Goal: Information Seeking & Learning: Learn about a topic

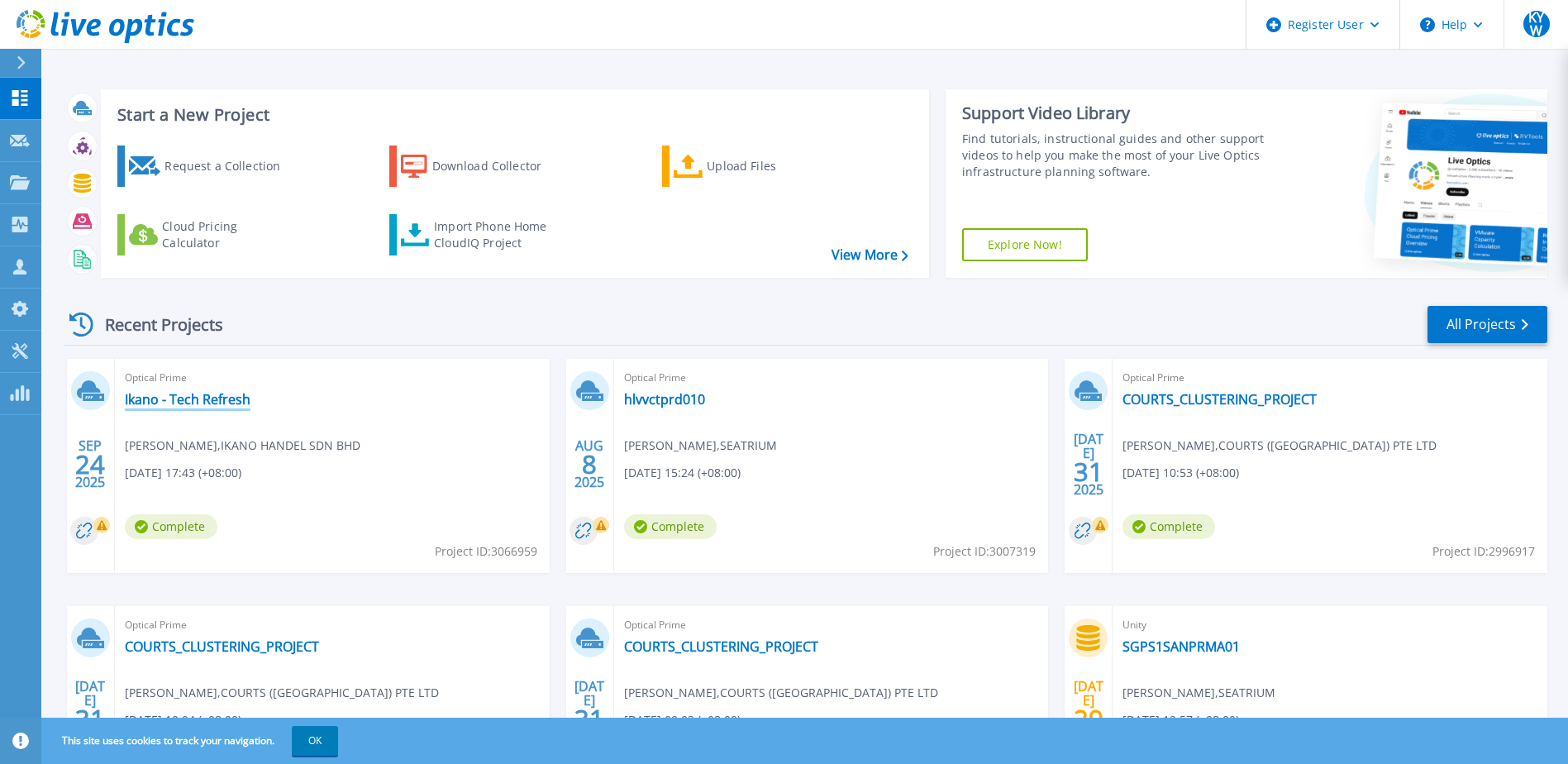
click at [216, 396] on link "Ikano - Tech Refresh" at bounding box center [187, 399] width 125 height 16
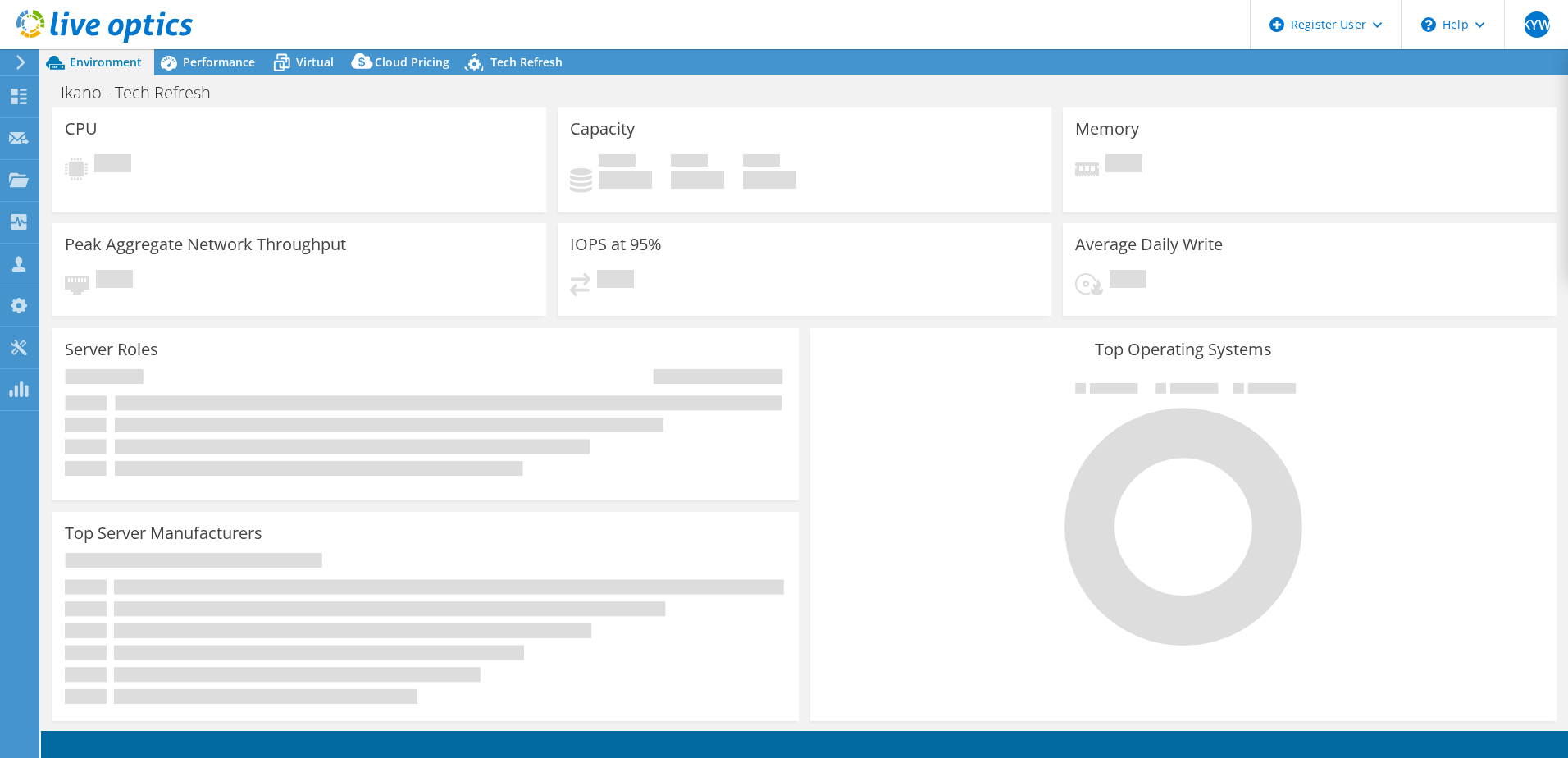
select select "USD"
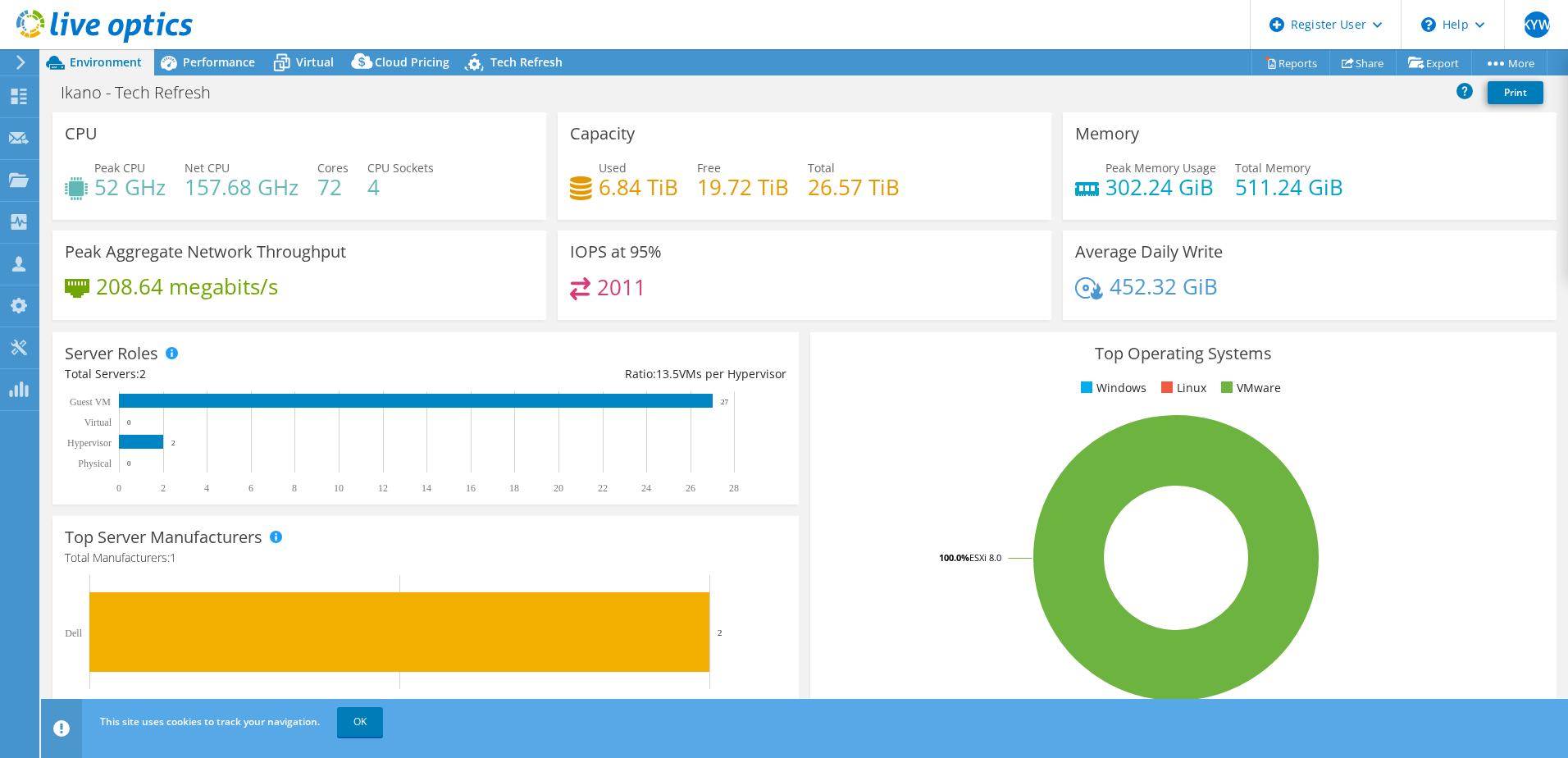
click at [227, 62] on span "Performance" at bounding box center [218, 62] width 72 height 15
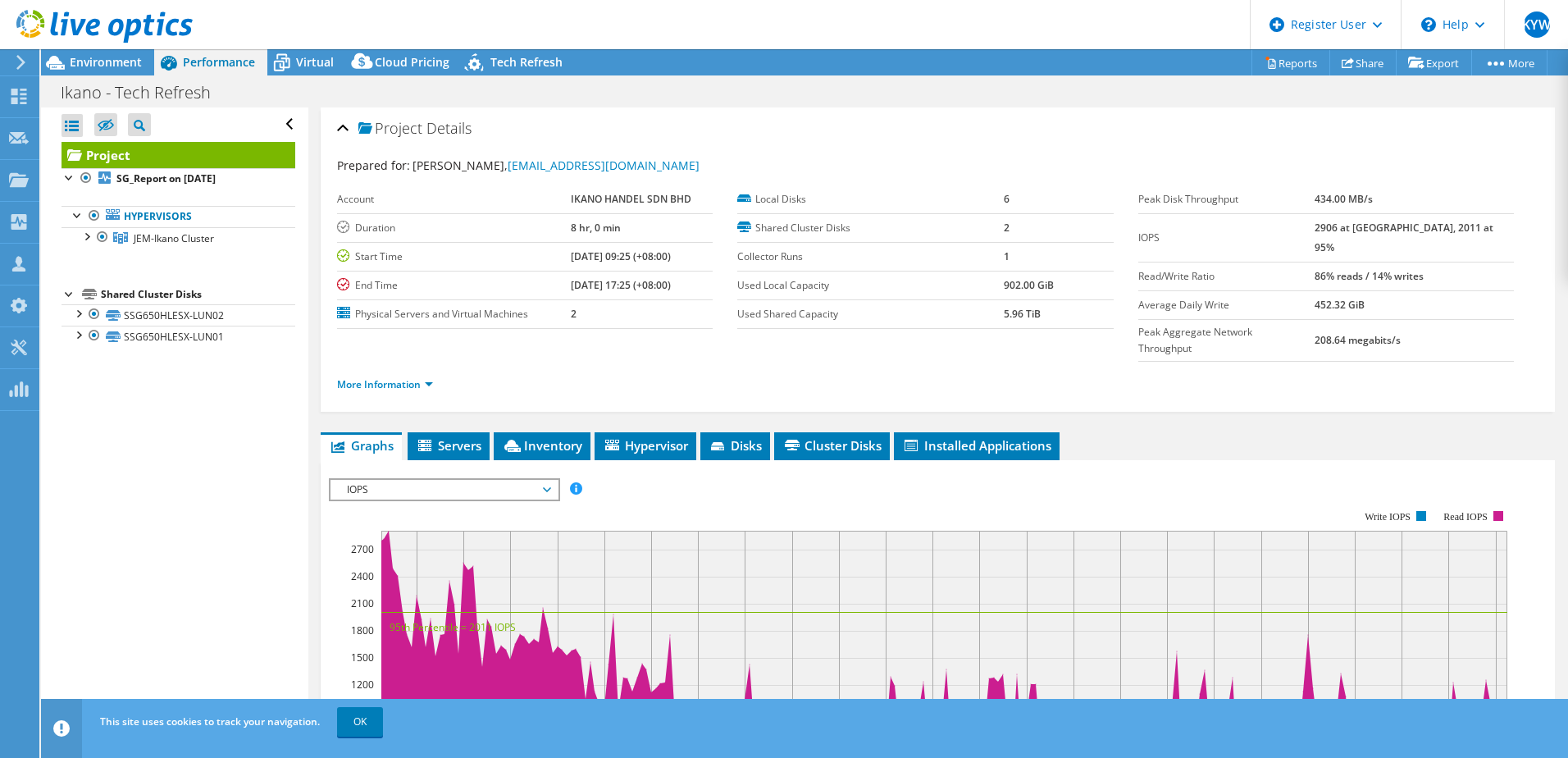
click at [446, 433] on li "Servers" at bounding box center [448, 446] width 82 height 28
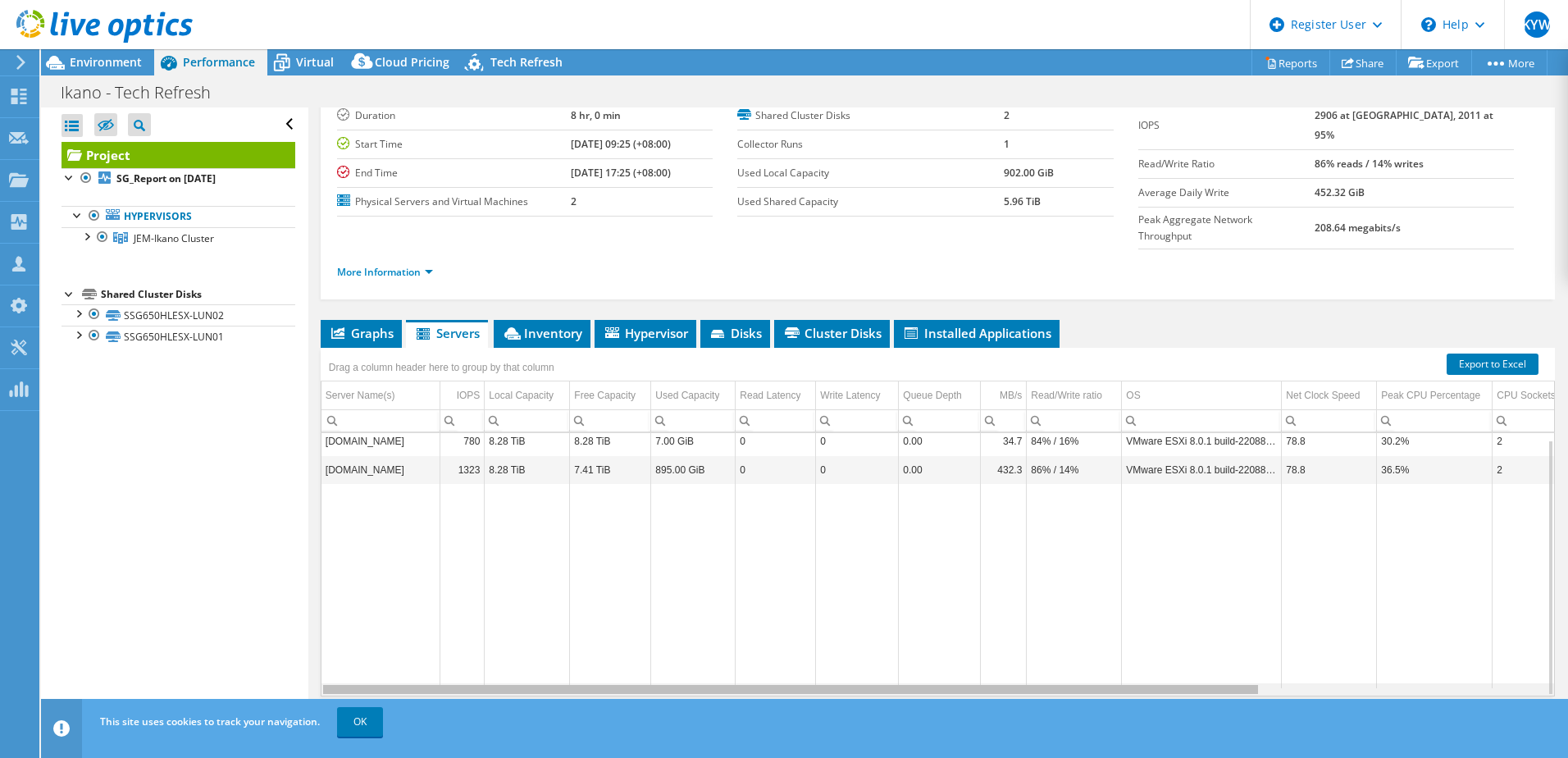
drag, startPoint x: 964, startPoint y: 659, endPoint x: 741, endPoint y: 636, distance: 224.2
click at [741, 636] on body "KYW Dell User [PERSON_NAME] [EMAIL_ADDRESS][DOMAIN_NAME] Dell My Profile Log Ou…" at bounding box center [784, 379] width 1568 height 758
click at [536, 324] on span "Inventory" at bounding box center [542, 333] width 80 height 16
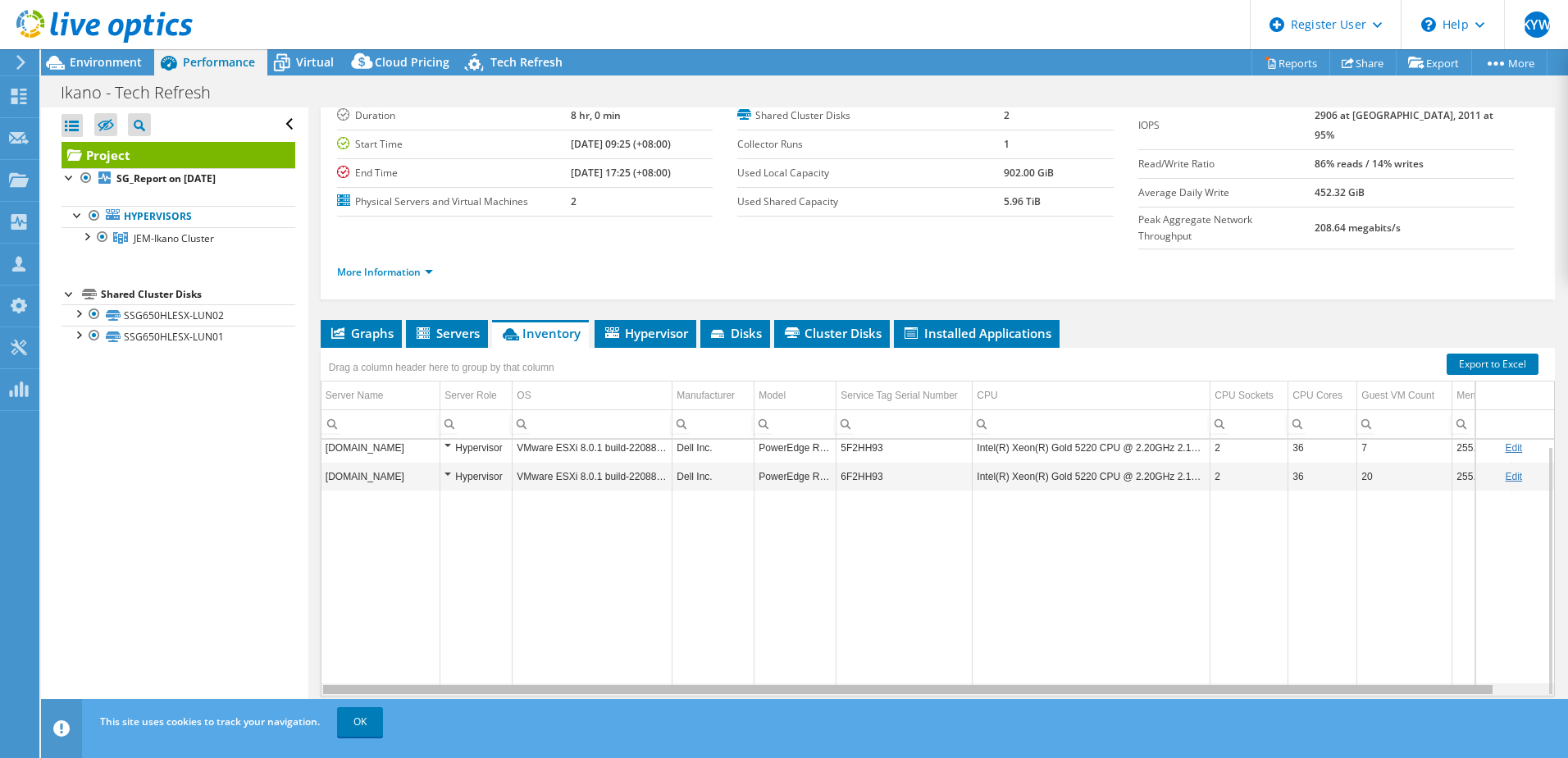
drag, startPoint x: 710, startPoint y: 659, endPoint x: 633, endPoint y: 584, distance: 107.5
click at [687, 650] on body "KYW Dell User [PERSON_NAME] [EMAIL_ADDRESS][DOMAIN_NAME] Dell My Profile Log Ou…" at bounding box center [784, 379] width 1568 height 758
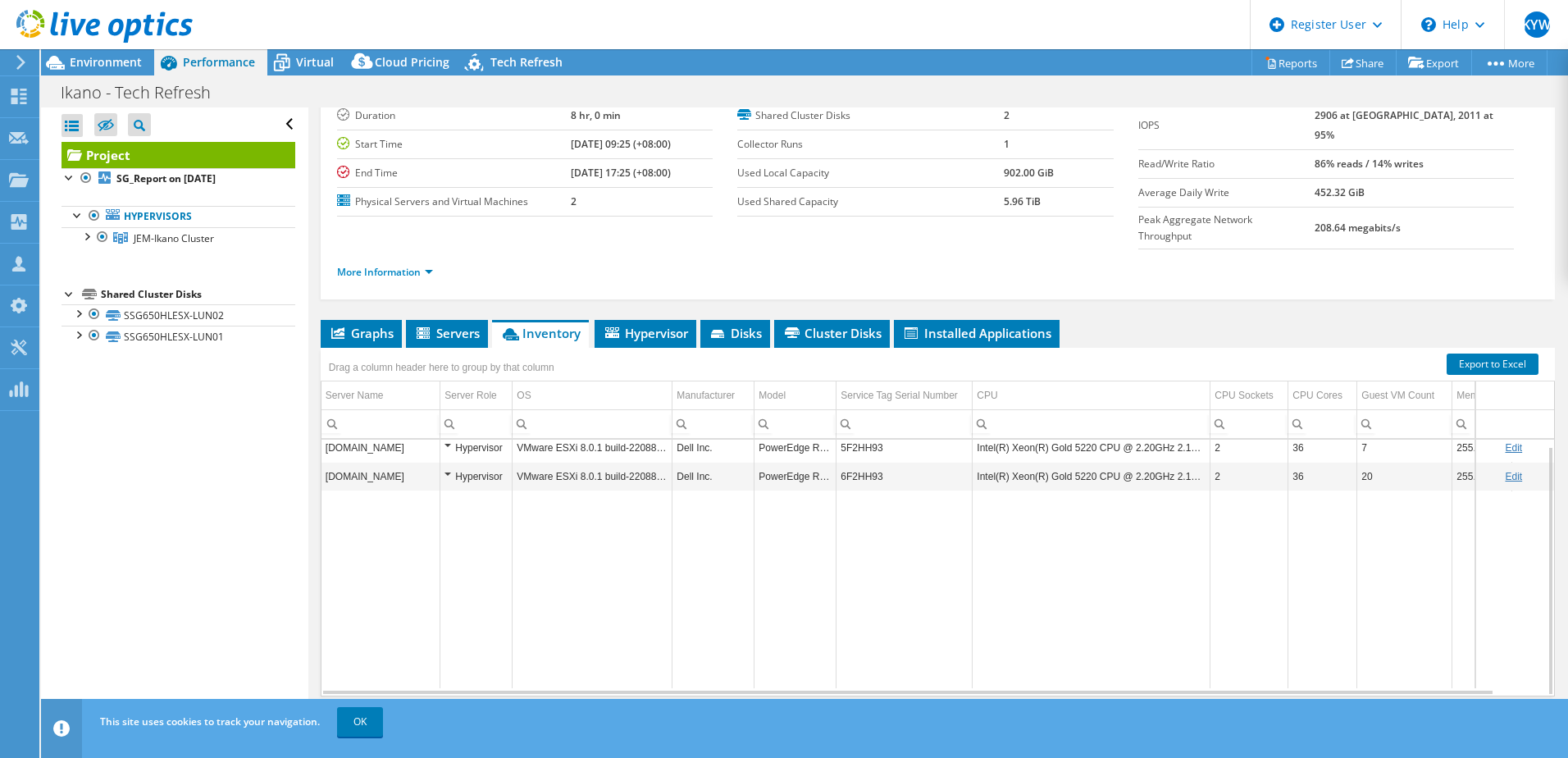
click at [655, 320] on li "Hypervisor" at bounding box center [645, 334] width 102 height 28
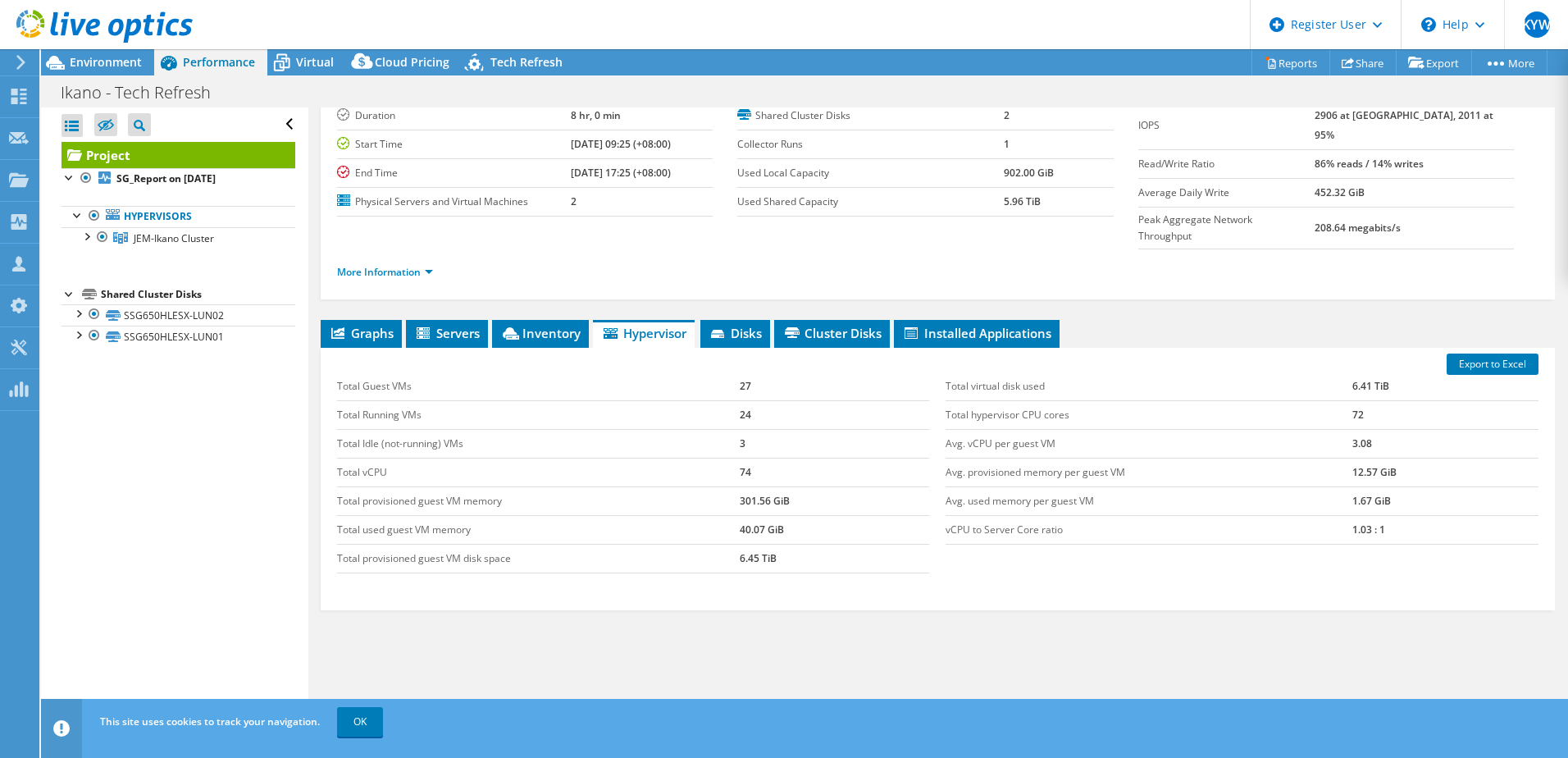
click at [476, 324] on span "Servers" at bounding box center [447, 333] width 65 height 16
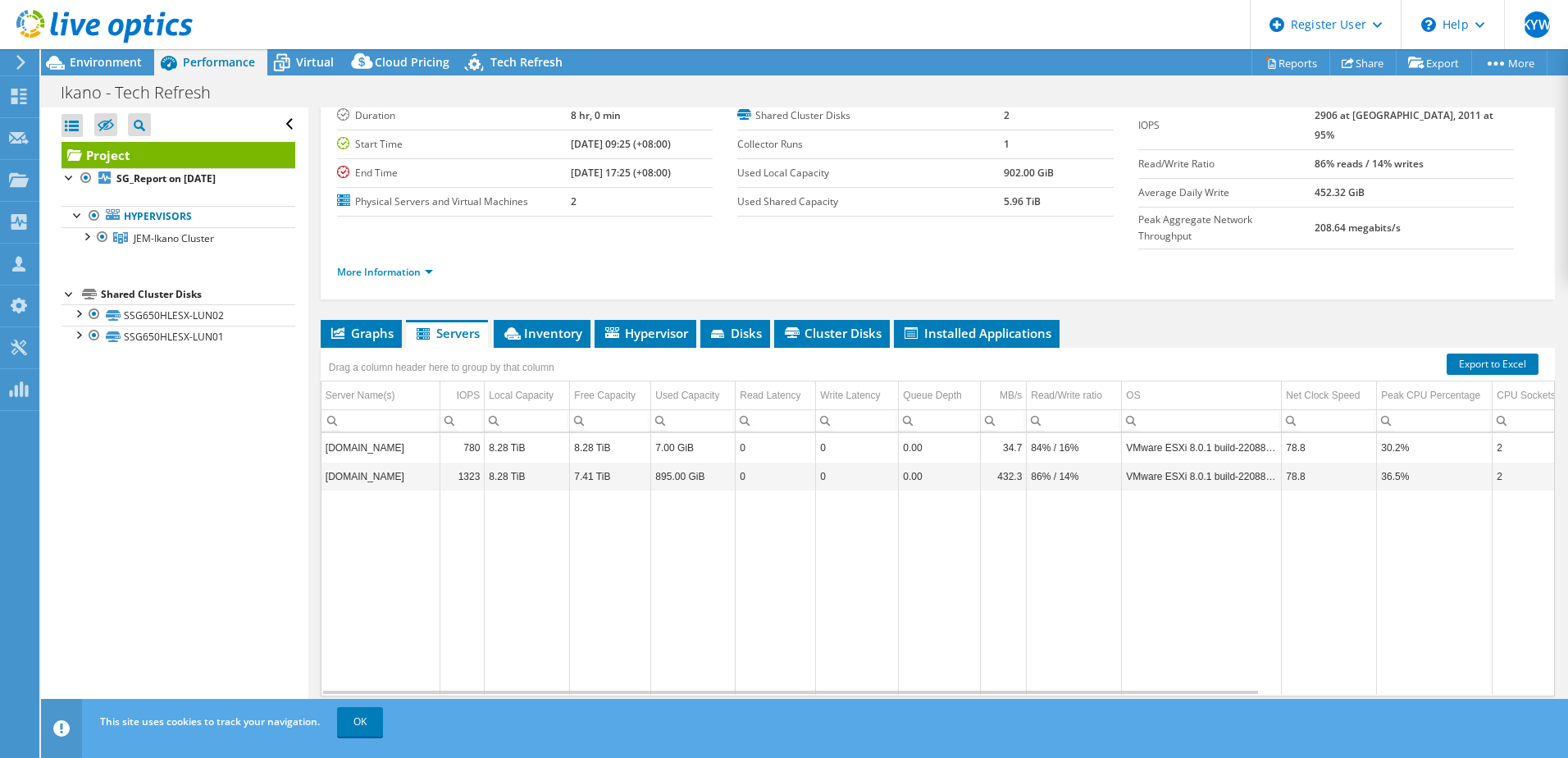
click at [383, 324] on span "Graphs" at bounding box center [361, 333] width 65 height 16
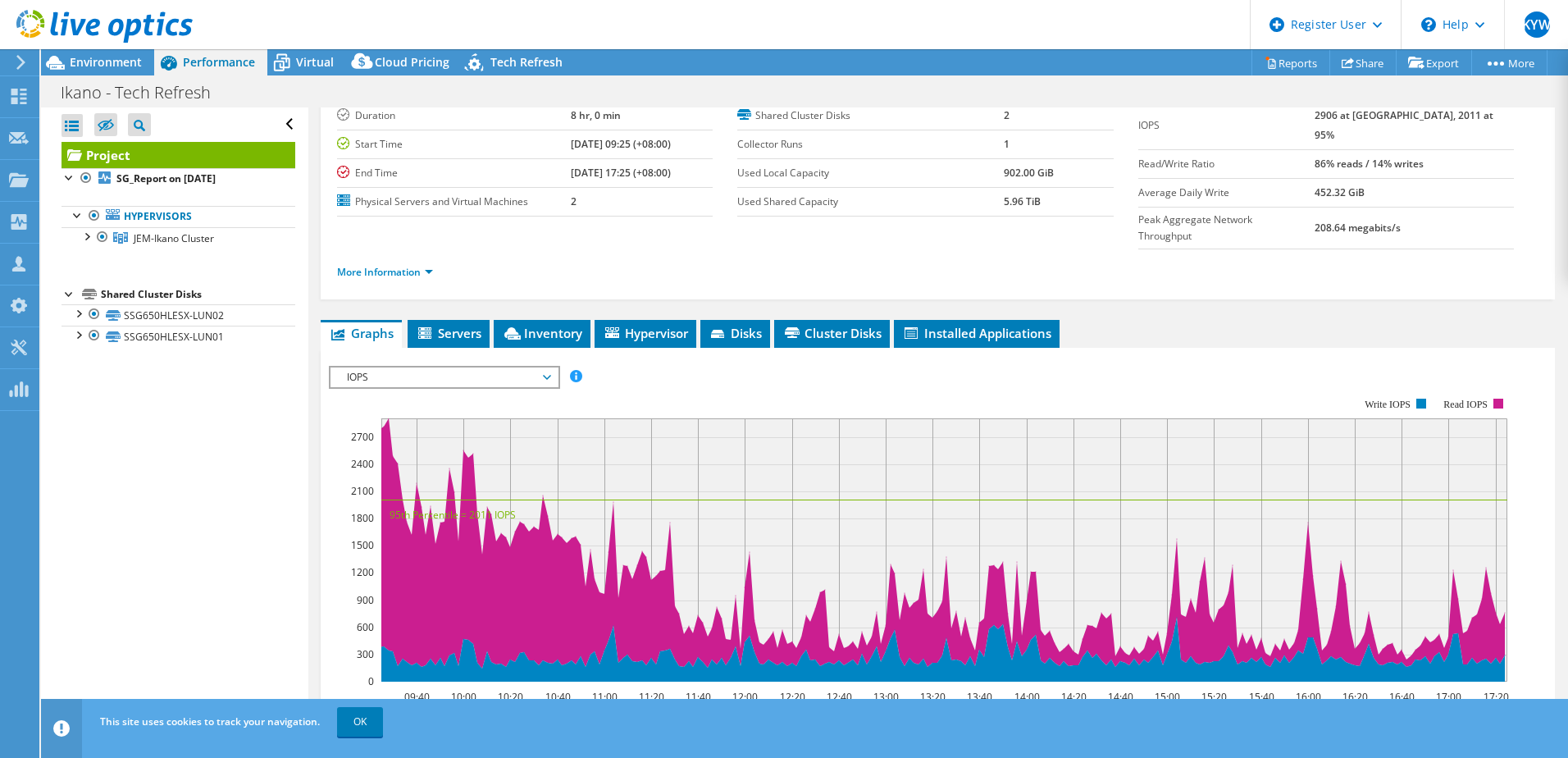
click at [175, 221] on link "Hypervisors" at bounding box center [178, 215] width 234 height 21
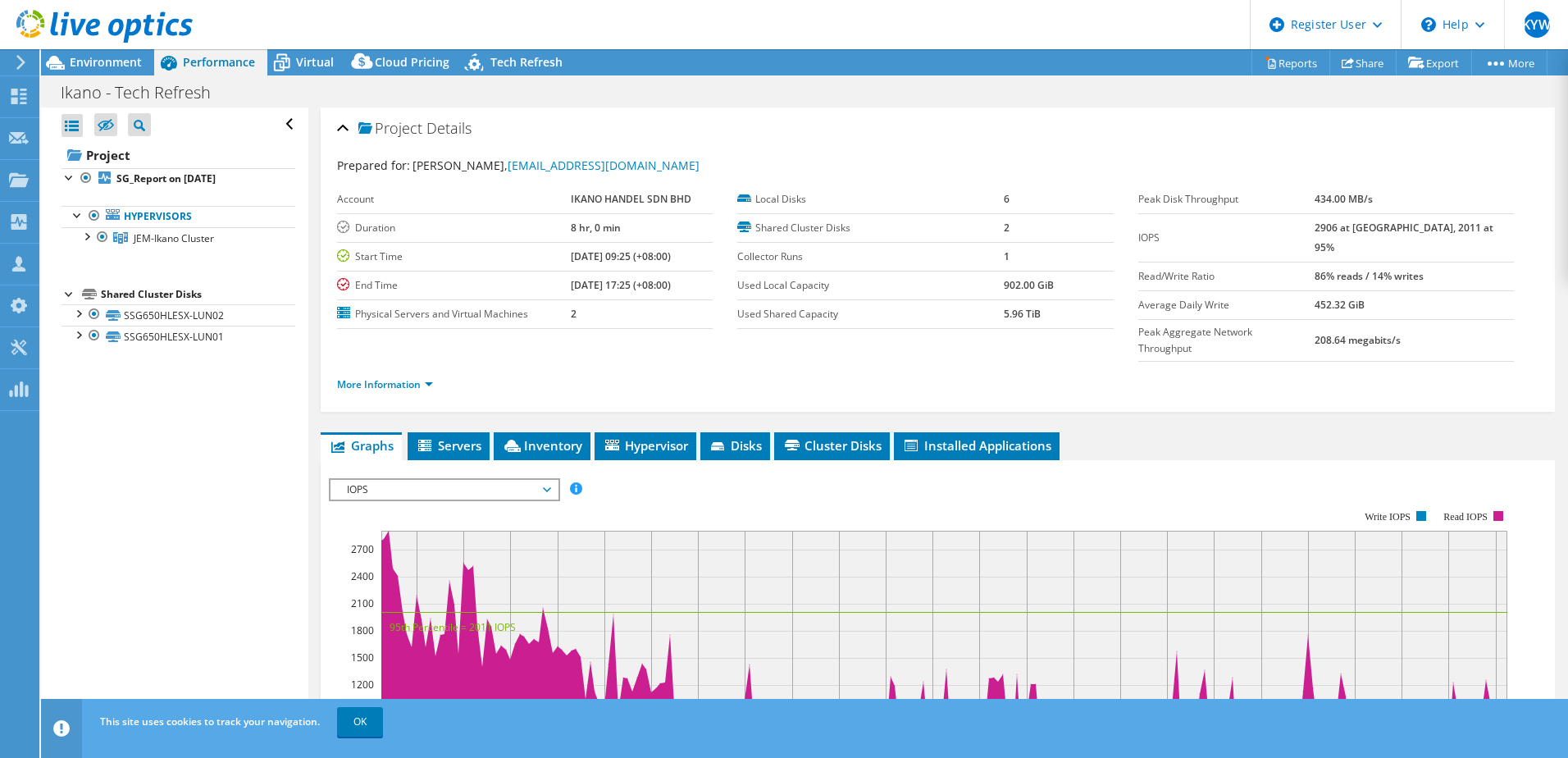
click at [127, 63] on span "Environment" at bounding box center [105, 62] width 72 height 15
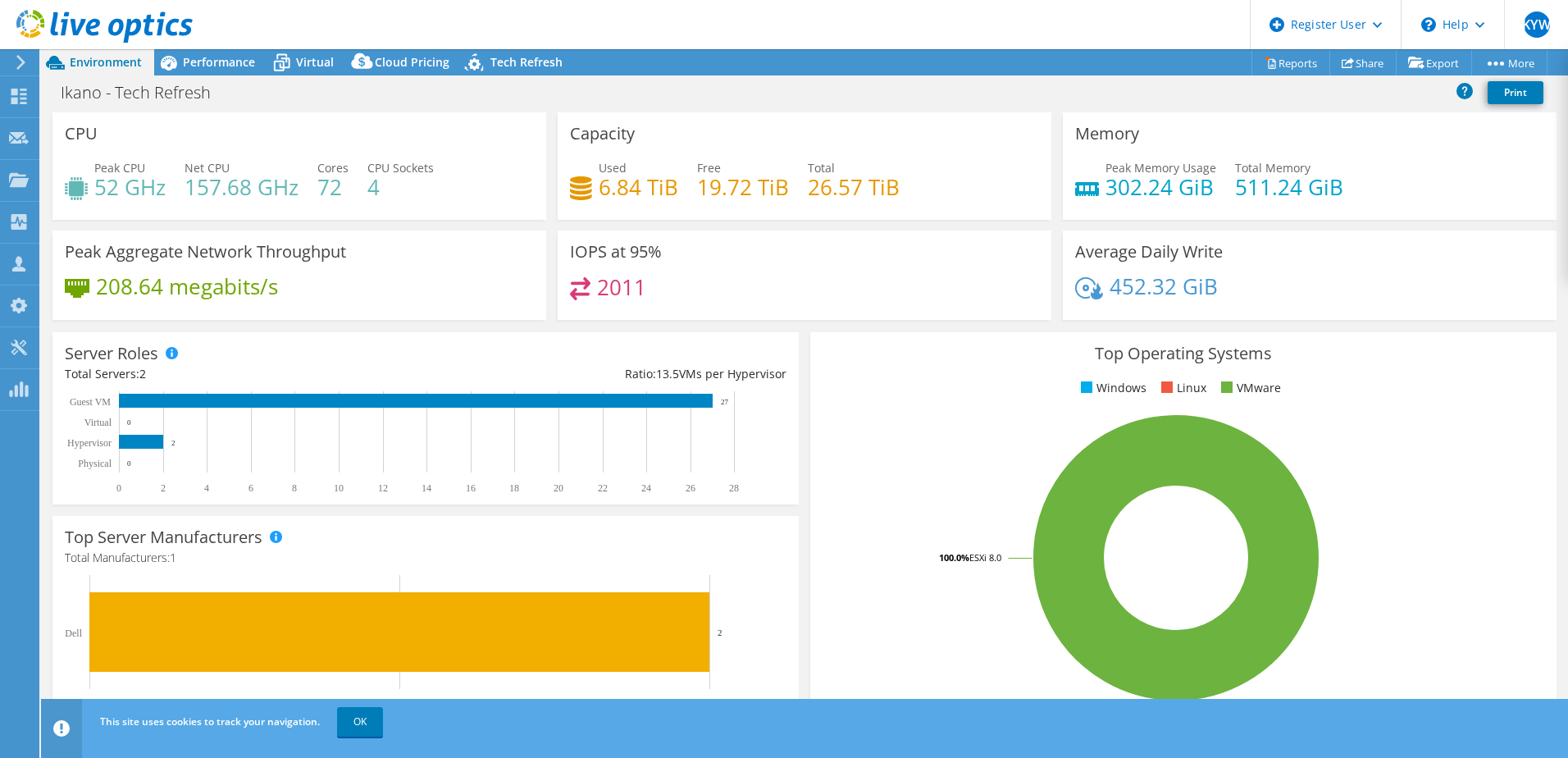
click at [225, 65] on span "Performance" at bounding box center [218, 62] width 72 height 15
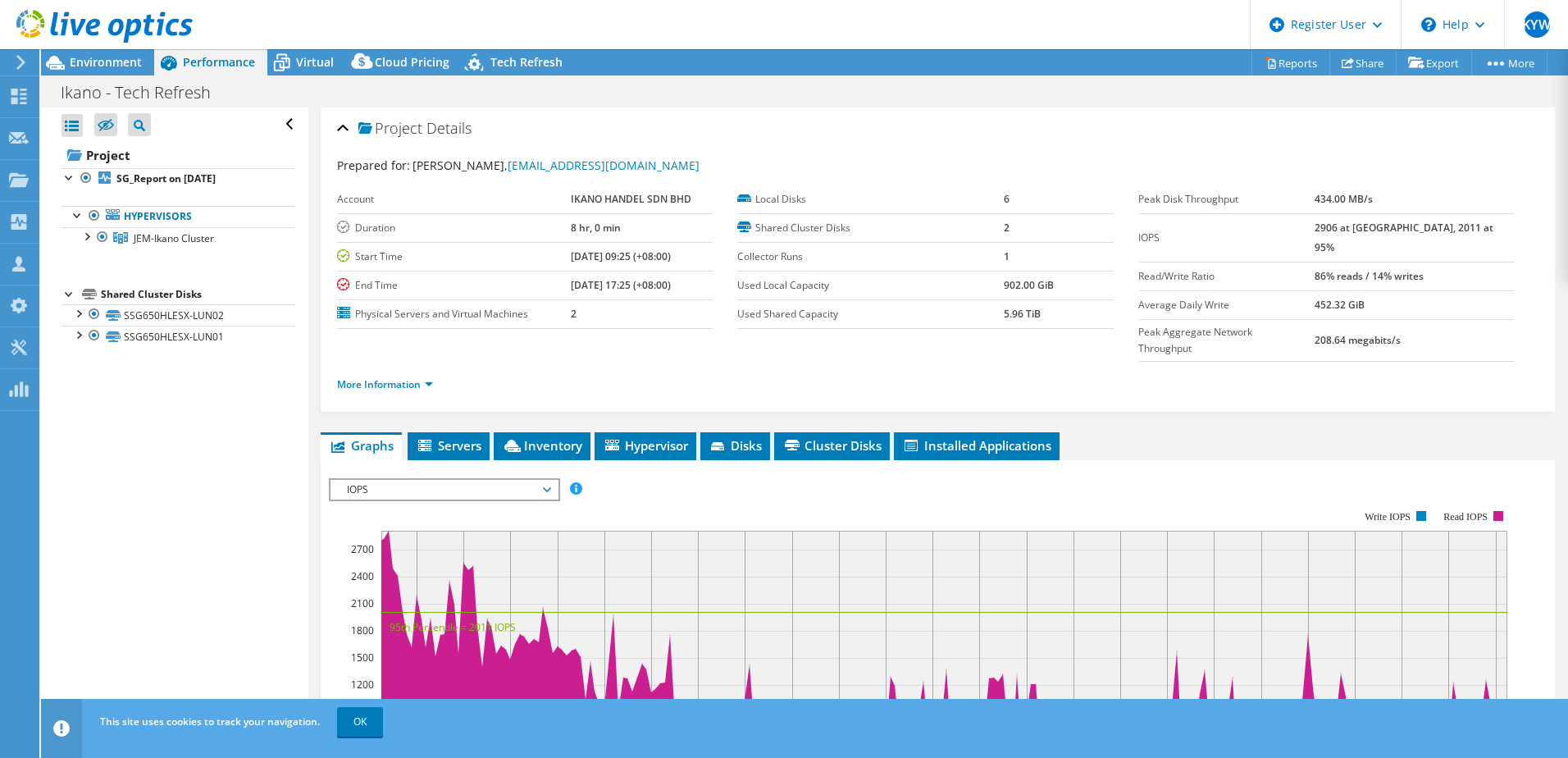
click at [456, 437] on span "Servers" at bounding box center [449, 445] width 65 height 16
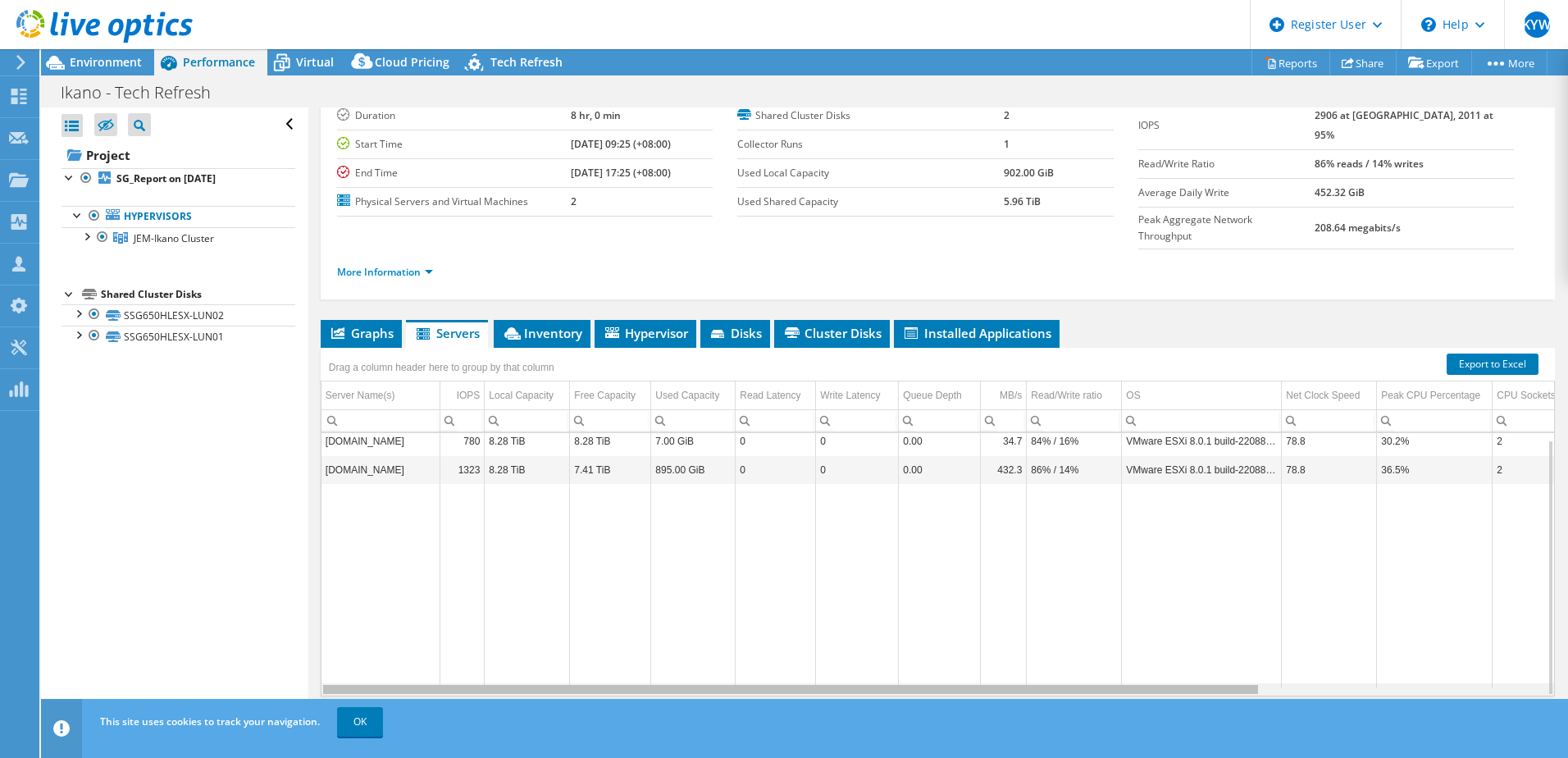
drag, startPoint x: 889, startPoint y: 654, endPoint x: 742, endPoint y: 630, distance: 148.9
click at [746, 633] on body "KYW Dell User [PERSON_NAME] [EMAIL_ADDRESS][DOMAIN_NAME] Dell My Profile Log Ou…" at bounding box center [784, 379] width 1568 height 758
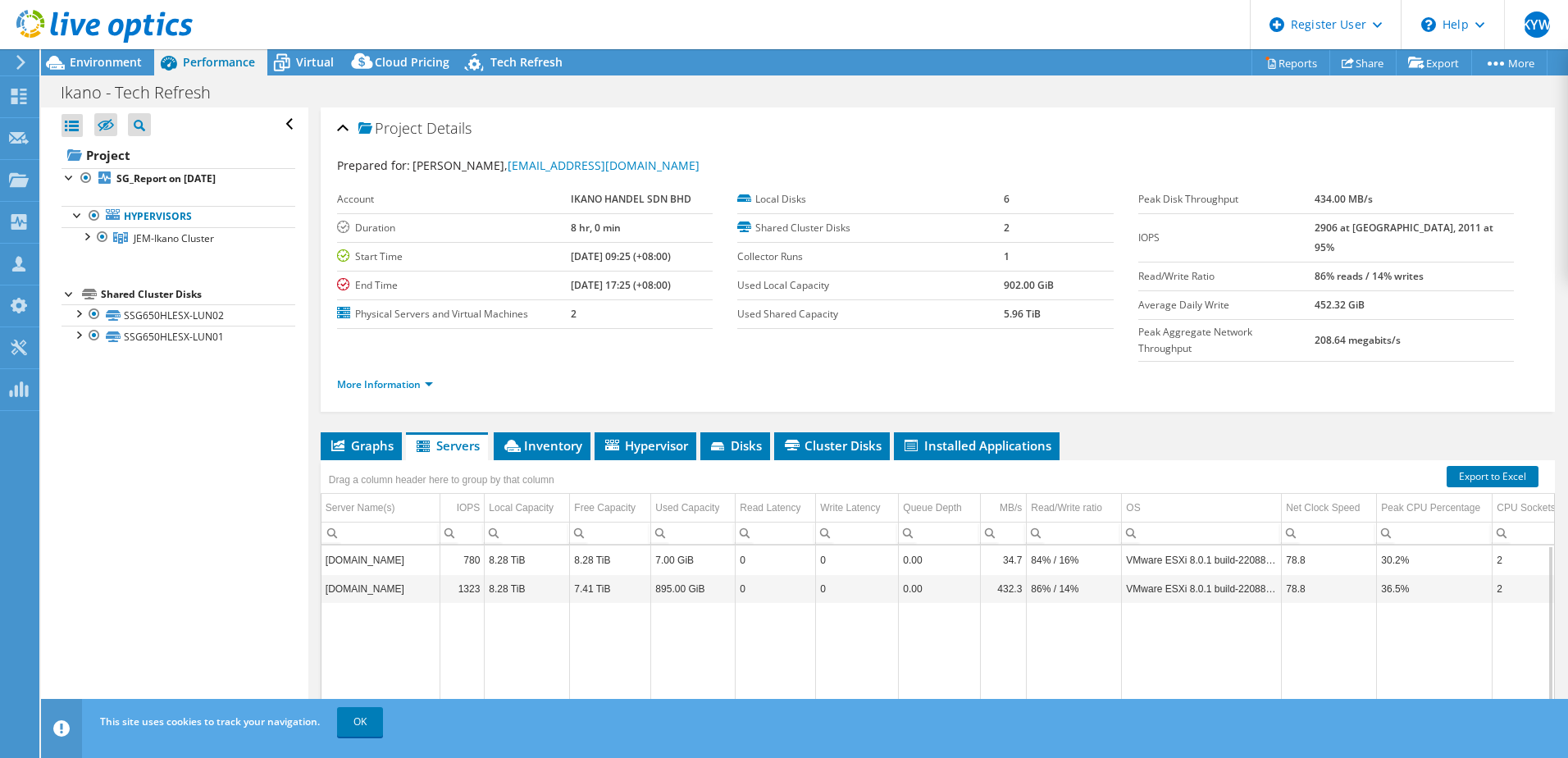
click at [319, 63] on span "Virtual" at bounding box center [315, 62] width 38 height 15
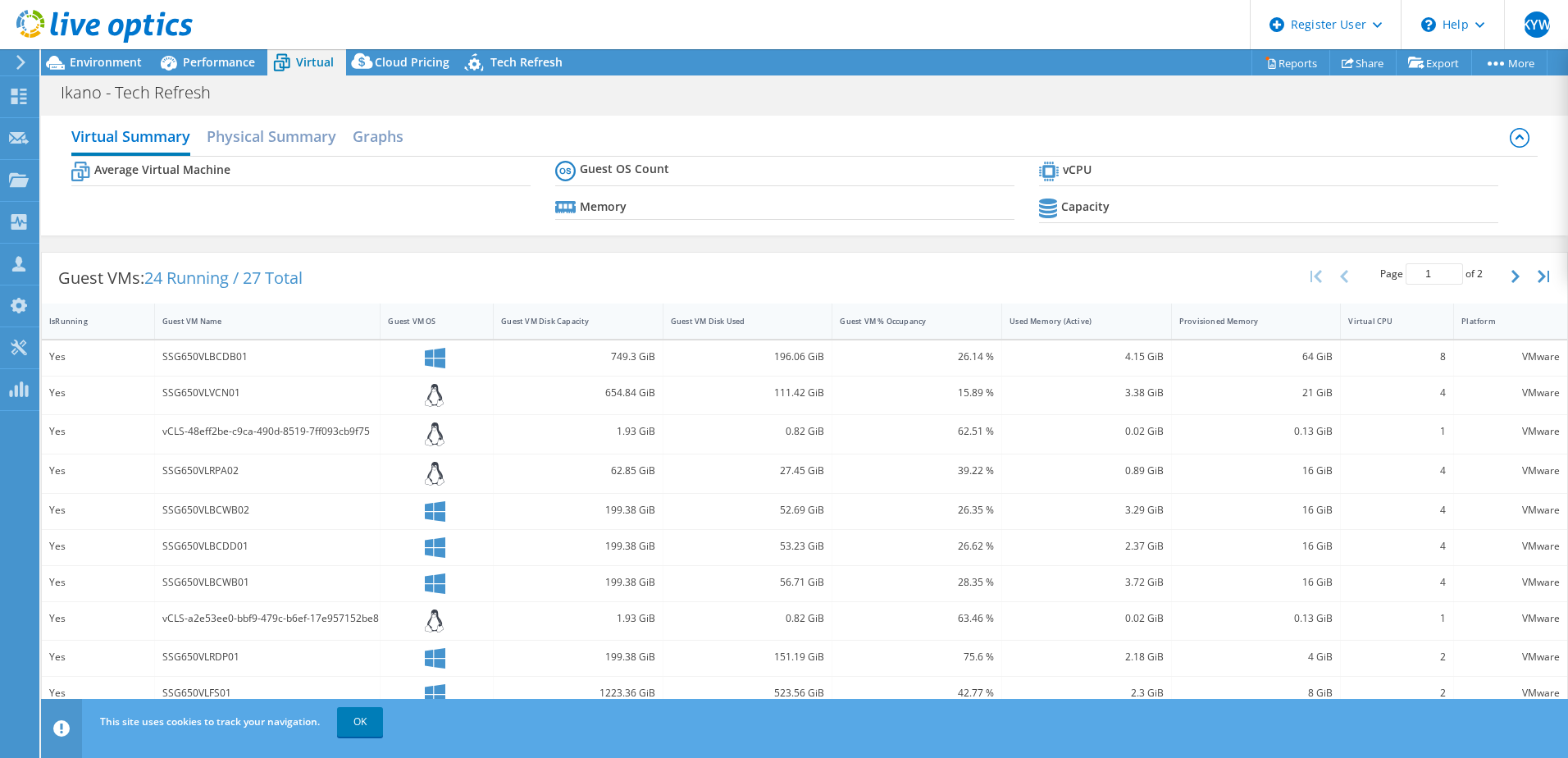
click at [383, 61] on span "Cloud Pricing" at bounding box center [412, 62] width 75 height 15
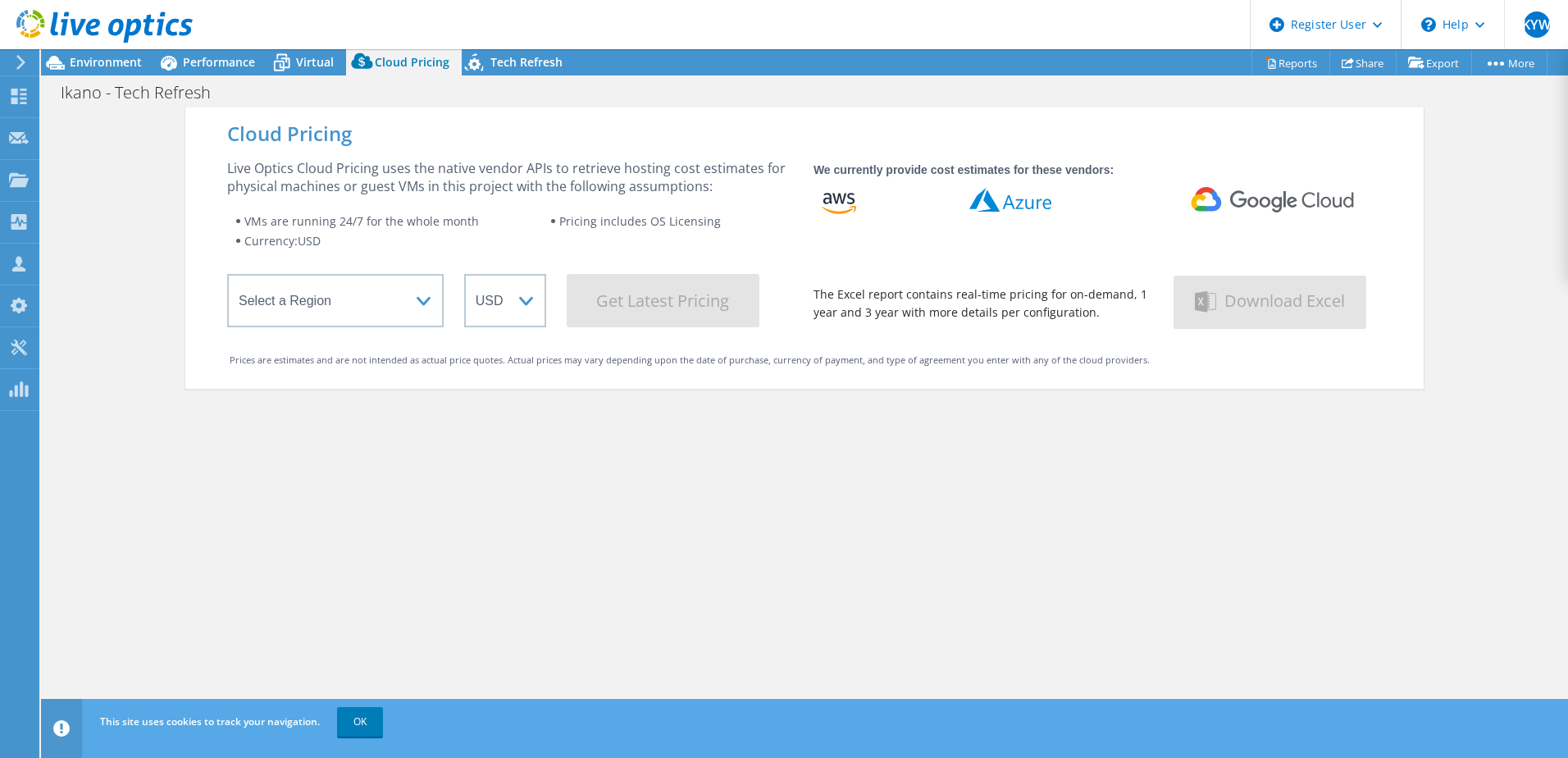
click at [504, 58] on span "Tech Refresh" at bounding box center [526, 62] width 72 height 15
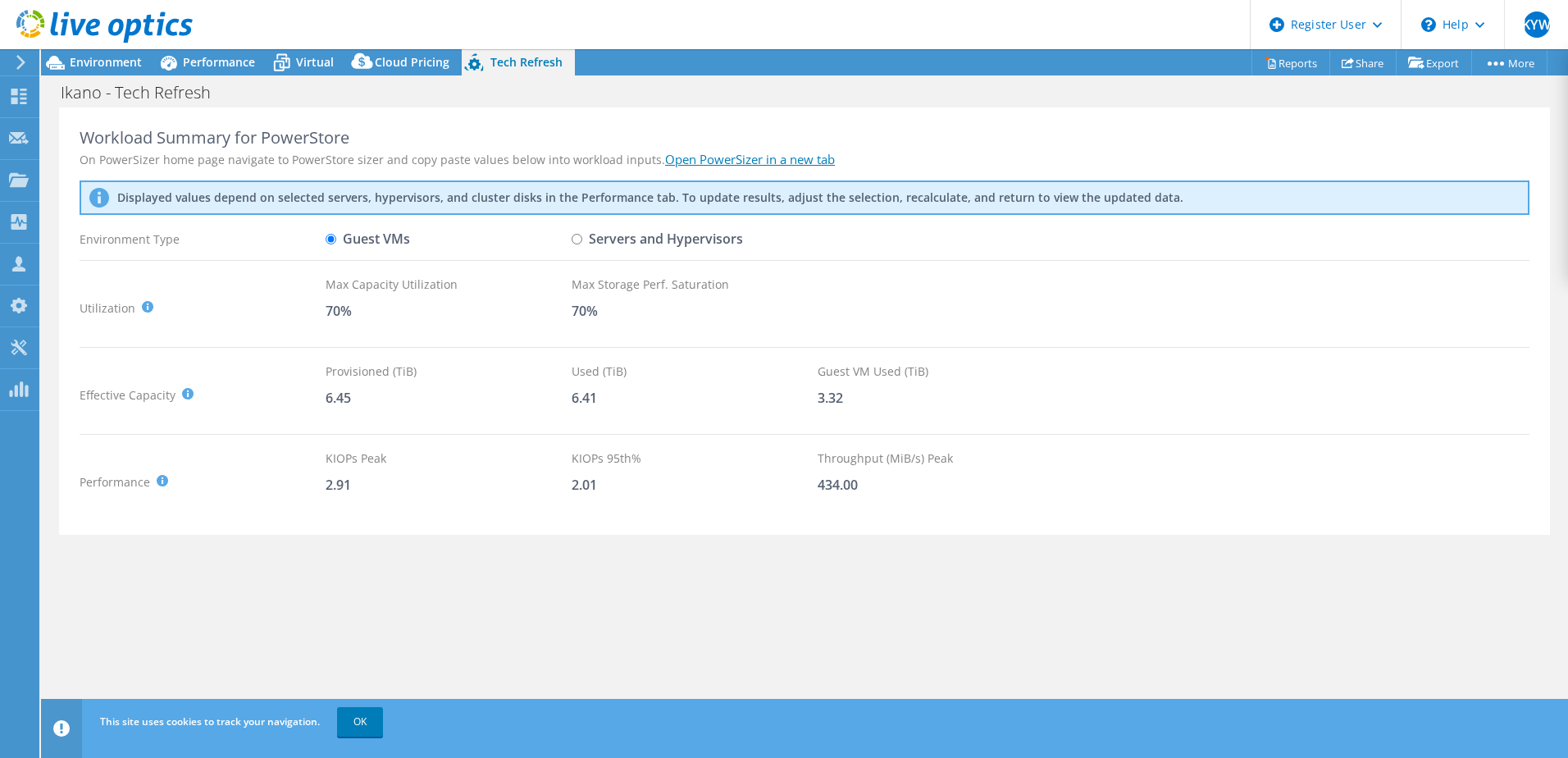
click at [149, 47] on div at bounding box center [96, 27] width 193 height 55
click at [124, 57] on span "Environment" at bounding box center [105, 62] width 72 height 15
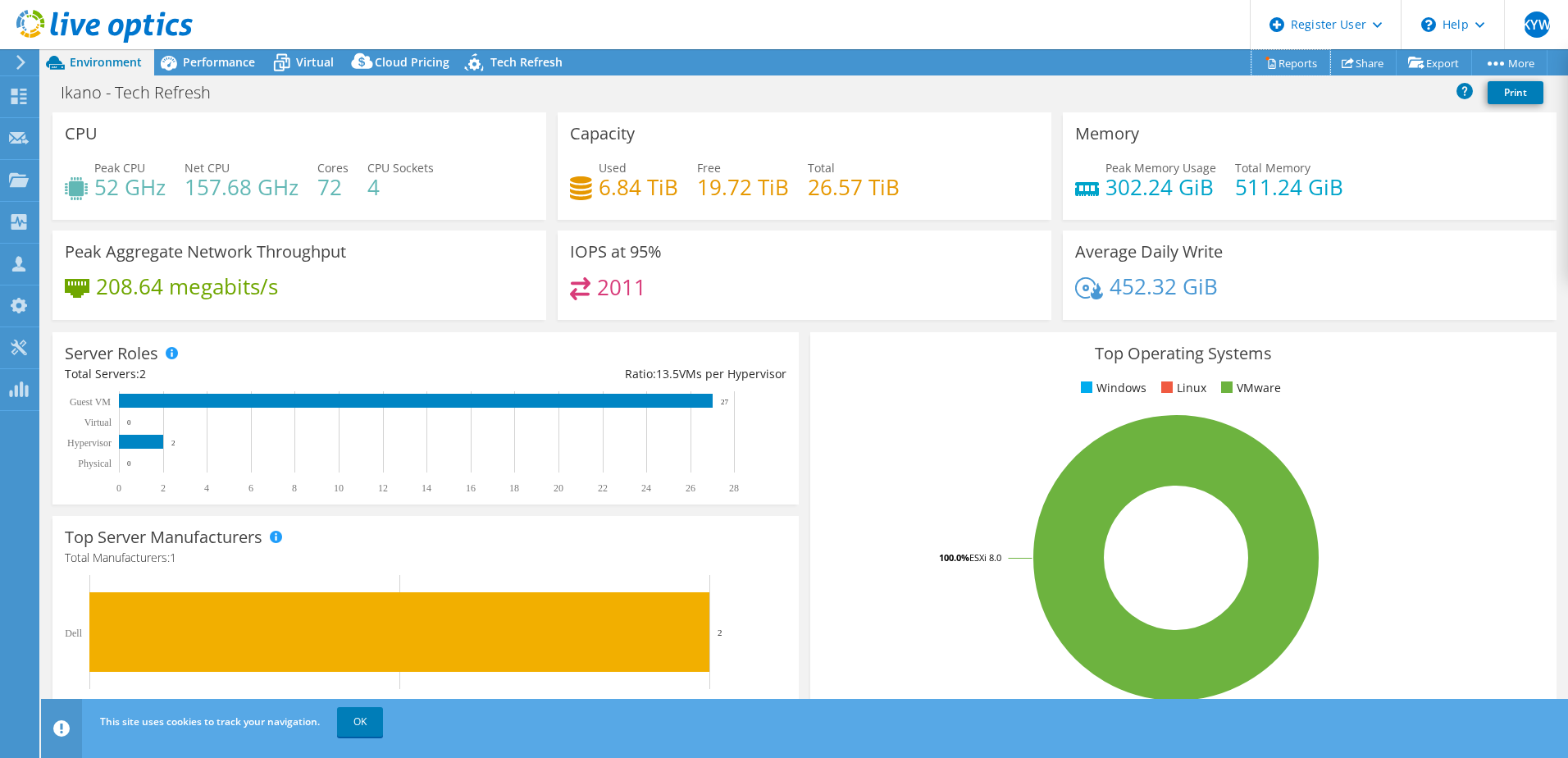
click at [1294, 60] on link "Reports" at bounding box center [1291, 63] width 79 height 25
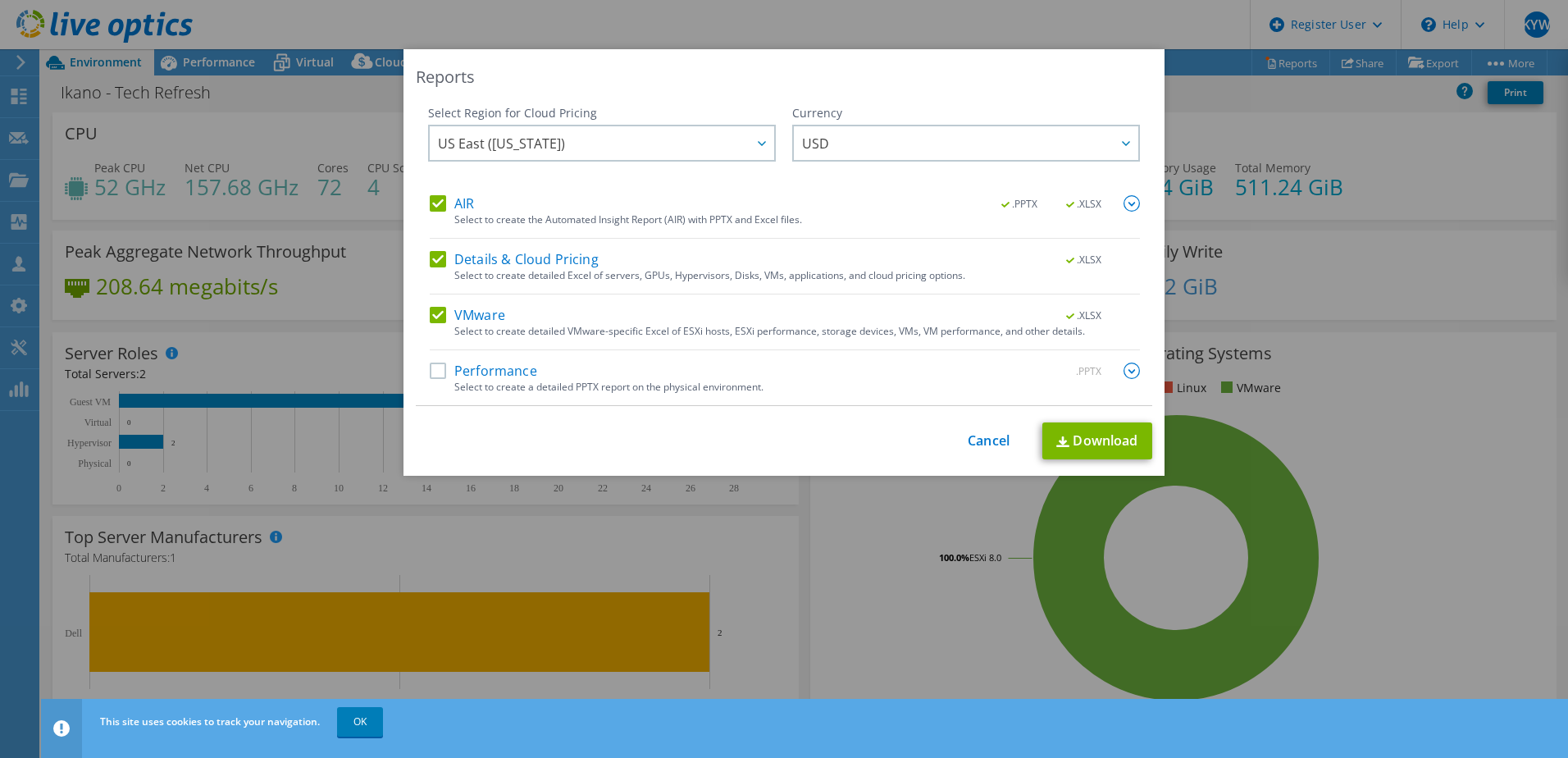
click at [436, 260] on label "Details & Cloud Pricing" at bounding box center [514, 259] width 169 height 16
click at [0, 0] on input "Details & Cloud Pricing" at bounding box center [0, 0] width 0 height 0
click at [491, 254] on label "Details & Cloud Pricing" at bounding box center [514, 259] width 169 height 16
click at [0, 0] on input "Details & Cloud Pricing" at bounding box center [0, 0] width 0 height 0
click at [1097, 435] on link "Download" at bounding box center [1097, 441] width 110 height 37
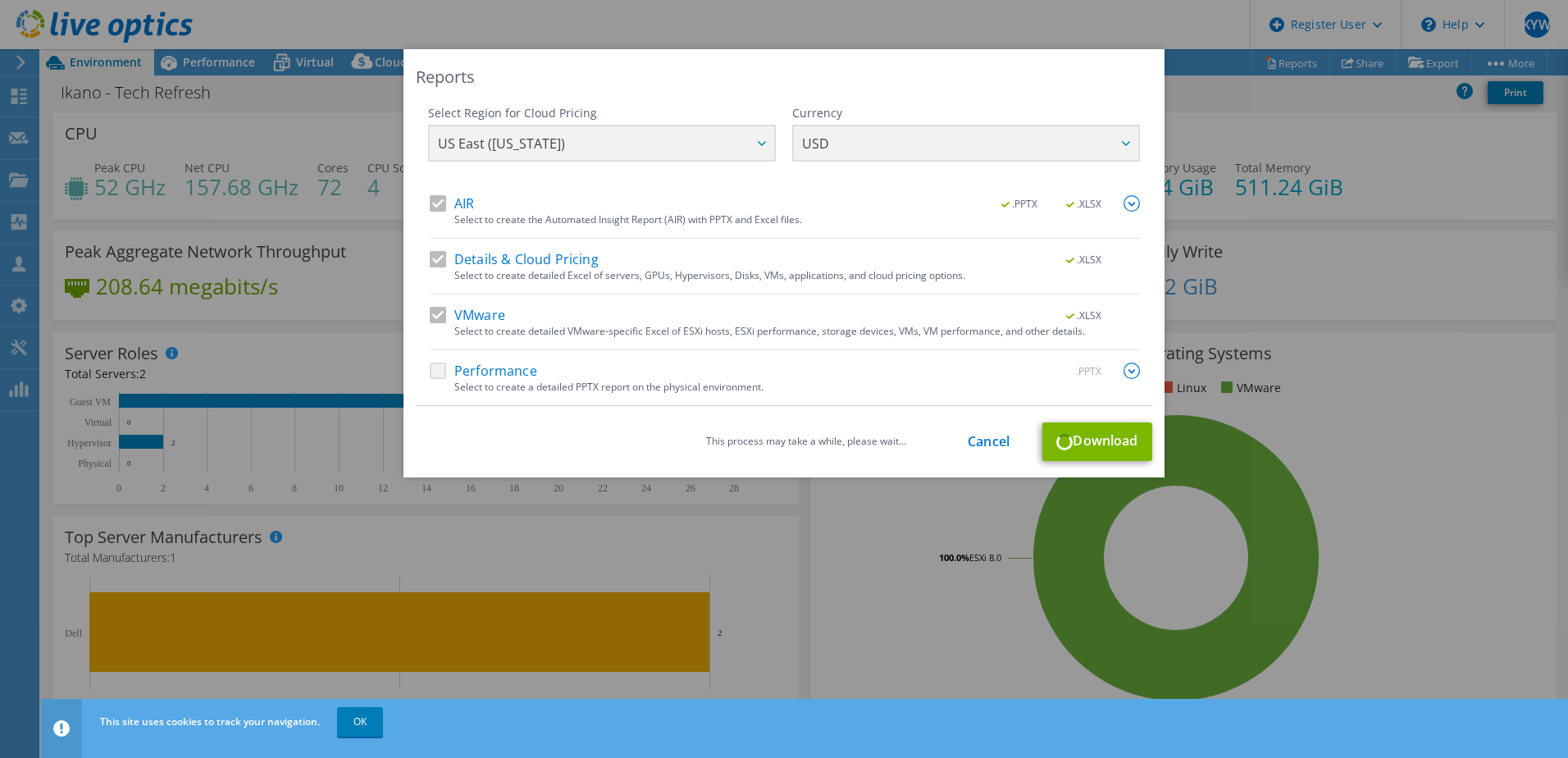
drag, startPoint x: 569, startPoint y: 66, endPoint x: 860, endPoint y: 63, distance: 291.0
click at [844, 63] on div "Reports Select Region for Cloud Pricing Asia Pacific ([GEOGRAPHIC_DATA]) [GEOGR…" at bounding box center [784, 263] width 761 height 428
click at [997, 450] on div "This process may take a while, please wait... Cancel Download" at bounding box center [784, 442] width 736 height 38
click at [987, 450] on div "This process may take a while, please wait... Cancel Download" at bounding box center [784, 442] width 736 height 38
click at [985, 445] on link "Cancel" at bounding box center [989, 441] width 42 height 15
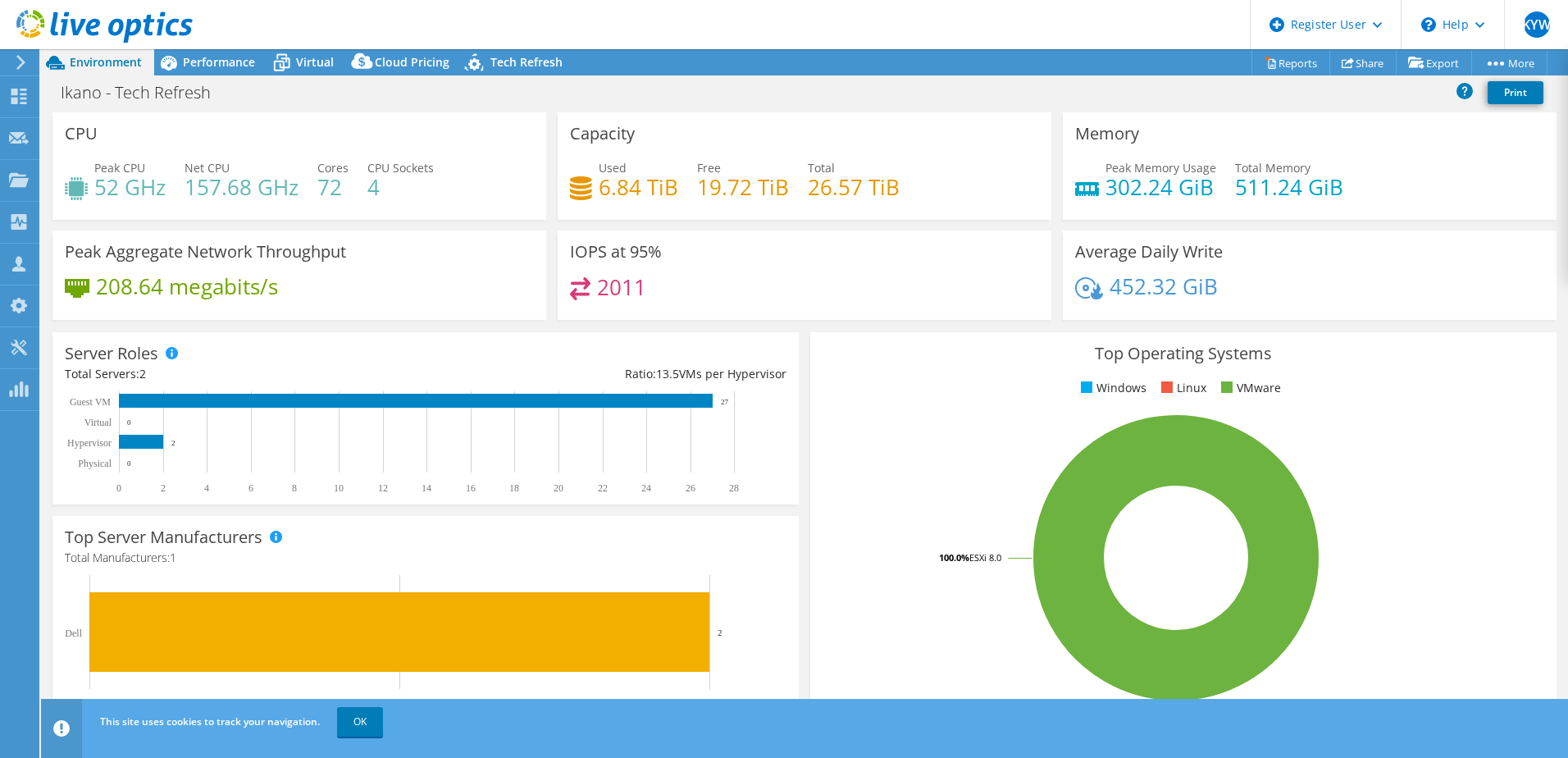
click at [175, 185] on div "Peak CPU 52 GHz Net CPU 157.68 GHz Cores 72 CPU Sockets 4" at bounding box center [299, 185] width 469 height 54
click at [216, 53] on div "Performance" at bounding box center [211, 62] width 114 height 26
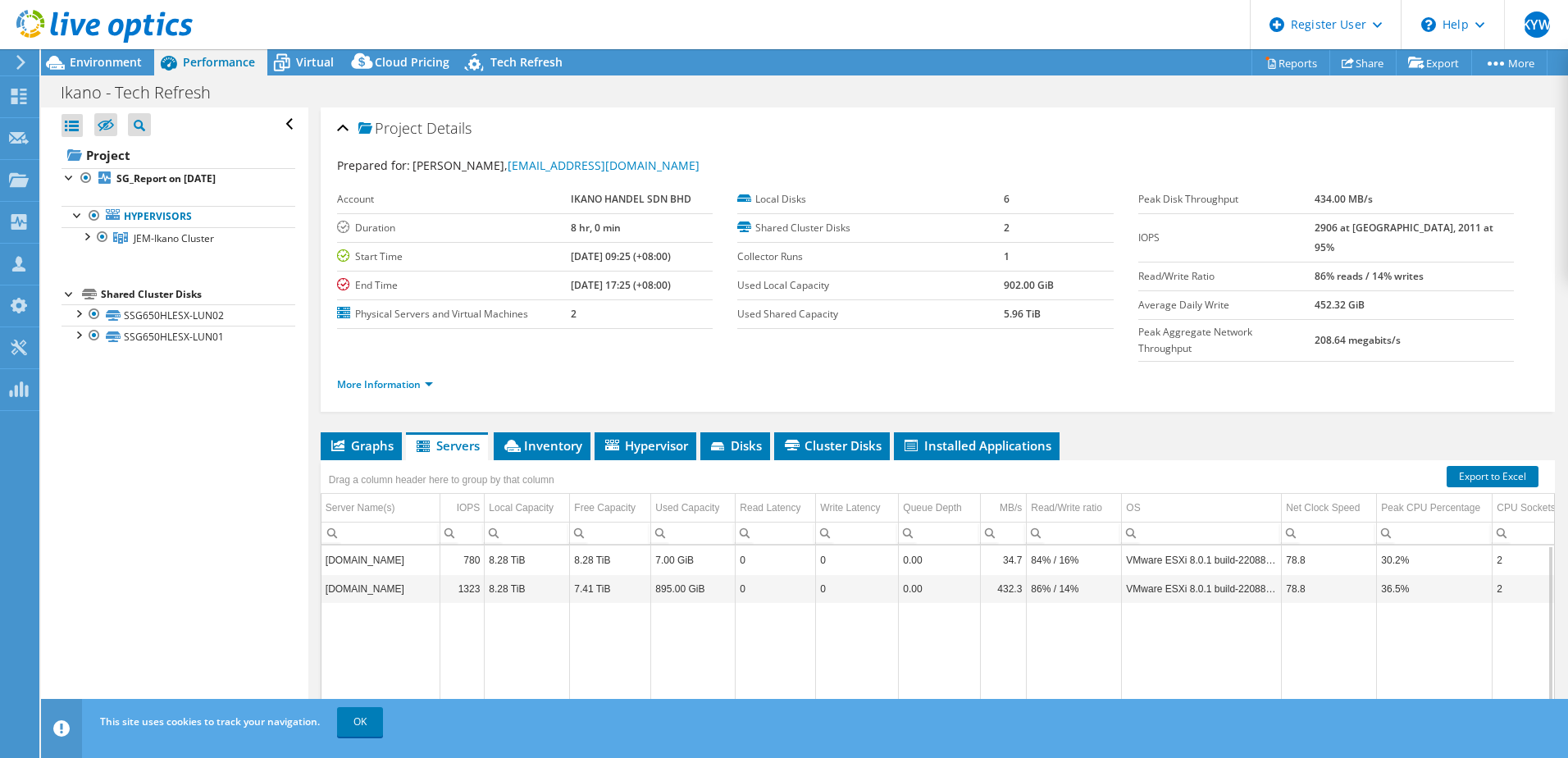
click at [114, 63] on span "Environment" at bounding box center [105, 62] width 72 height 15
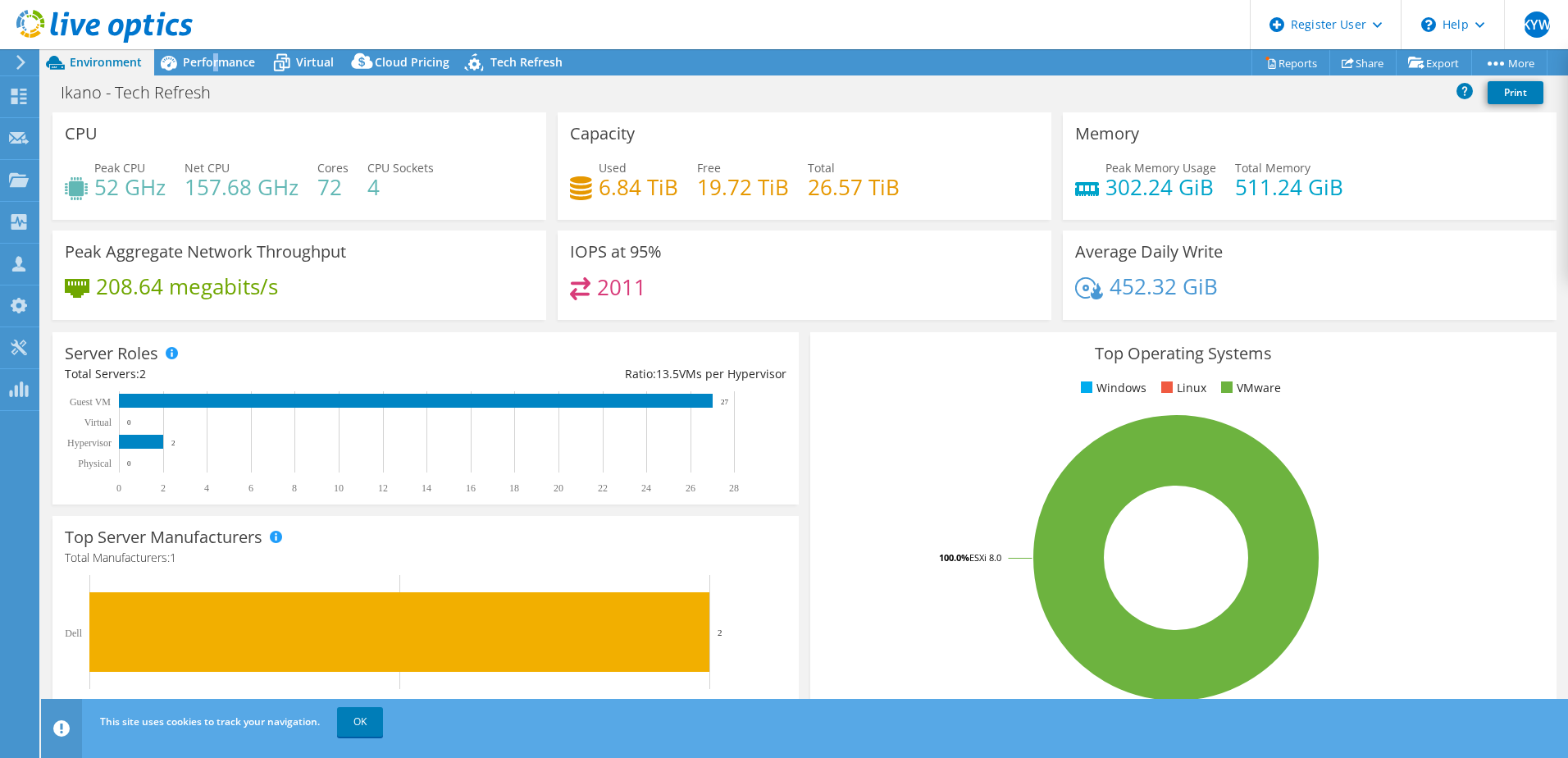
click at [215, 64] on span "Performance" at bounding box center [218, 62] width 72 height 15
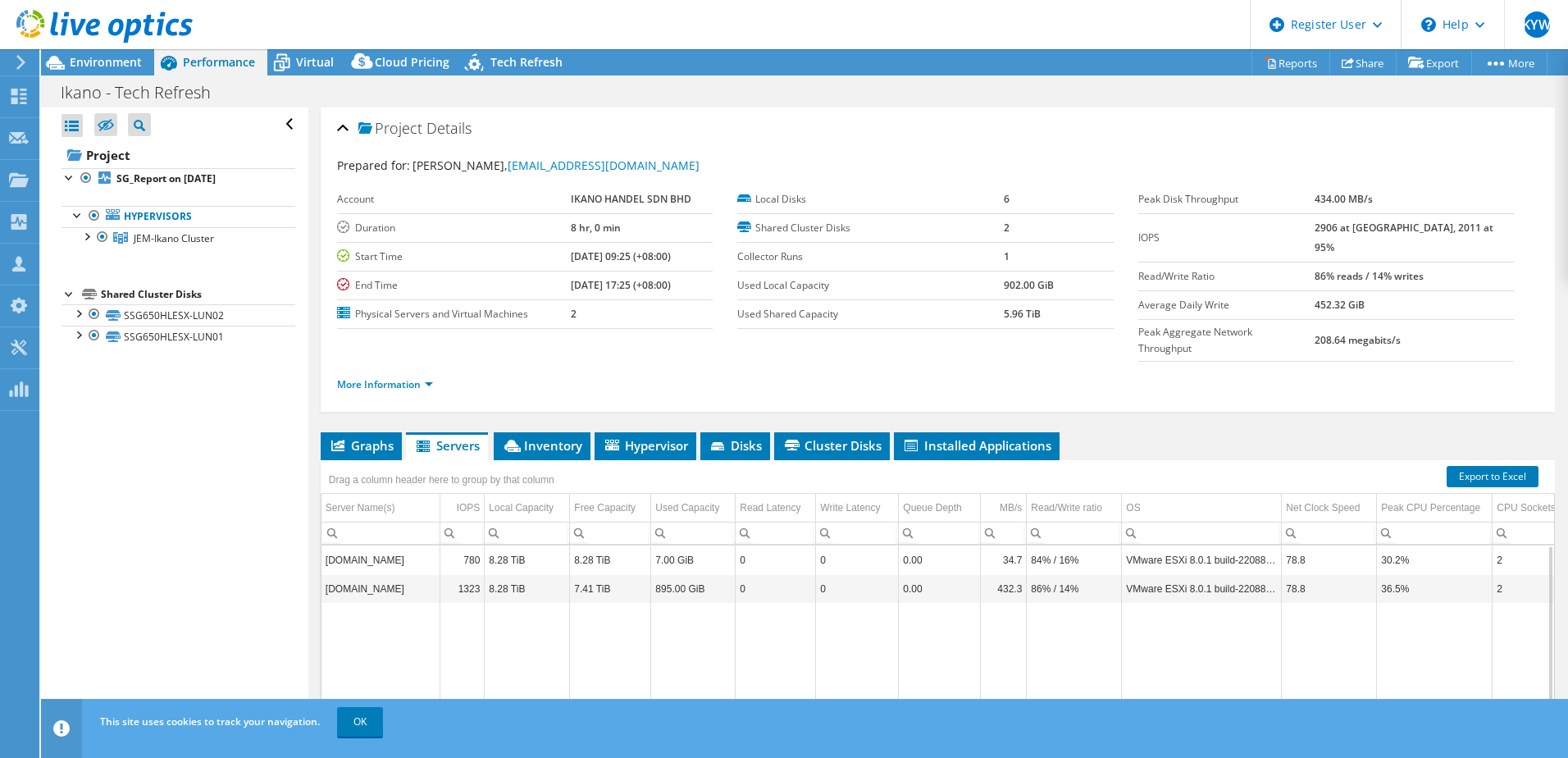
click at [90, 236] on div at bounding box center [86, 235] width 16 height 16
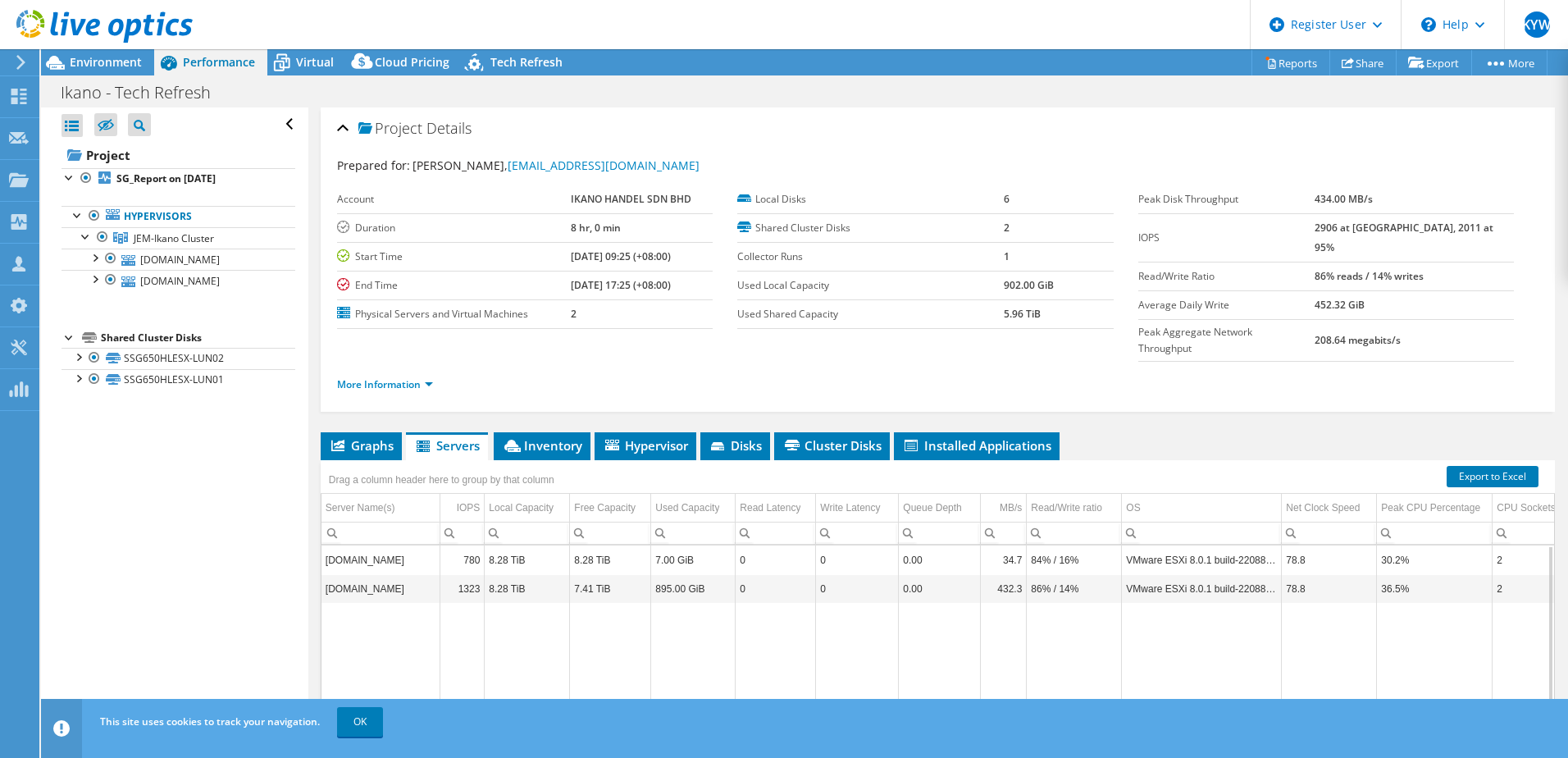
click at [94, 253] on div at bounding box center [95, 256] width 16 height 16
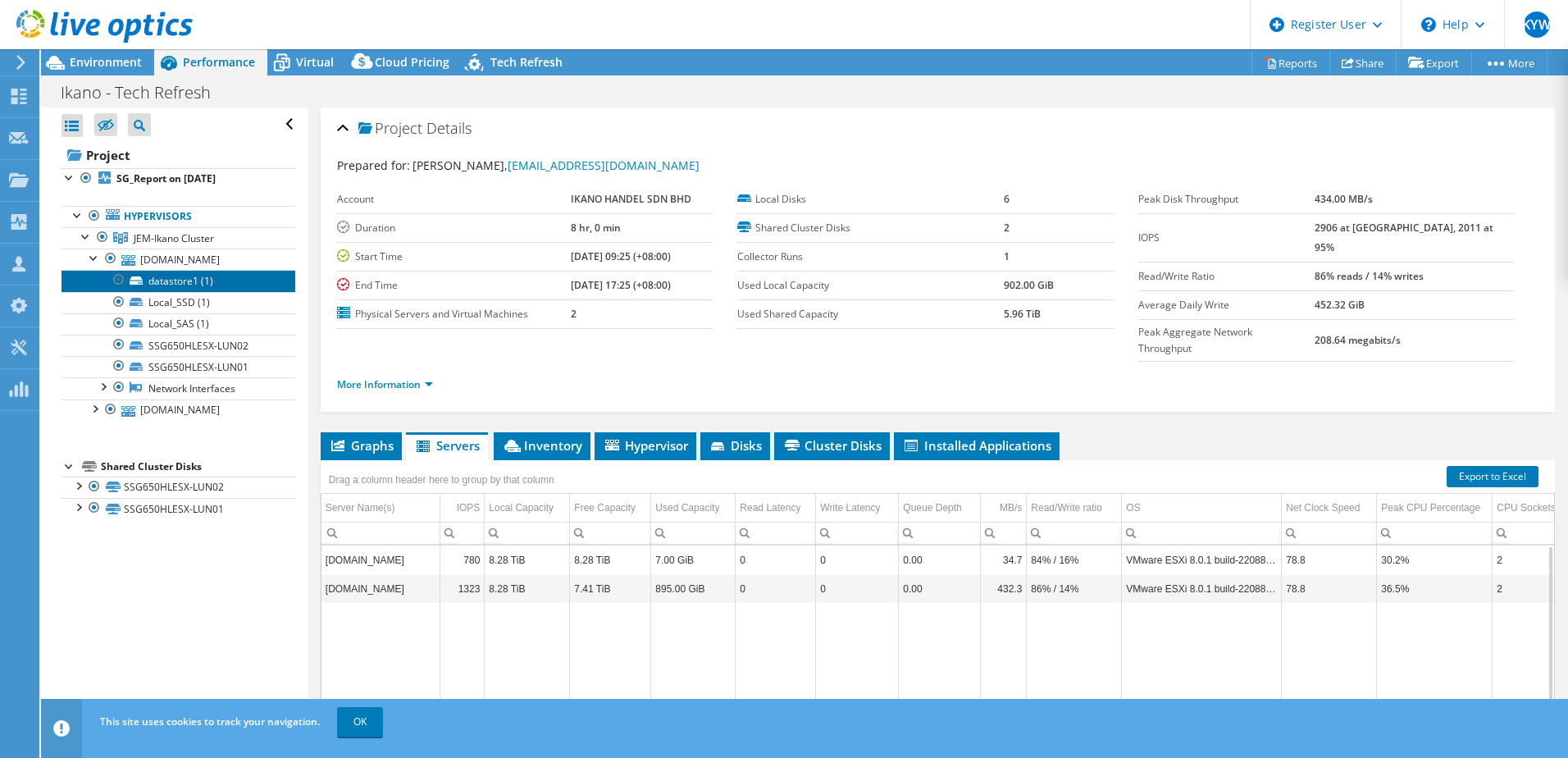
click at [183, 284] on link "datastore1 (1)" at bounding box center [178, 280] width 234 height 21
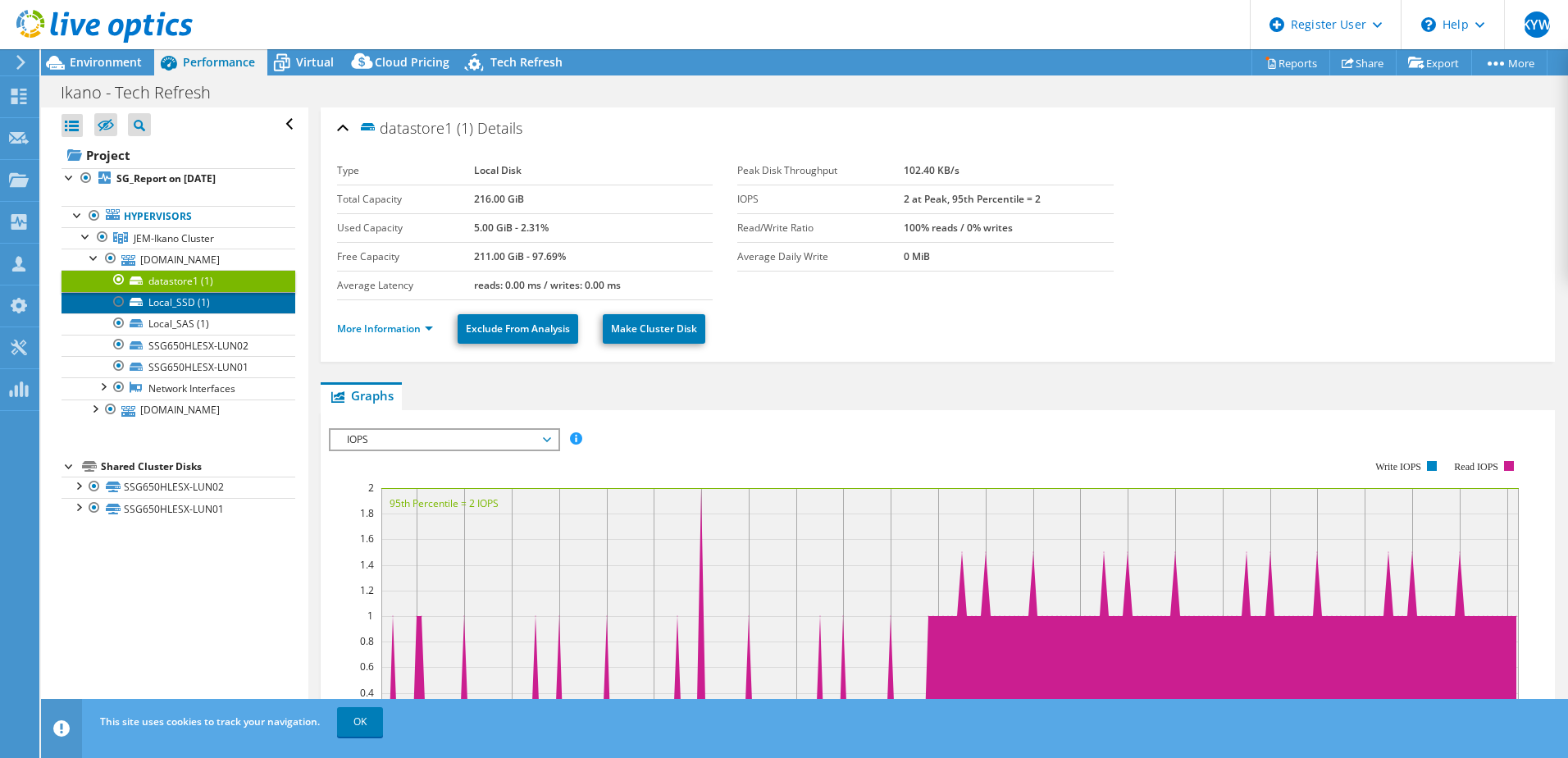
click at [172, 299] on link "Local_SSD (1)" at bounding box center [178, 302] width 234 height 21
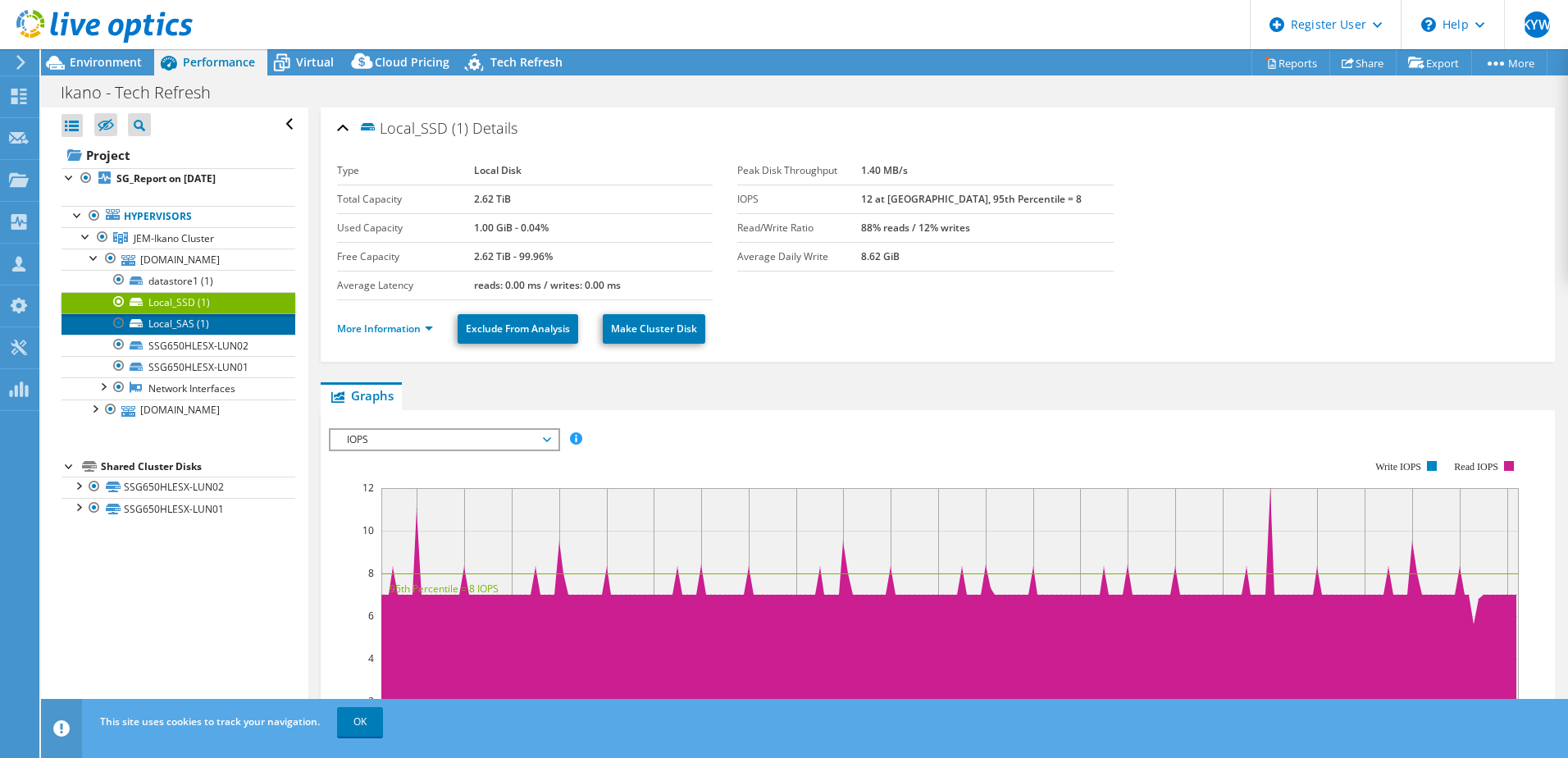
click at [180, 327] on link "Local_SAS (1)" at bounding box center [178, 324] width 234 height 21
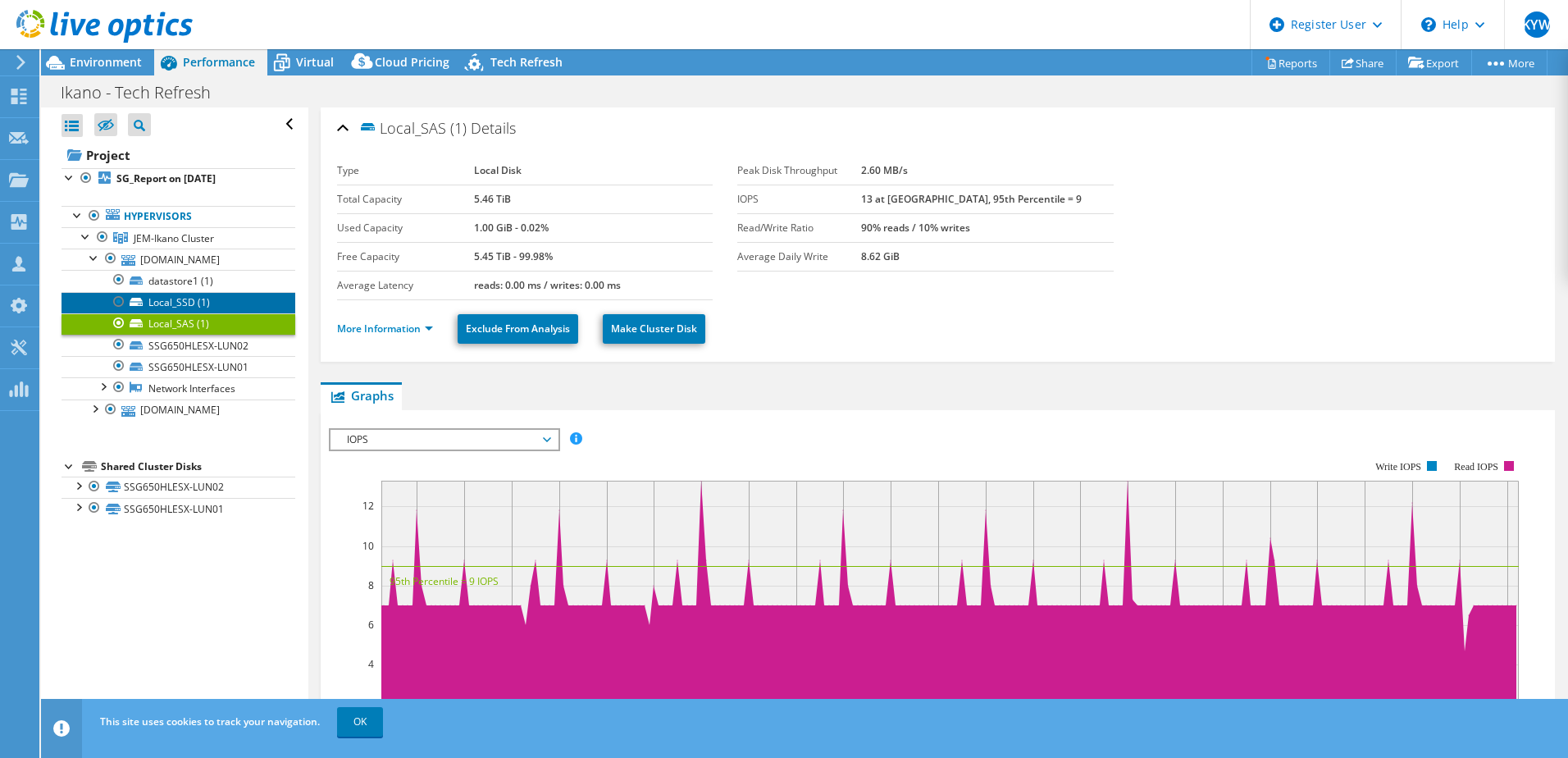
click at [183, 306] on link "Local_SSD (1)" at bounding box center [178, 302] width 234 height 21
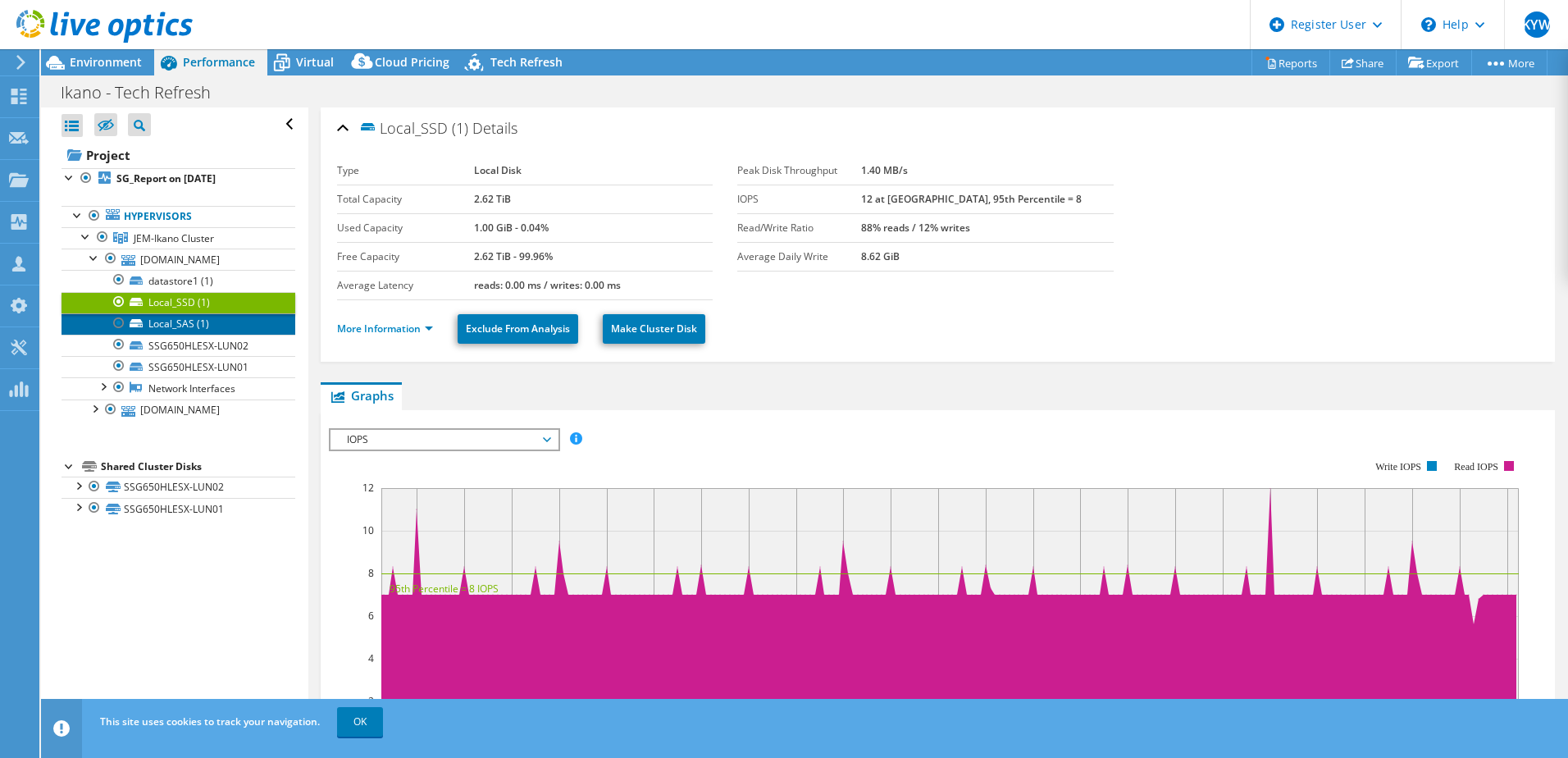
click at [167, 326] on link "Local_SAS (1)" at bounding box center [178, 324] width 234 height 21
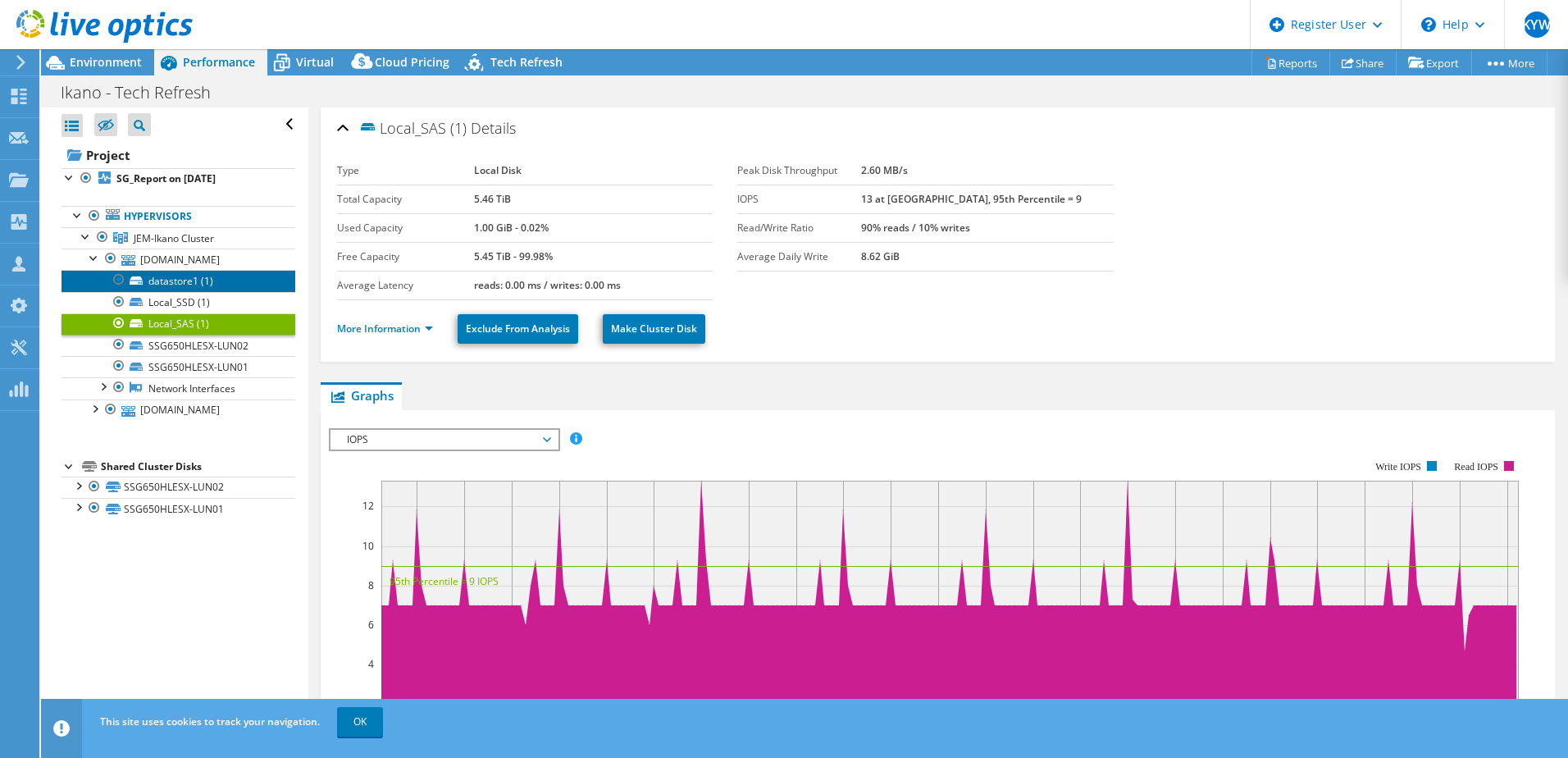
click at [198, 276] on link "datastore1 (1)" at bounding box center [178, 280] width 234 height 21
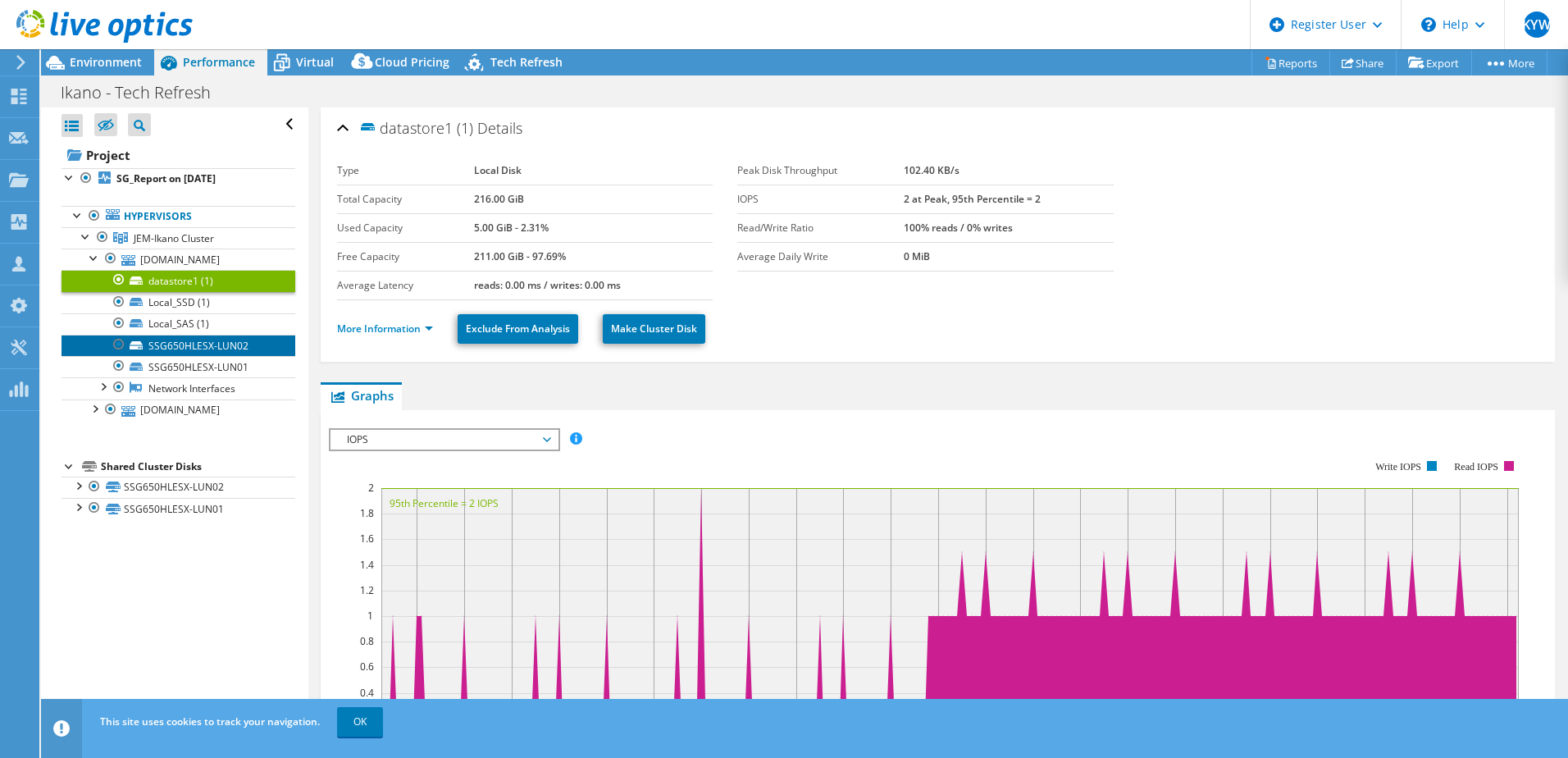
click at [207, 340] on link "SSG650HLESX-LUN02" at bounding box center [178, 344] width 234 height 21
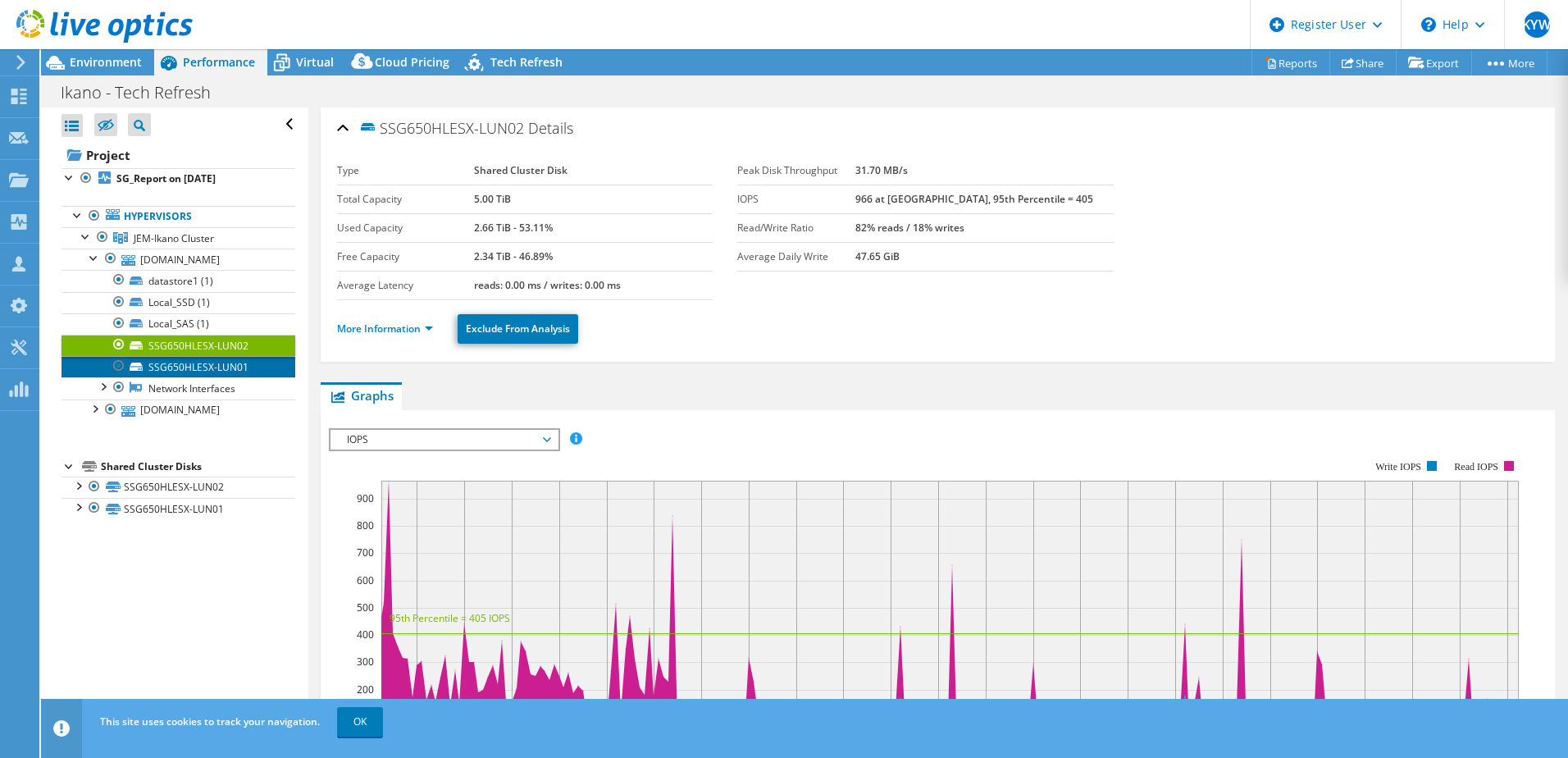
click at [208, 363] on link "SSG650HLESX-LUN01" at bounding box center [178, 366] width 234 height 21
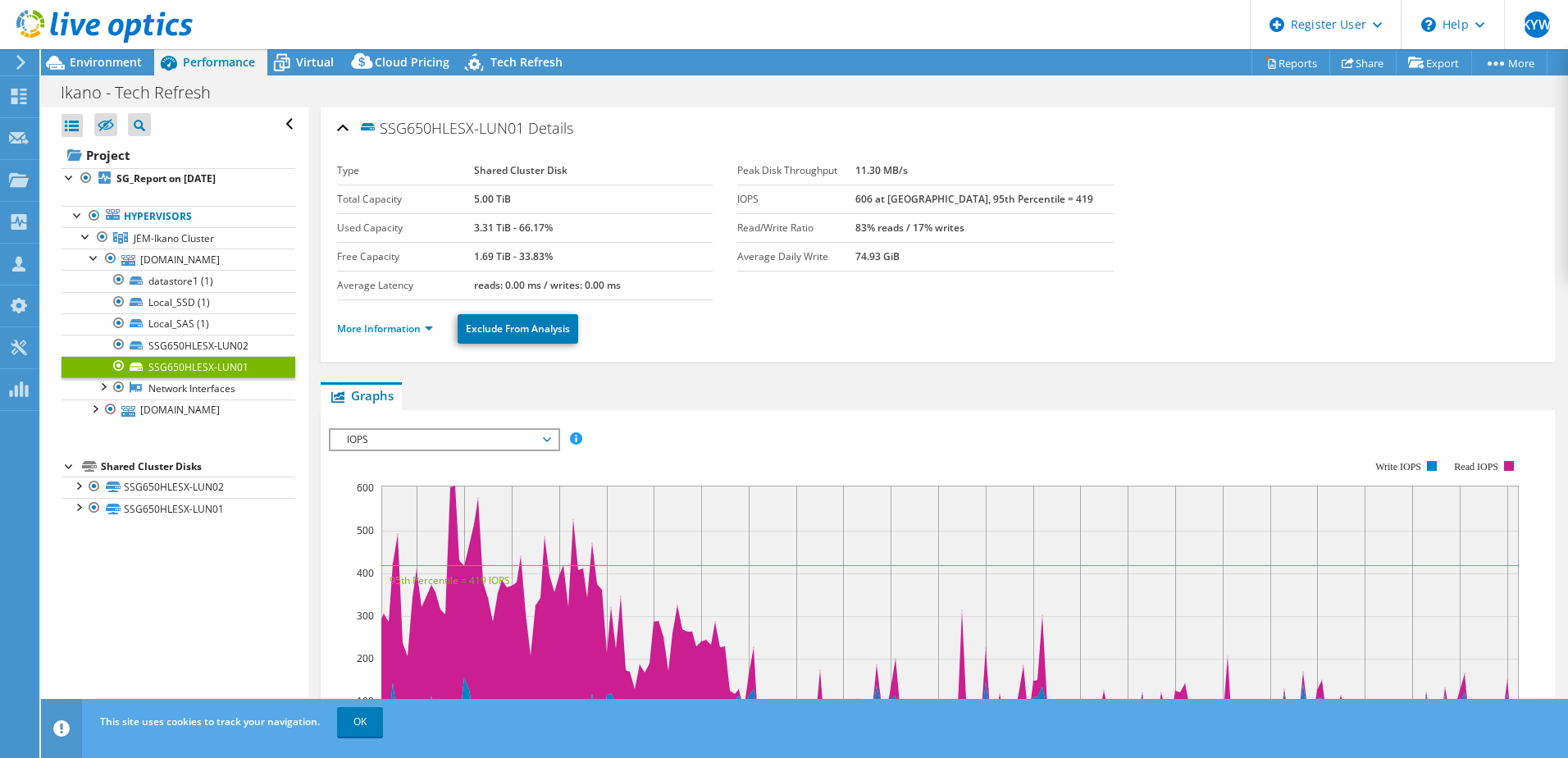
click at [103, 385] on div at bounding box center [103, 385] width 16 height 16
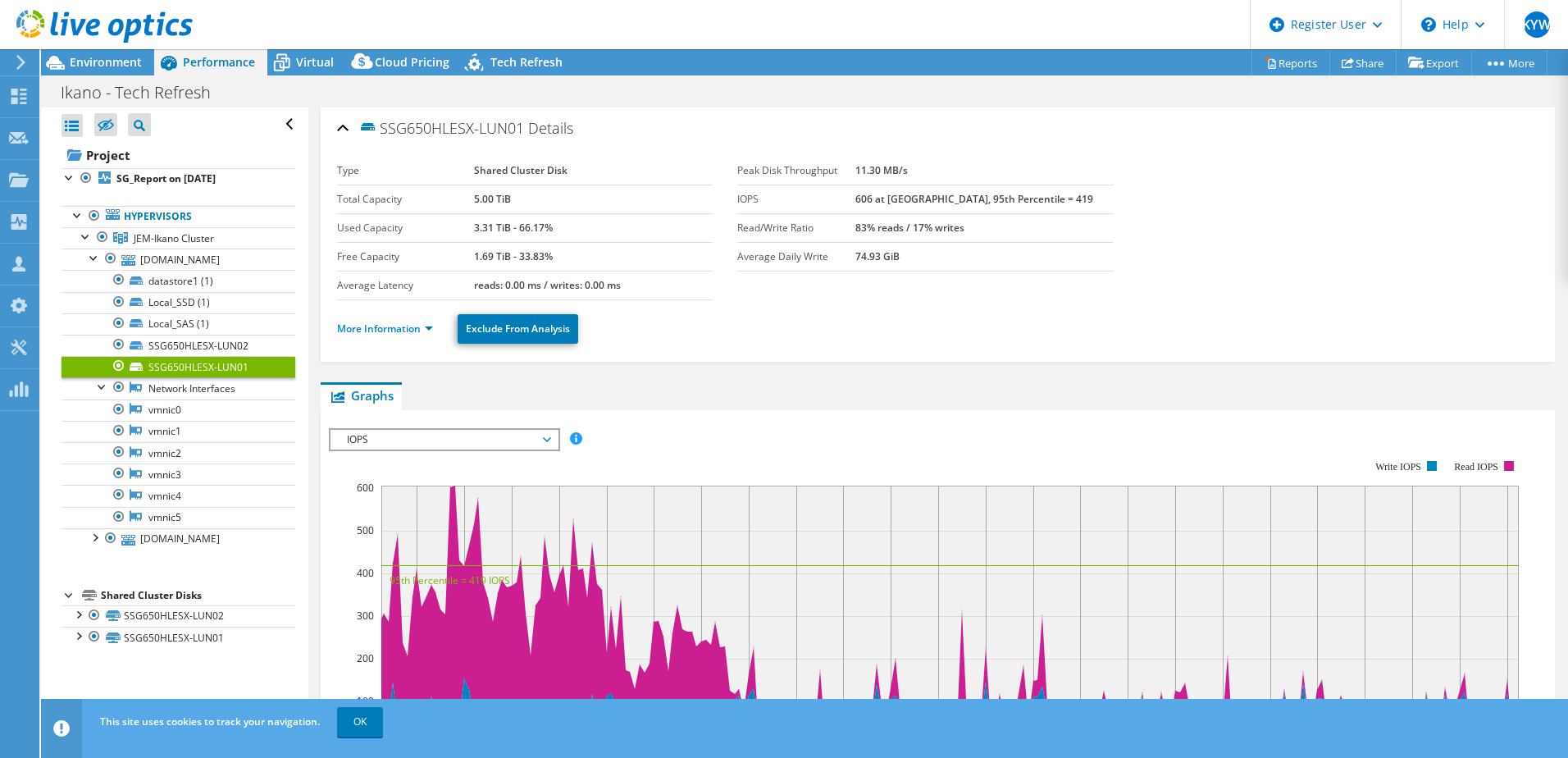
click at [115, 64] on span "Environment" at bounding box center [105, 62] width 72 height 15
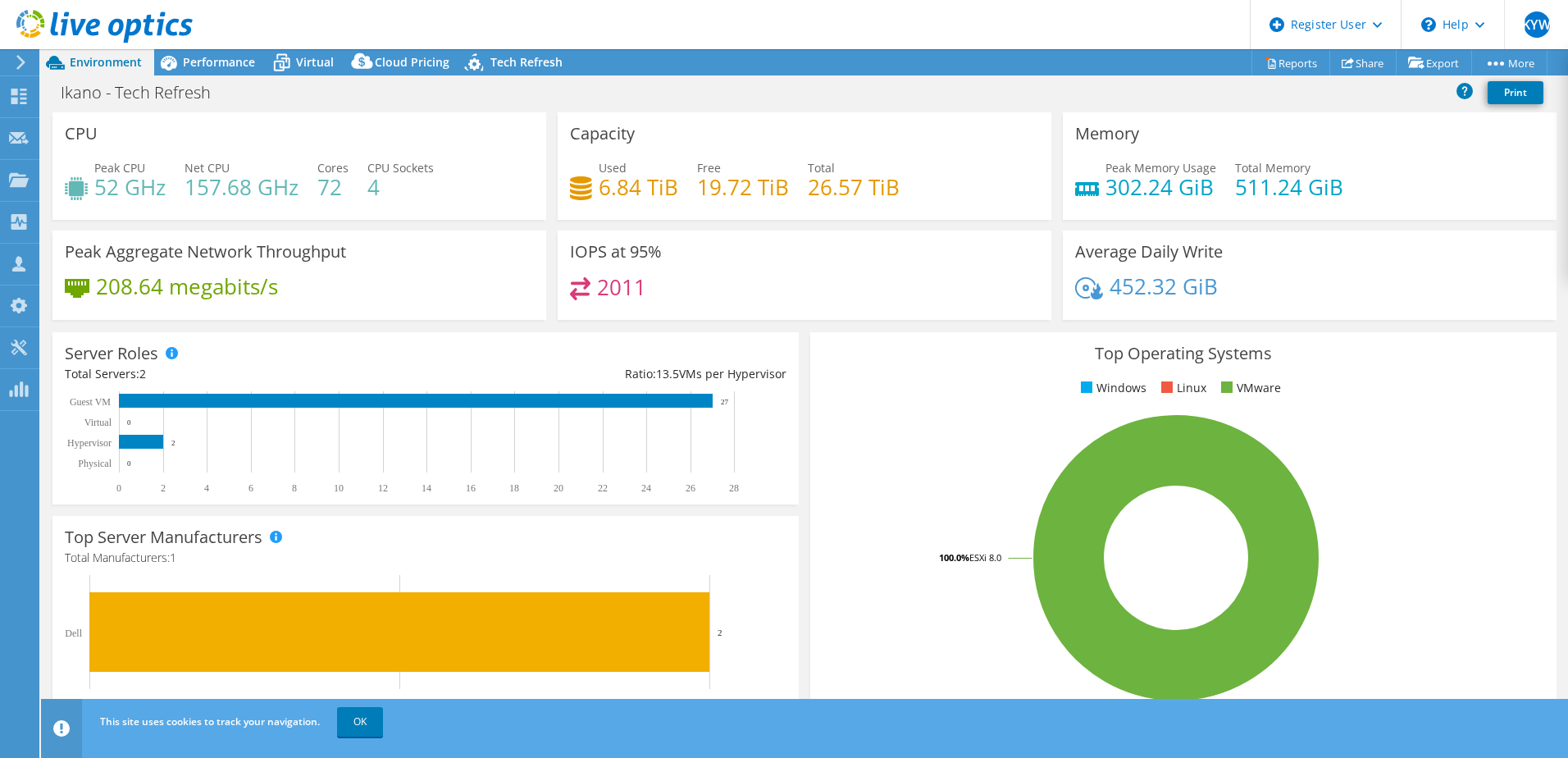
click at [214, 55] on span "Performance" at bounding box center [218, 62] width 72 height 15
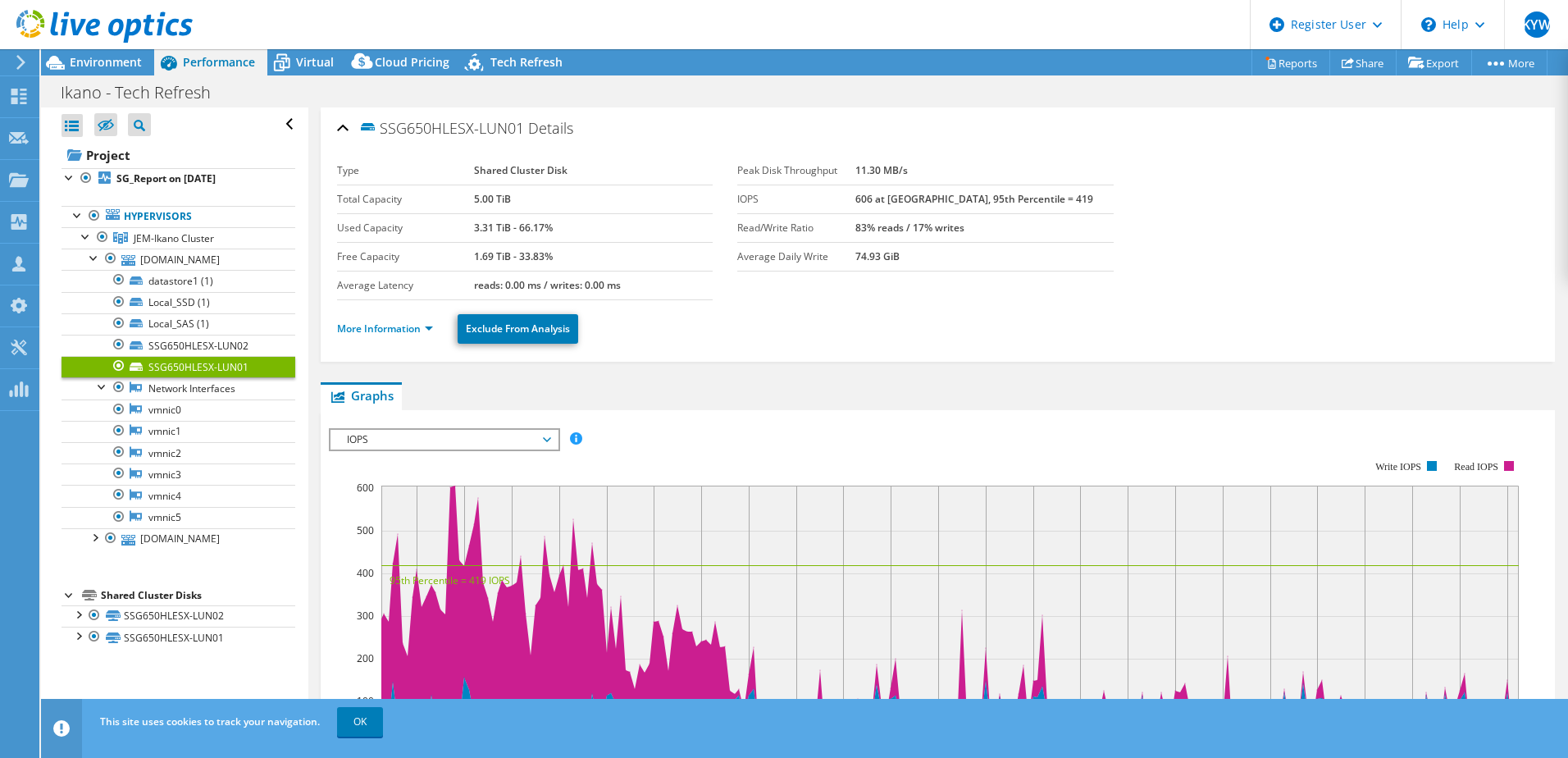
click at [391, 450] on div "IOPS IOPS Disk Throughput IO Size Latency Queue Depth CPU Percentage Memory Pag…" at bounding box center [444, 439] width 231 height 23
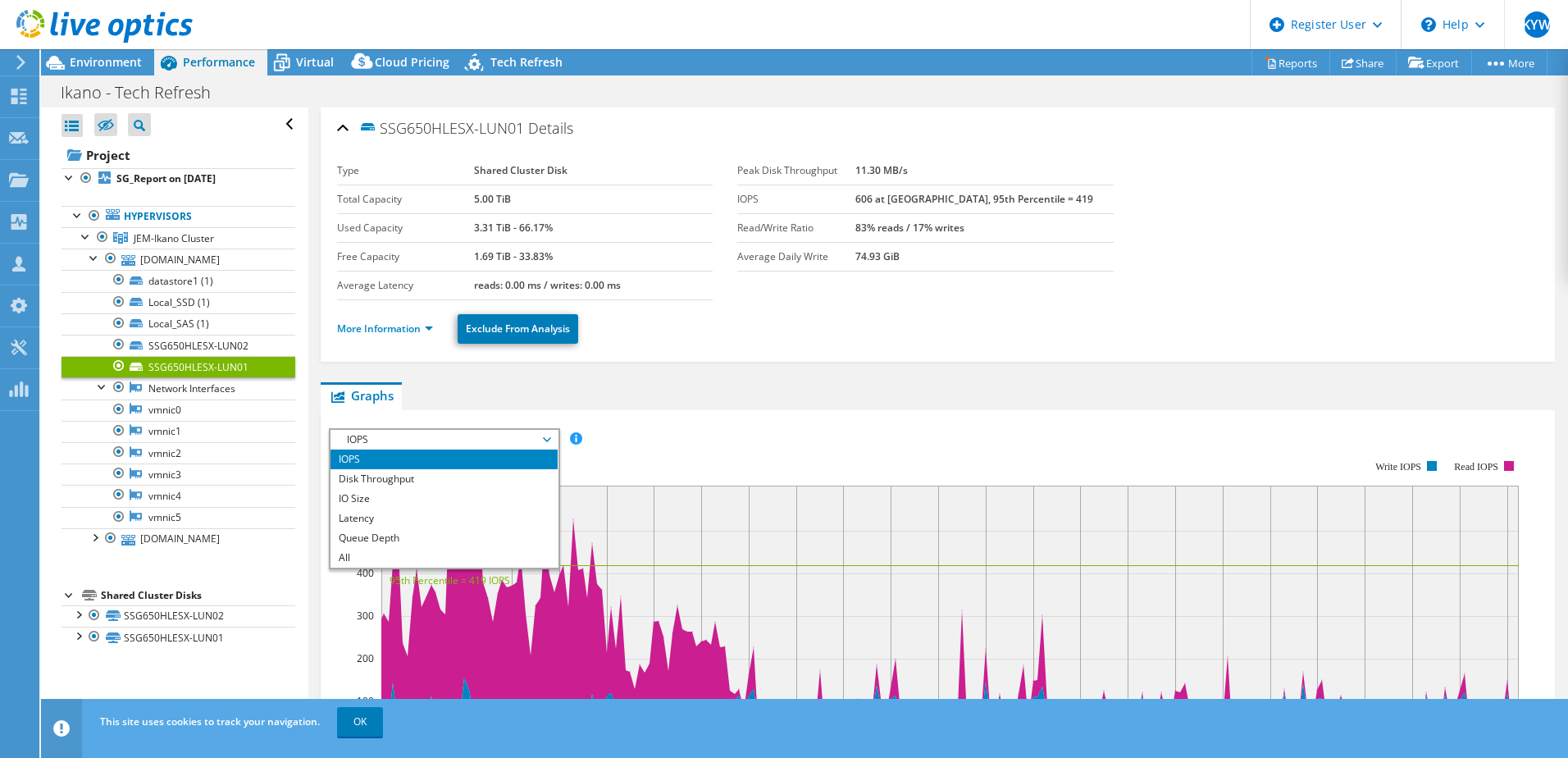
click at [793, 400] on ul "Graphs Servers Inventory Hypervisor Disks Cluster Disks Installed Applications" at bounding box center [938, 396] width 1234 height 28
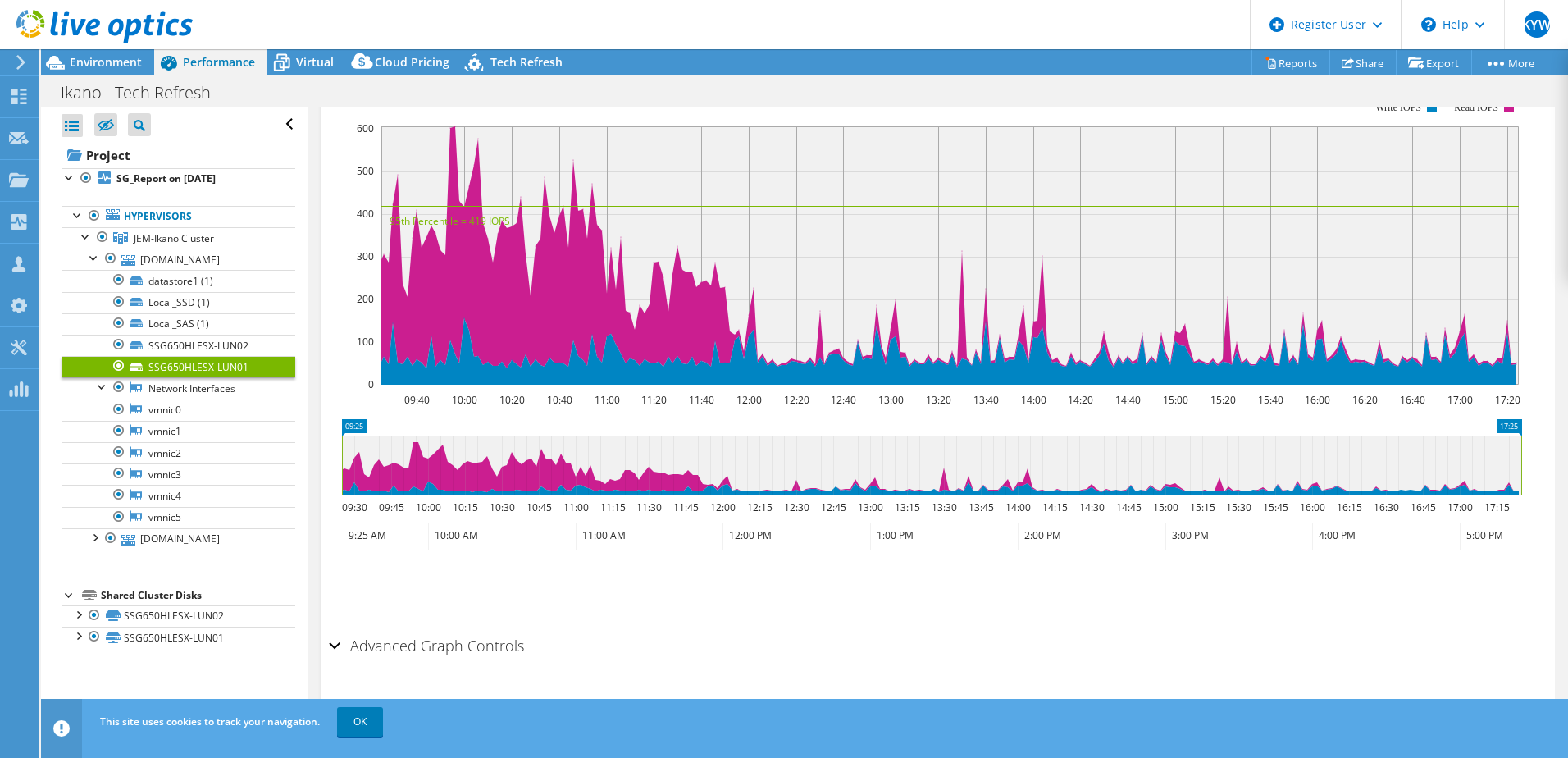
scroll to position [375, 0]
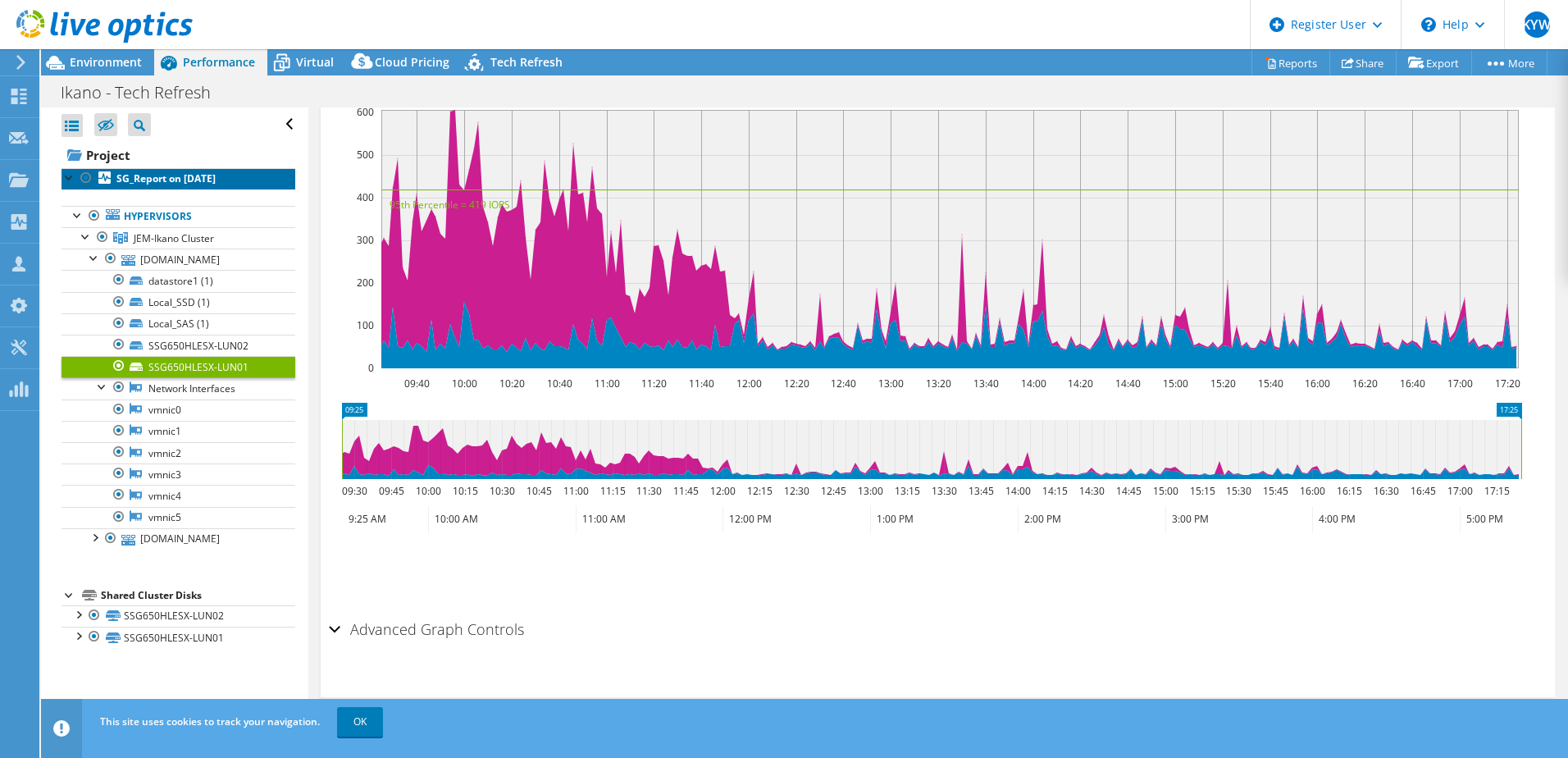
click at [155, 179] on b "SG_Report on [DATE]" at bounding box center [165, 178] width 99 height 14
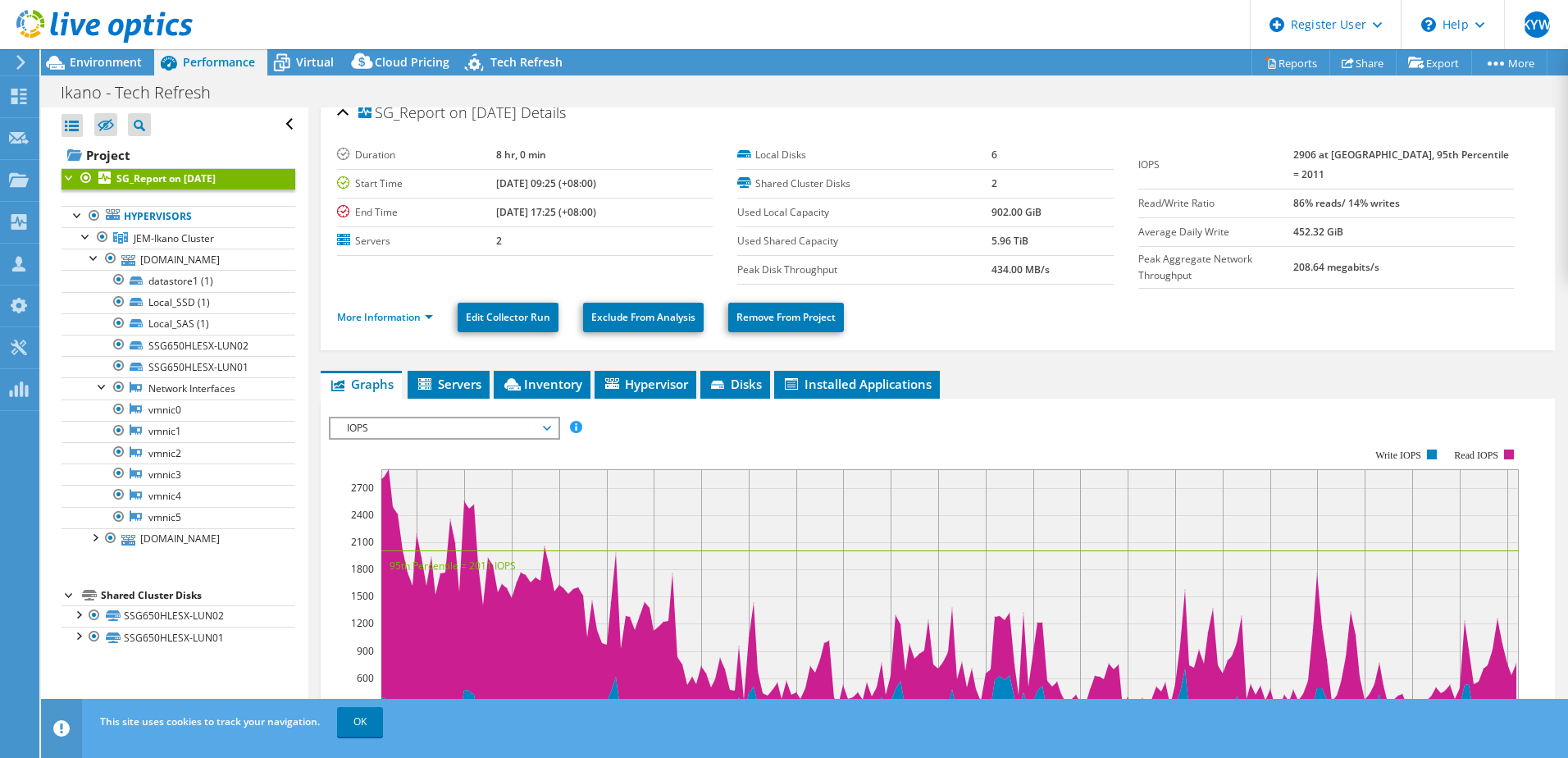
scroll to position [0, 0]
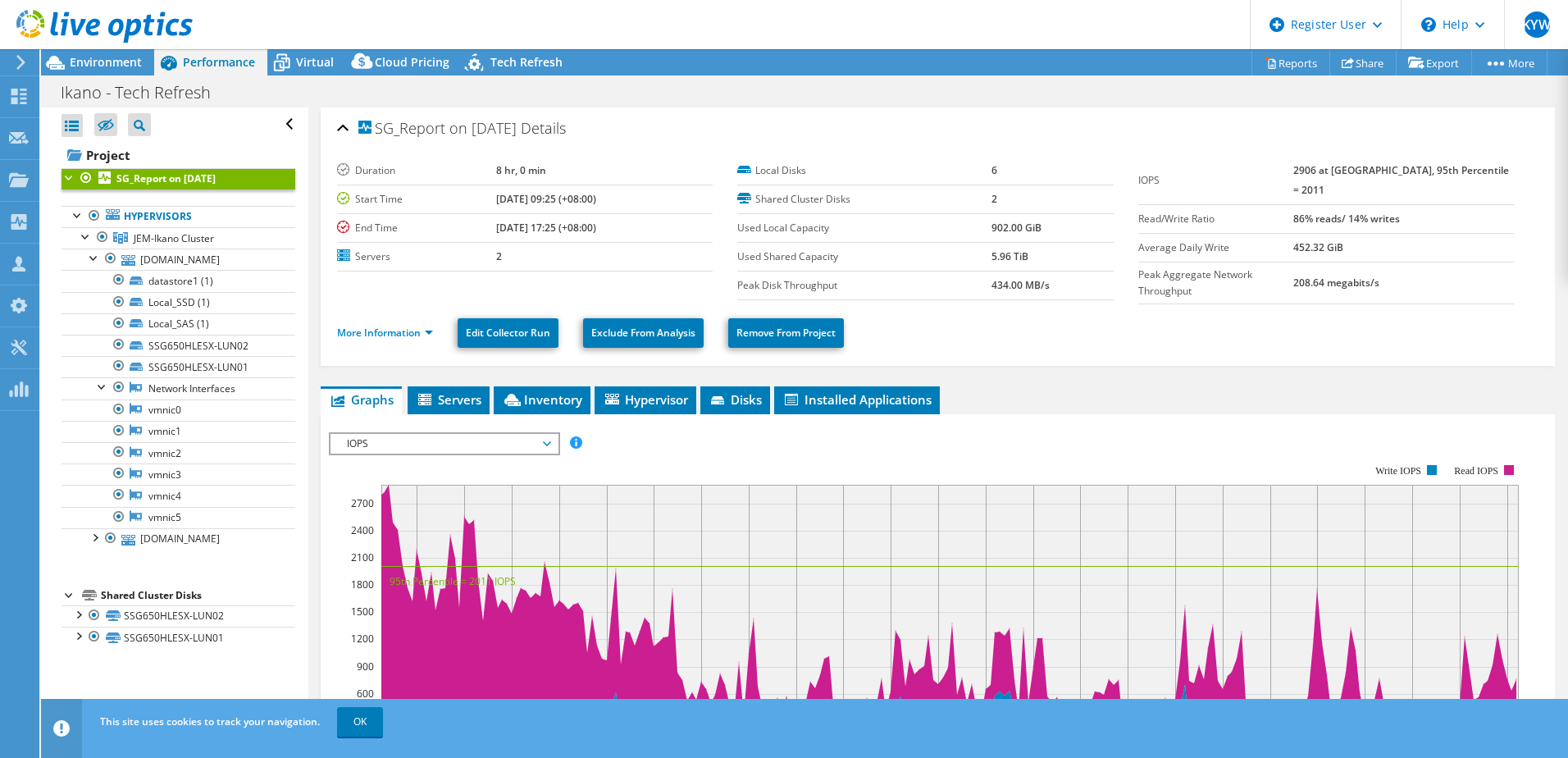
click at [457, 398] on span "Servers" at bounding box center [449, 399] width 65 height 16
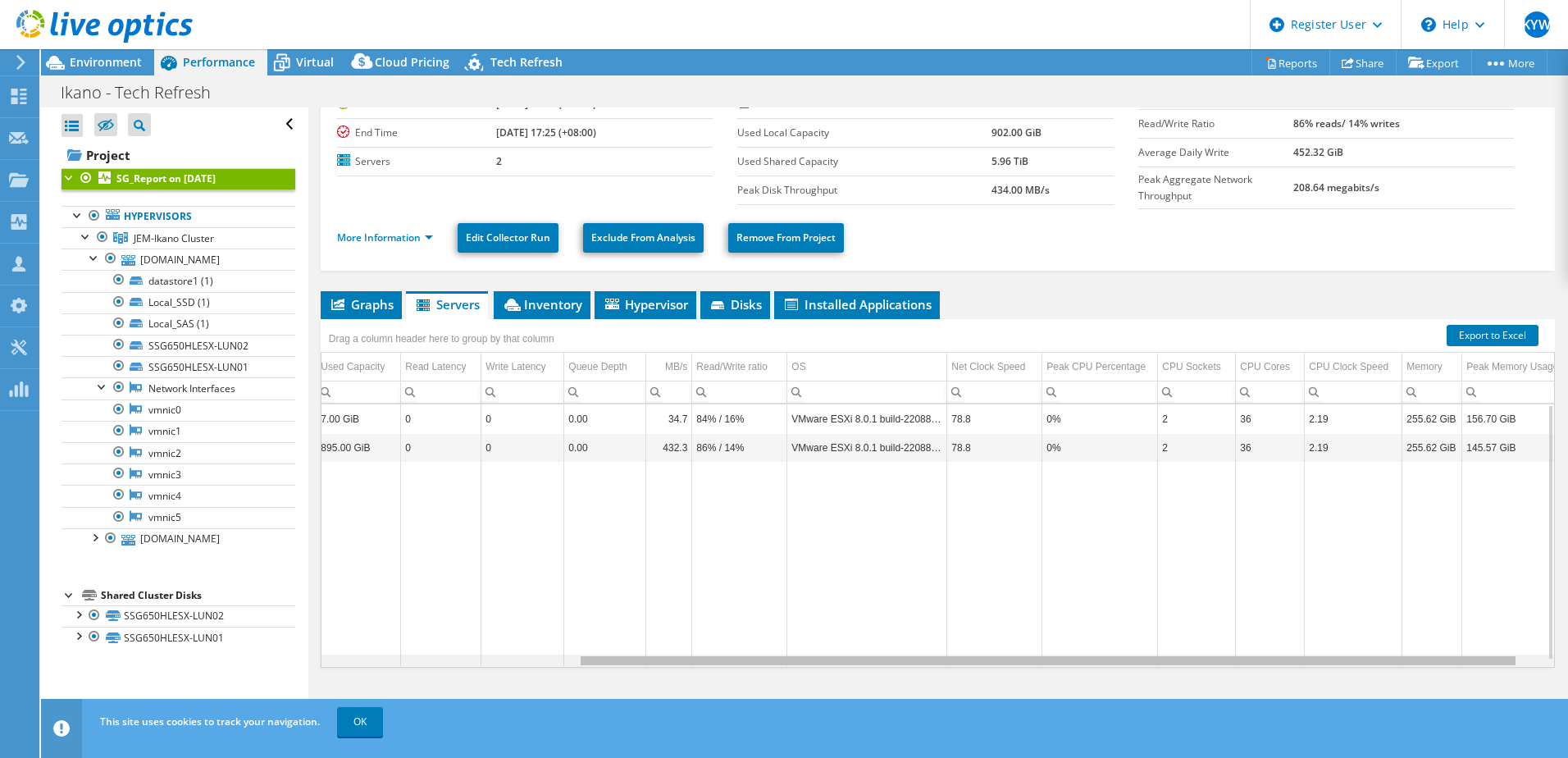
scroll to position [0, 366]
drag, startPoint x: 948, startPoint y: 656, endPoint x: 1373, endPoint y: 656, distance: 425.0
click at [1373, 656] on body "KYW Dell User [PERSON_NAME] [EMAIL_ADDRESS][DOMAIN_NAME] Dell My Profile Log Ou…" at bounding box center [784, 379] width 1568 height 758
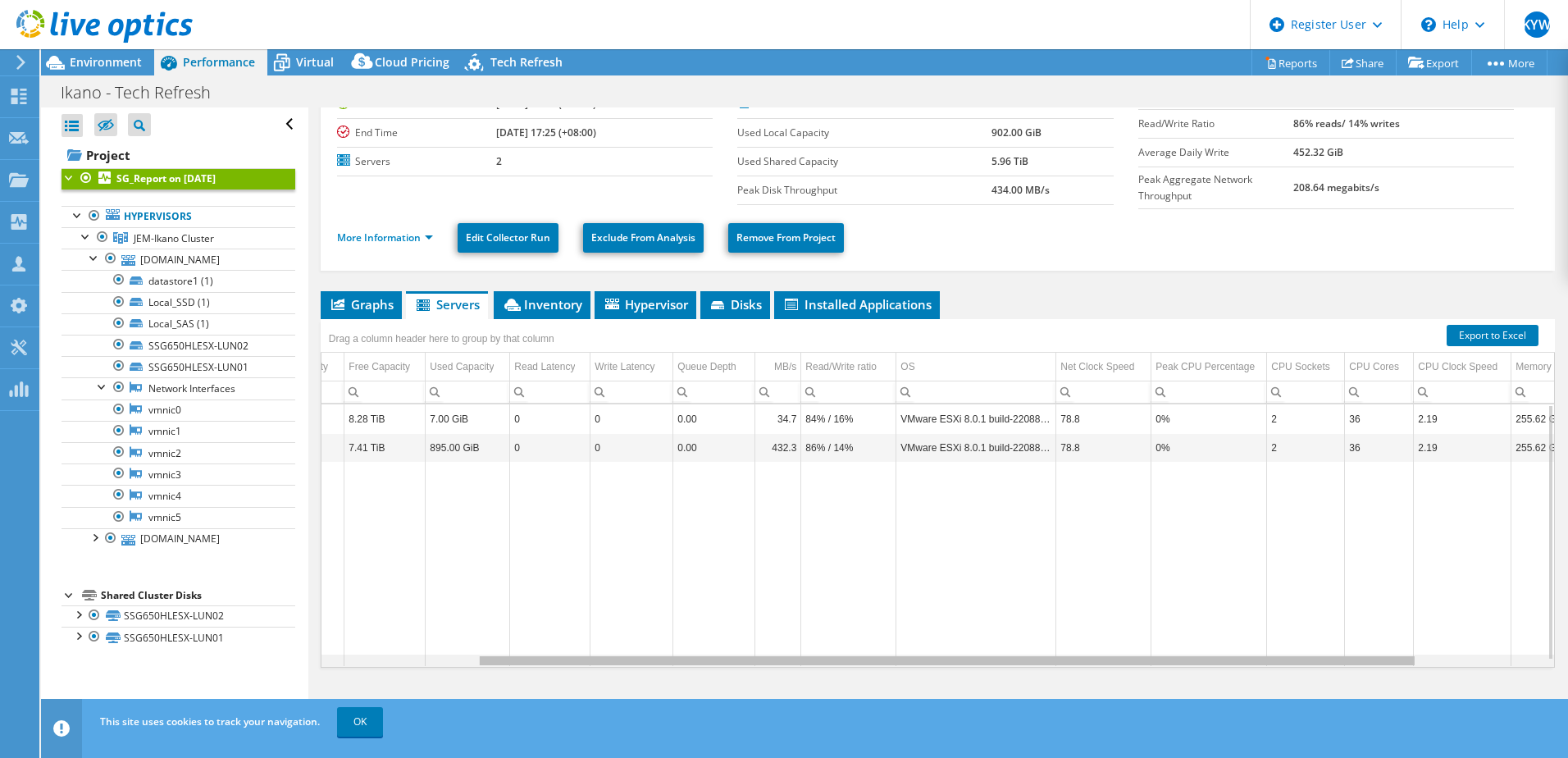
scroll to position [0, 174]
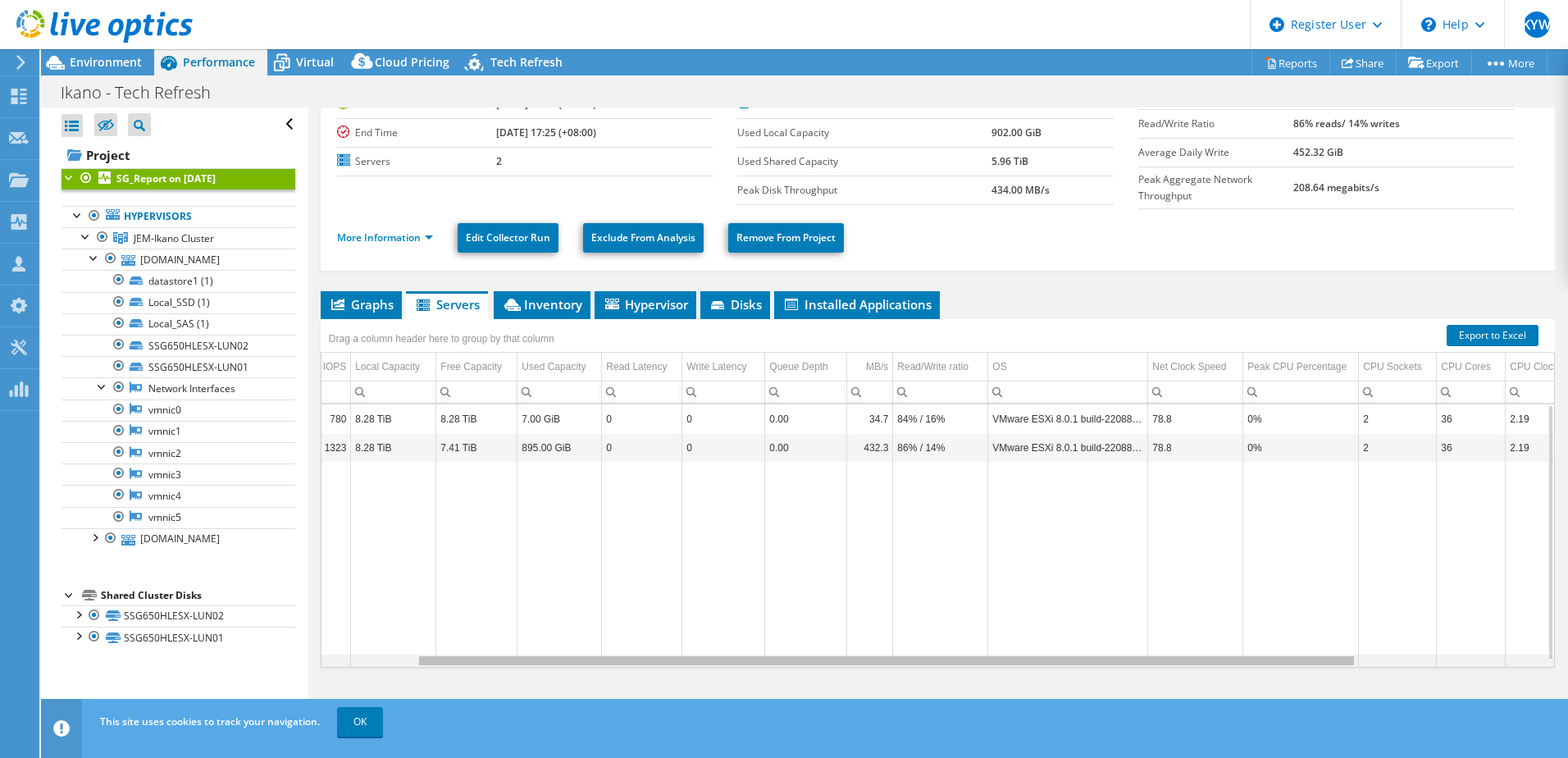
drag, startPoint x: 1308, startPoint y: 656, endPoint x: 725, endPoint y: 554, distance: 591.9
click at [987, 620] on body "KYW Dell User [PERSON_NAME] [EMAIL_ADDRESS][DOMAIN_NAME] Dell My Profile Log Ou…" at bounding box center [784, 379] width 1568 height 758
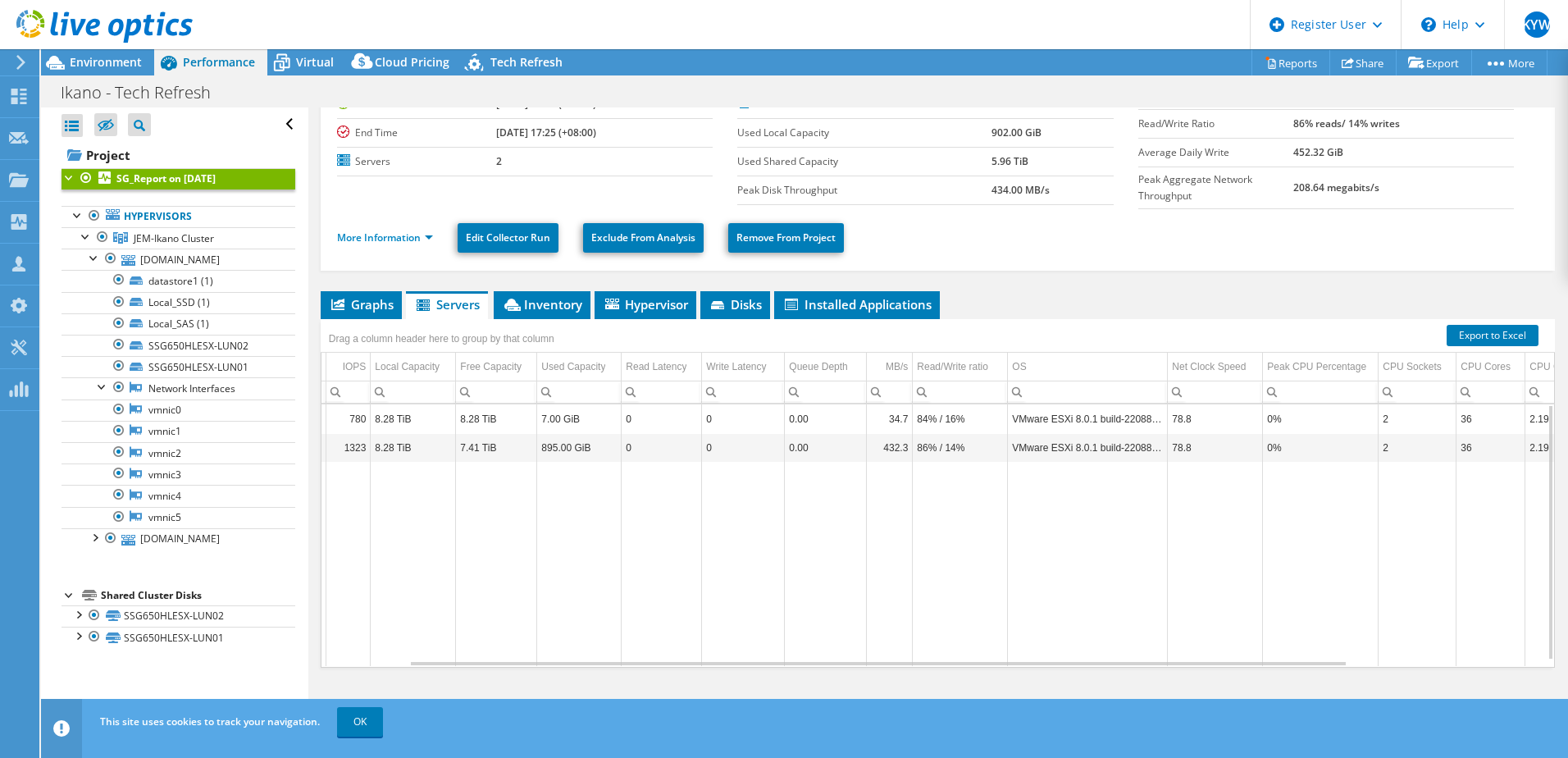
click at [645, 297] on span "Hypervisor" at bounding box center [645, 304] width 85 height 16
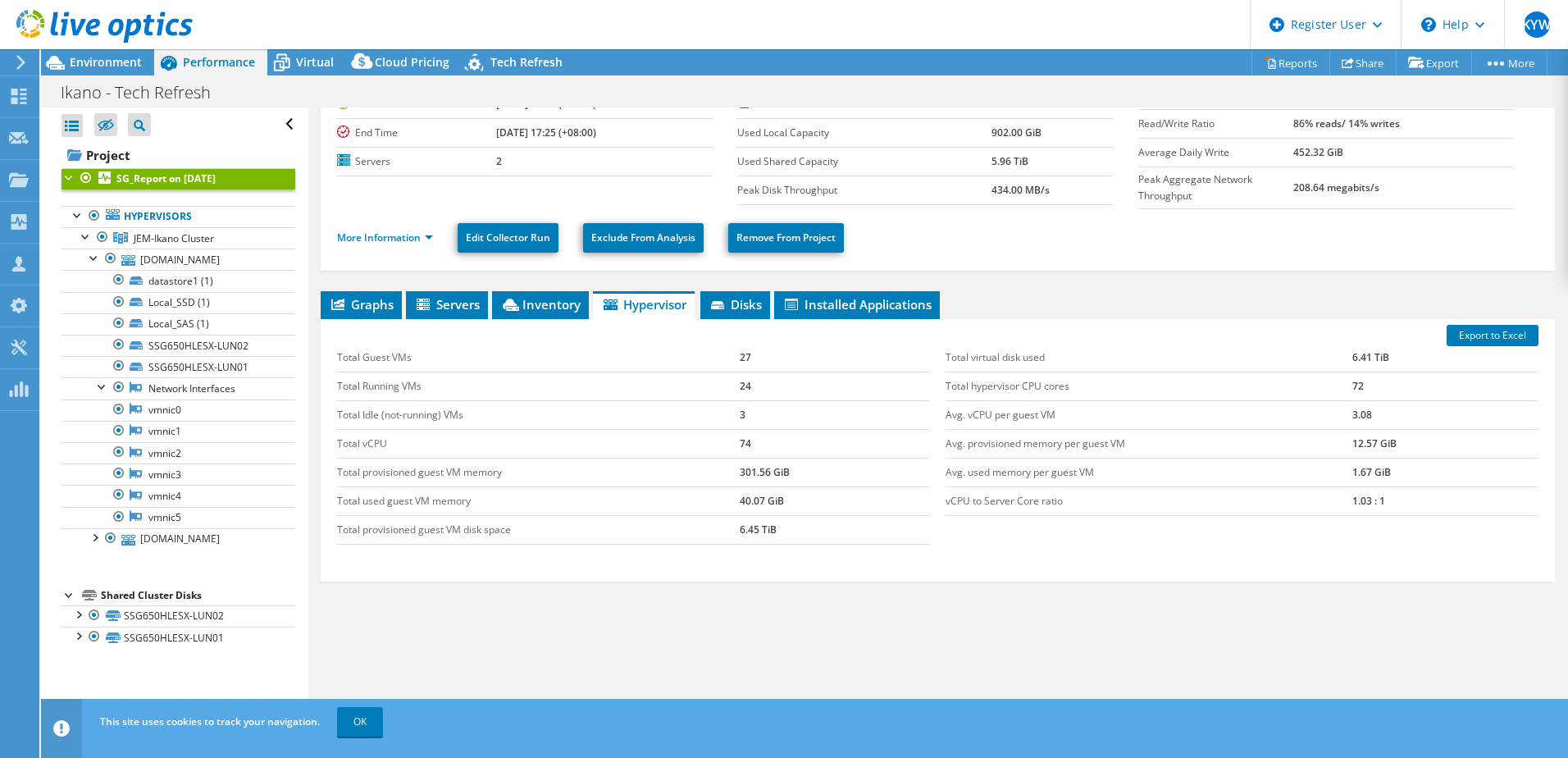
click at [743, 296] on span "Disks" at bounding box center [735, 304] width 54 height 16
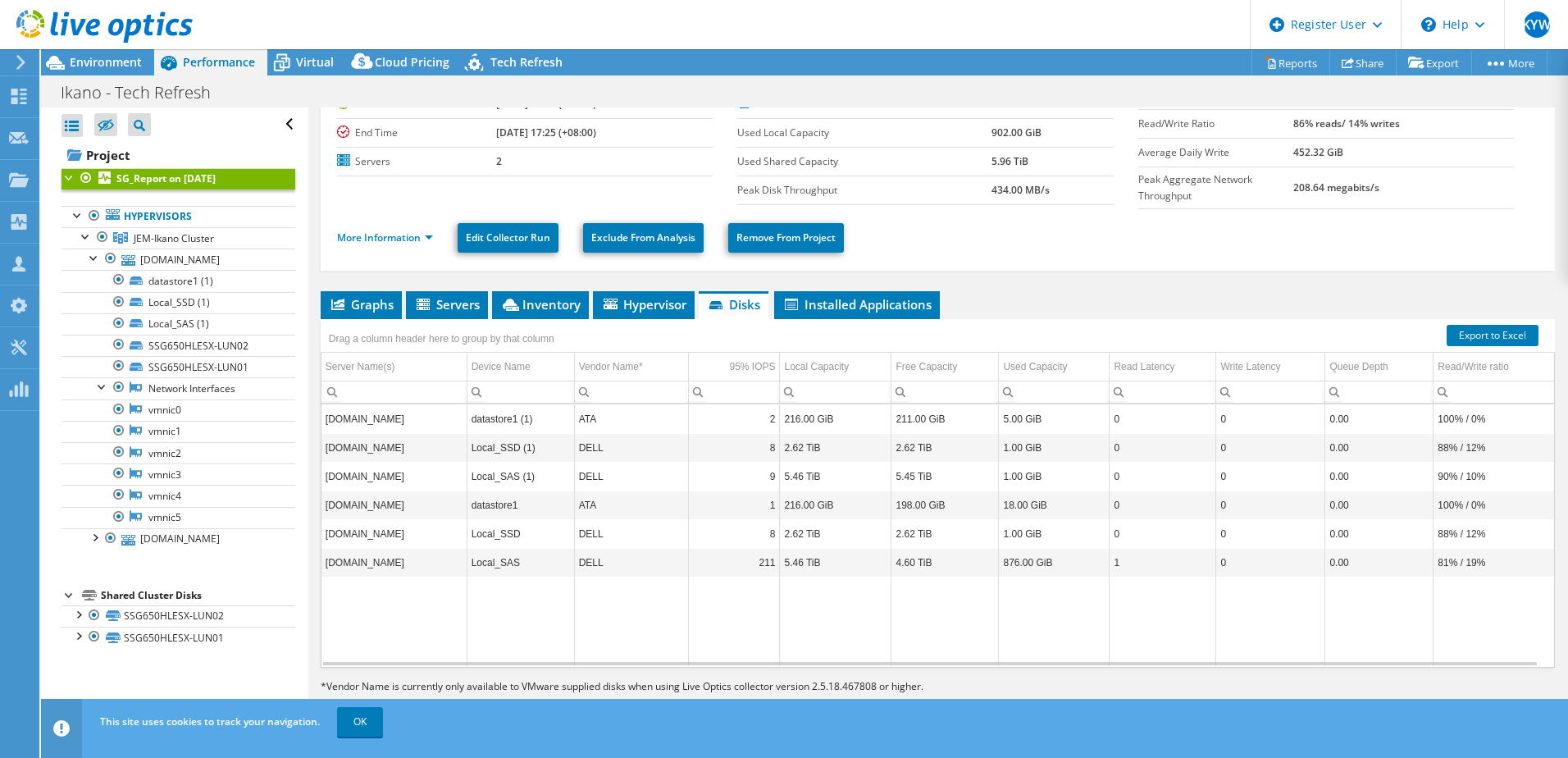
click at [850, 307] on span "Installed Applications" at bounding box center [857, 304] width 149 height 16
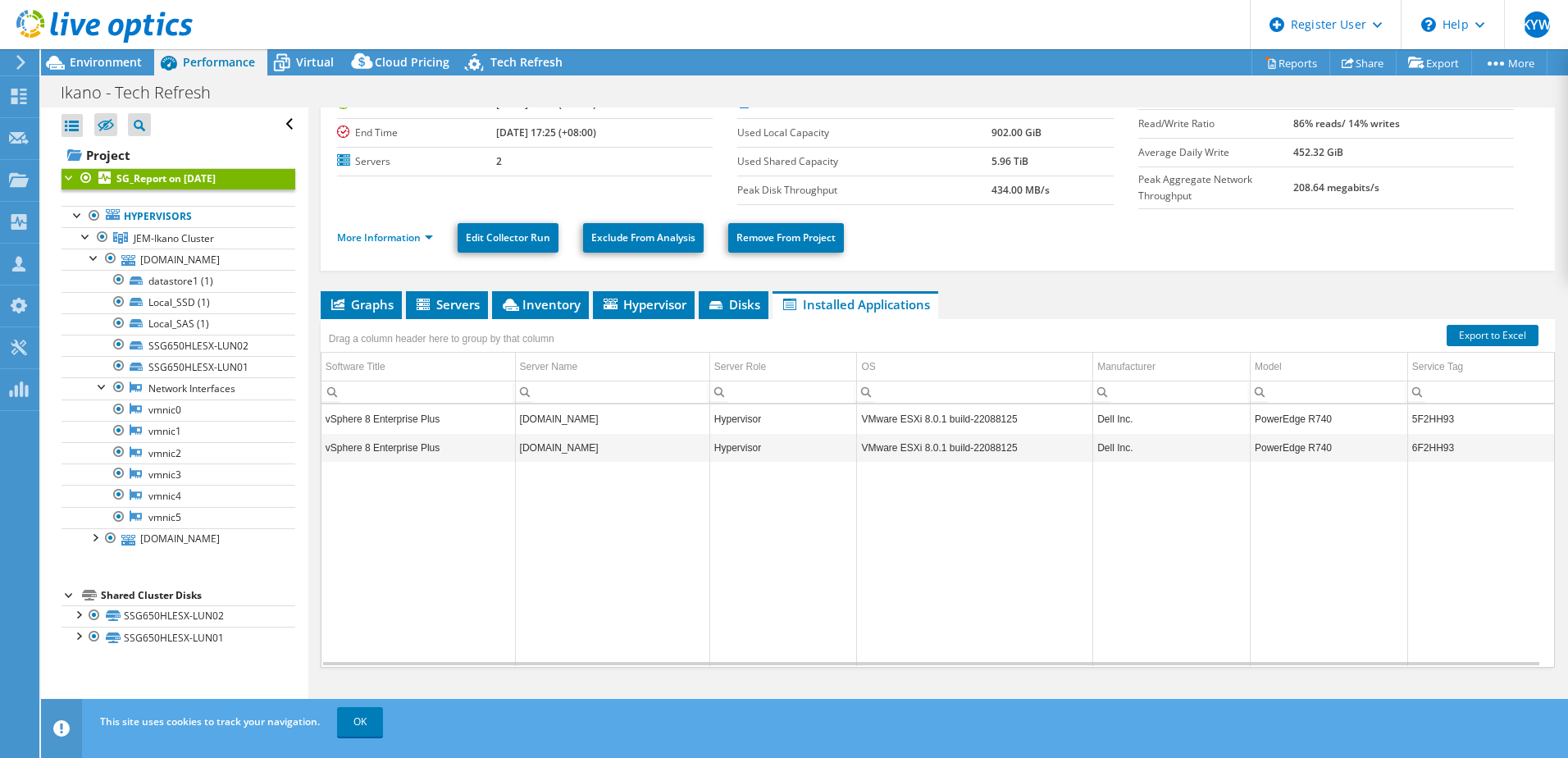
click at [738, 298] on span "Disks" at bounding box center [734, 304] width 54 height 16
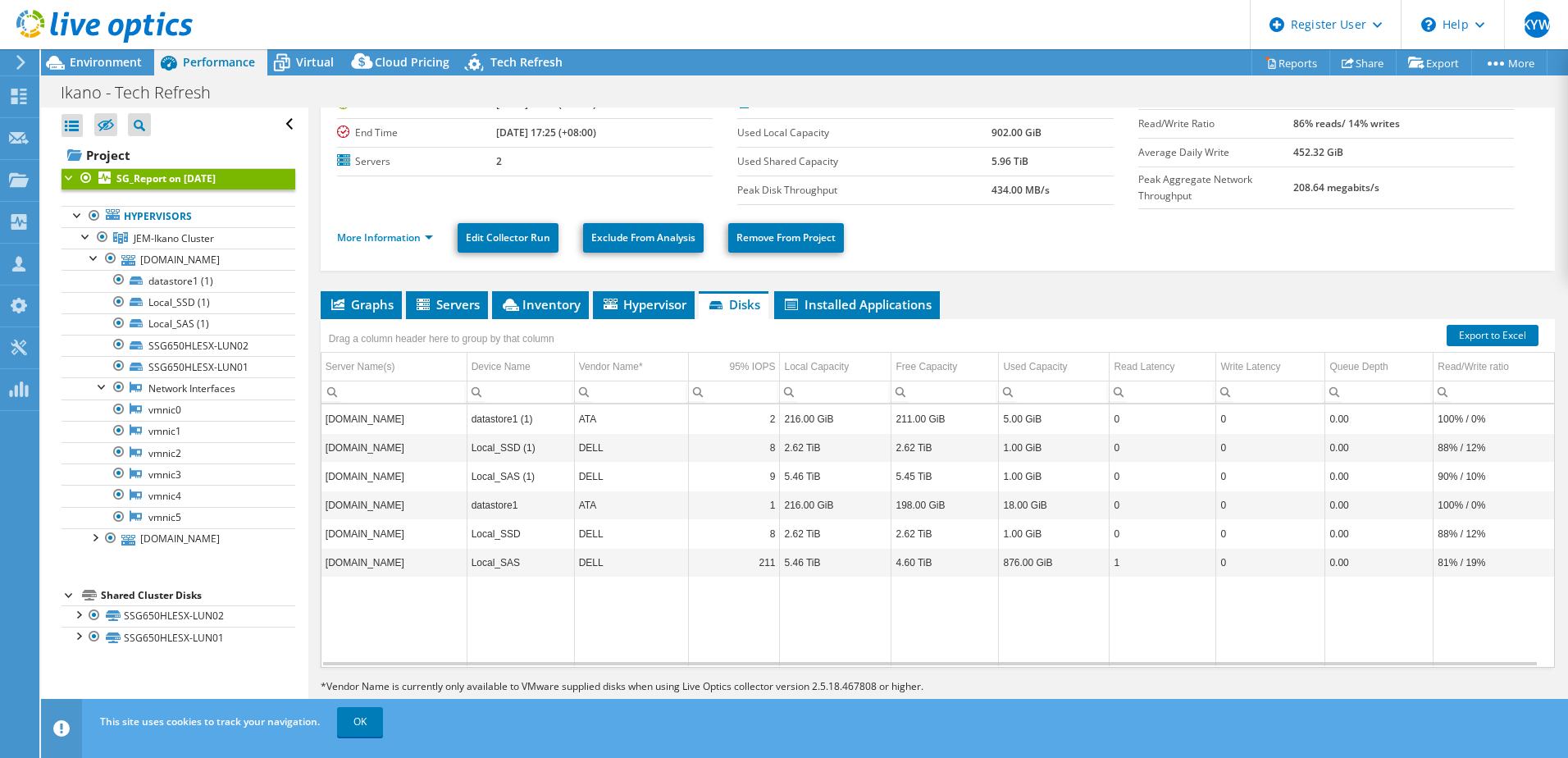
click at [619, 301] on span "Hypervisor" at bounding box center [644, 304] width 85 height 16
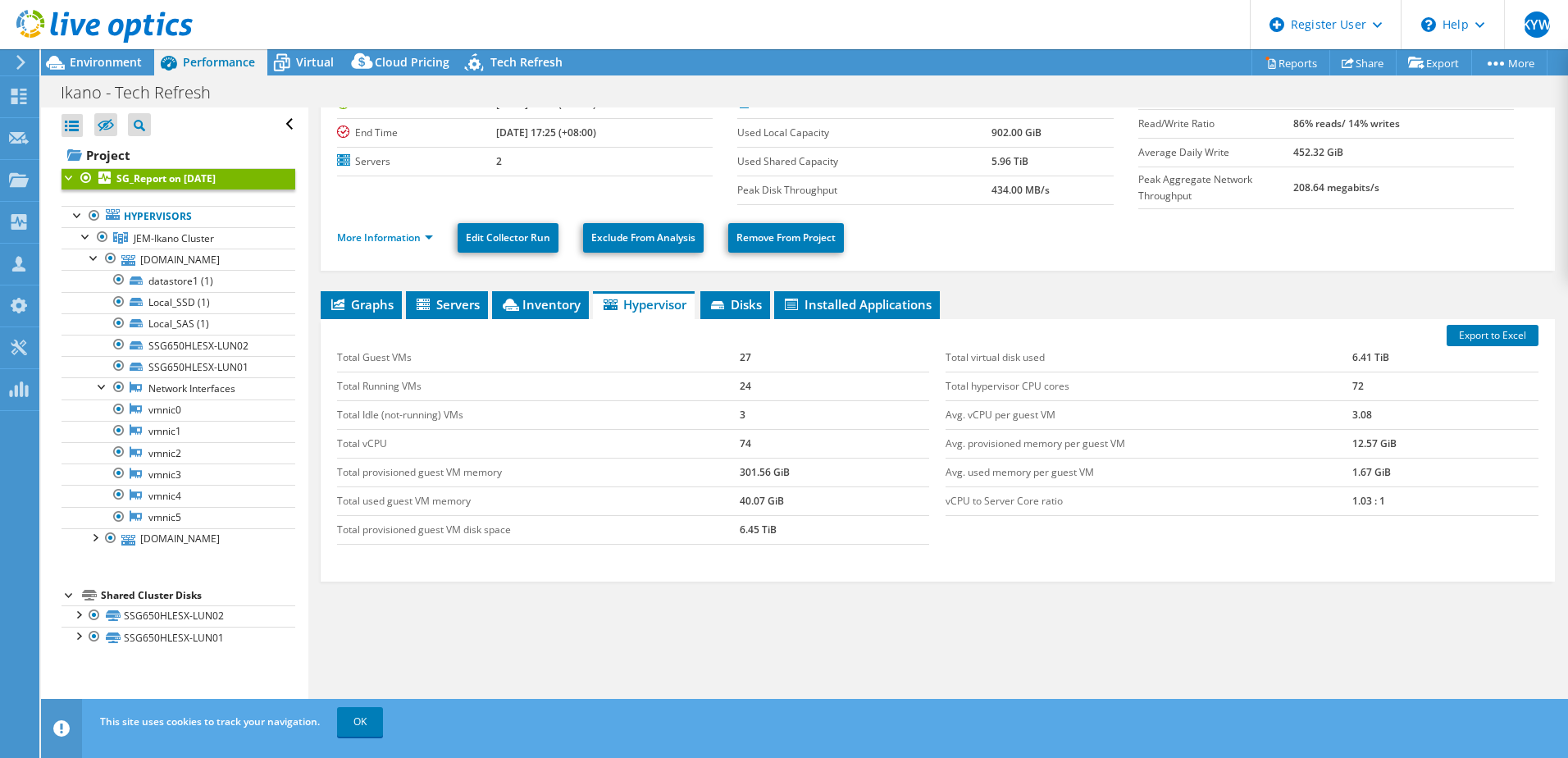
click at [545, 304] on span "Inventory" at bounding box center [540, 304] width 80 height 16
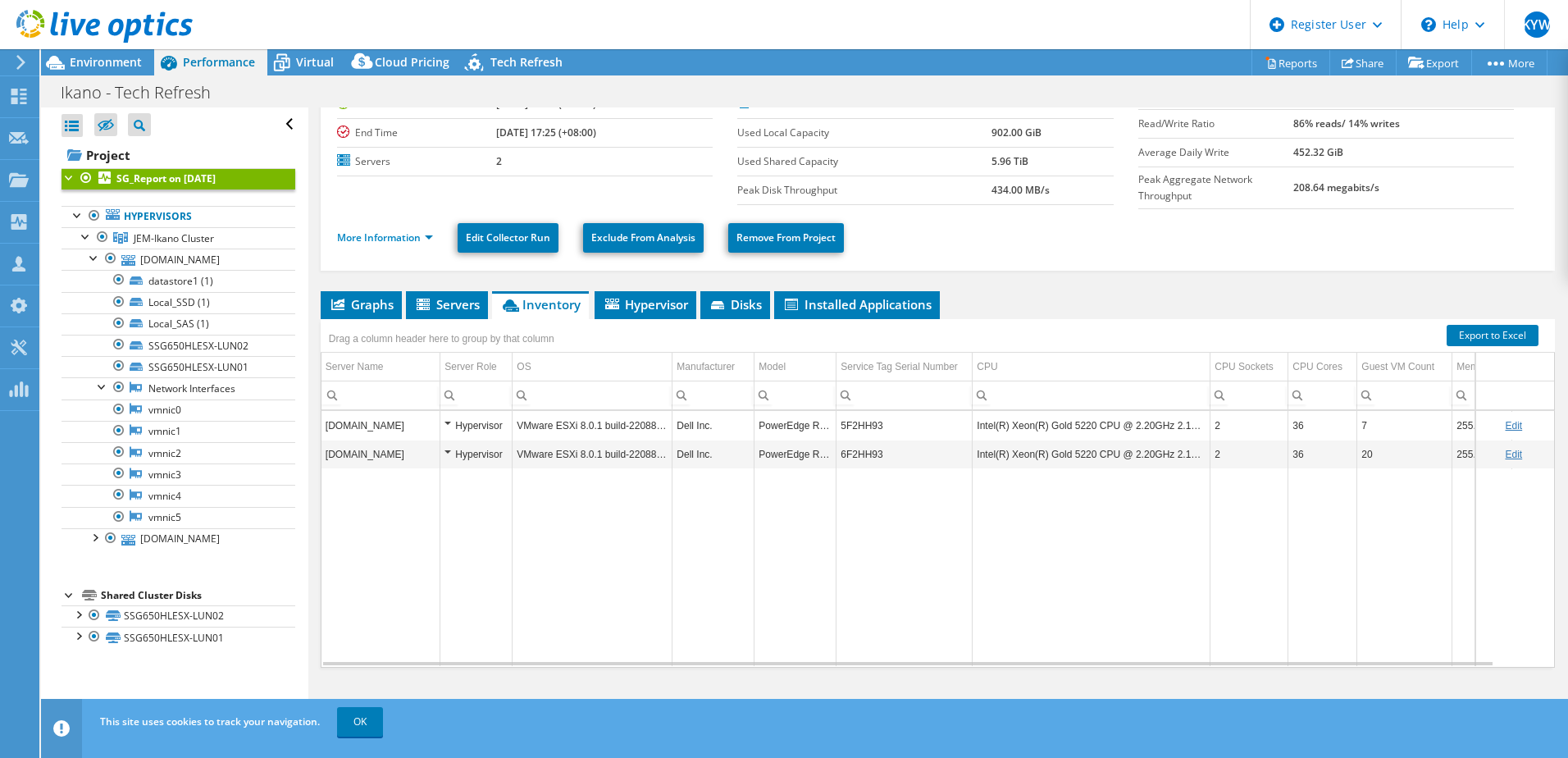
click at [450, 303] on span "Servers" at bounding box center [447, 304] width 65 height 16
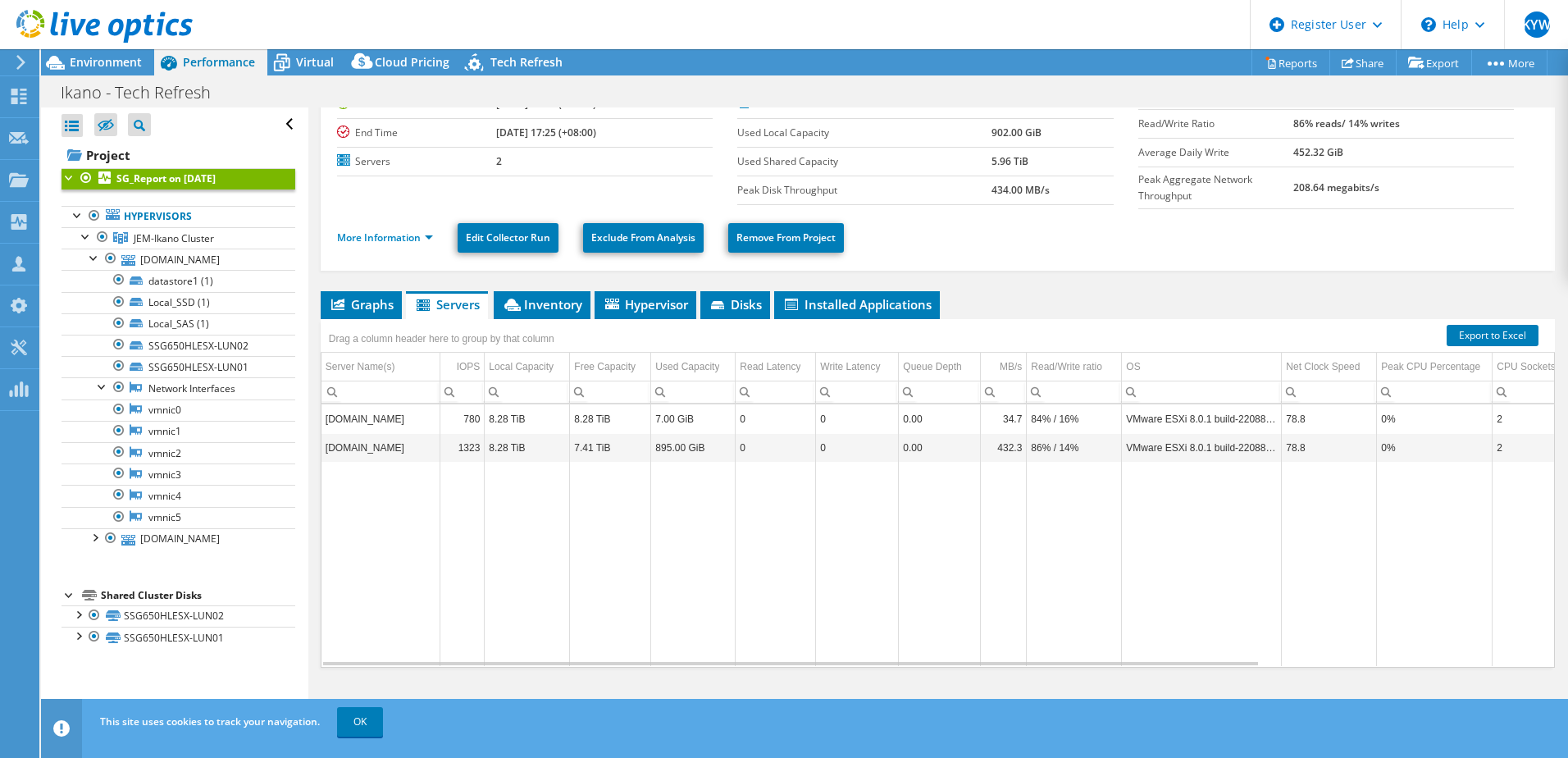
click at [366, 302] on span "Graphs" at bounding box center [361, 304] width 65 height 16
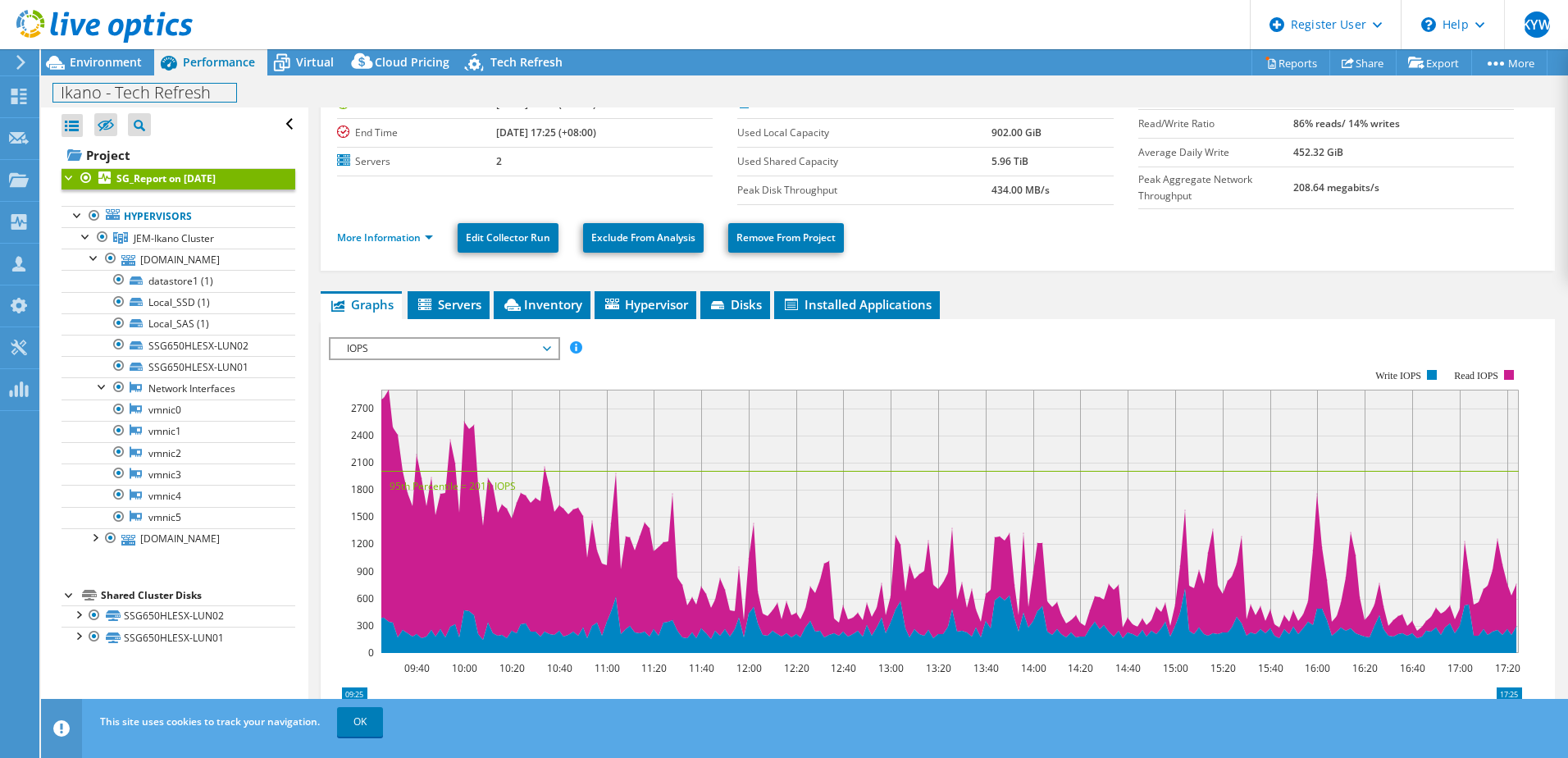
click at [111, 75] on div "Ikano - Tech Refresh Print" at bounding box center [804, 91] width 1527 height 32
click at [114, 65] on span "Environment" at bounding box center [105, 62] width 72 height 15
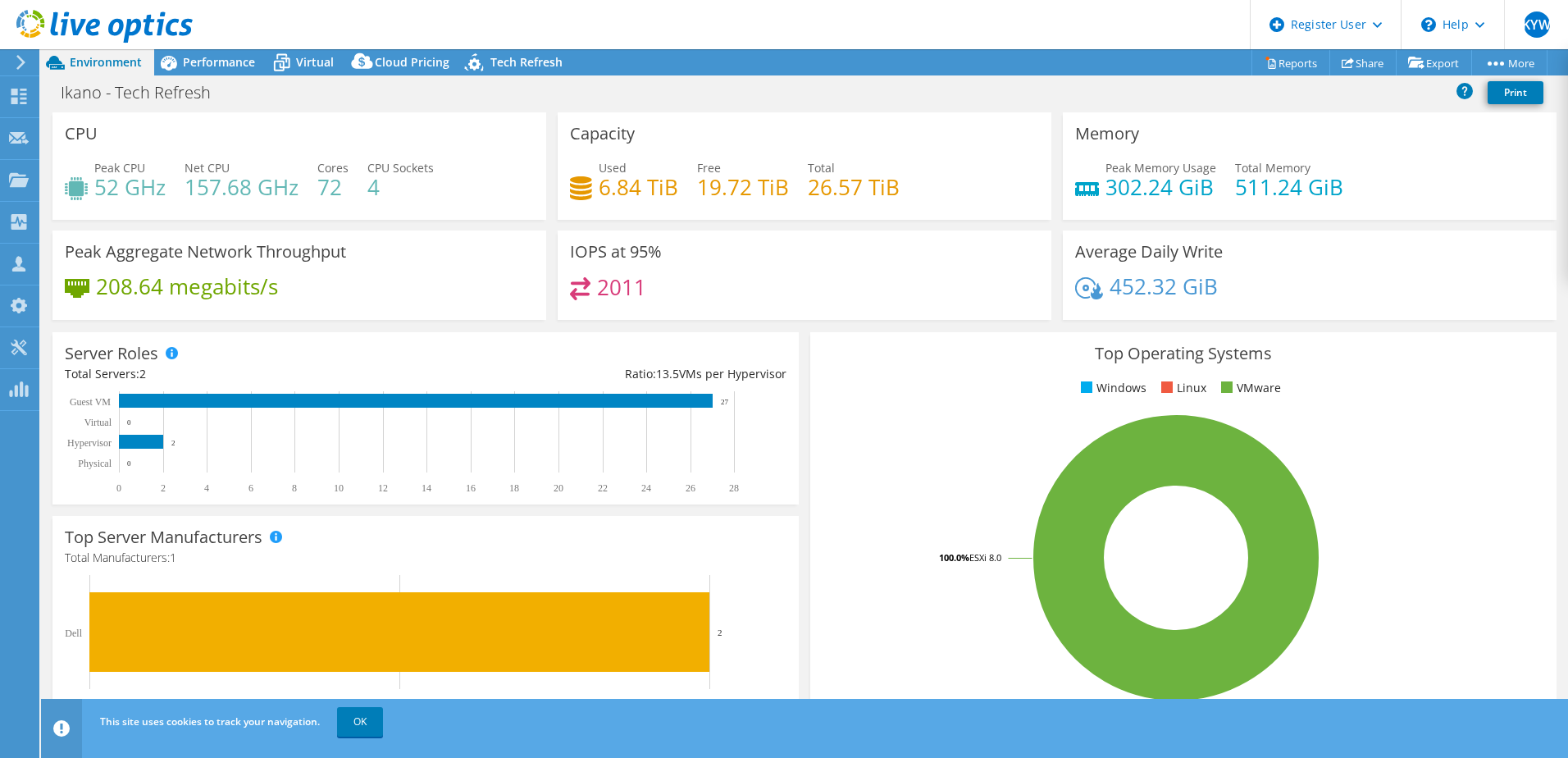
click at [191, 211] on div "Peak CPU 52 GHz Net CPU 157.68 GHz Cores 72 CPU Sockets 4" at bounding box center [299, 185] width 469 height 54
drag, startPoint x: 108, startPoint y: 190, endPoint x: 412, endPoint y: 205, distance: 304.4
click at [410, 205] on div "Peak CPU 52 GHz Net CPU 157.68 GHz Cores 72 CPU Sockets 4" at bounding box center [299, 185] width 469 height 54
click at [416, 205] on div "Peak CPU 52 GHz Net CPU 157.68 GHz Cores 72 CPU Sockets 4" at bounding box center [299, 185] width 469 height 54
drag, startPoint x: 112, startPoint y: 185, endPoint x: 305, endPoint y: 188, distance: 193.0
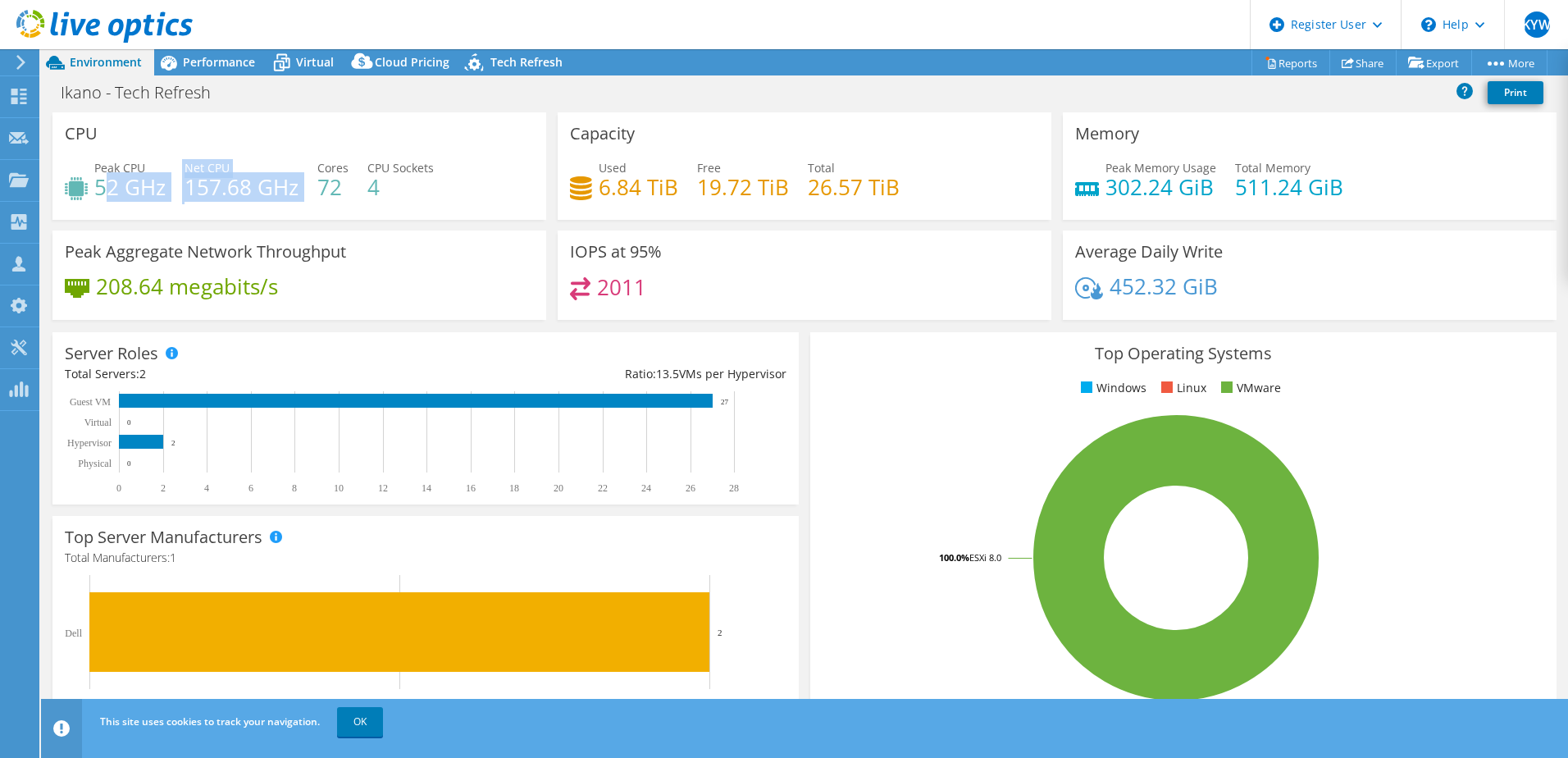
click at [305, 188] on div "Peak CPU 52 GHz Net CPU 157.68 GHz Cores 72 CPU Sockets 4" at bounding box center [299, 185] width 469 height 54
drag, startPoint x: 305, startPoint y: 188, endPoint x: 211, endPoint y: 204, distance: 95.4
click at [211, 204] on div "Peak CPU 52 GHz Net CPU 157.68 GHz Cores 72 CPU Sockets 4" at bounding box center [299, 185] width 469 height 54
drag, startPoint x: 105, startPoint y: 189, endPoint x: 396, endPoint y: 198, distance: 291.1
click at [396, 198] on div "Peak CPU 52 GHz Net CPU 157.68 GHz Cores 72 CPU Sockets 4" at bounding box center [299, 185] width 469 height 54
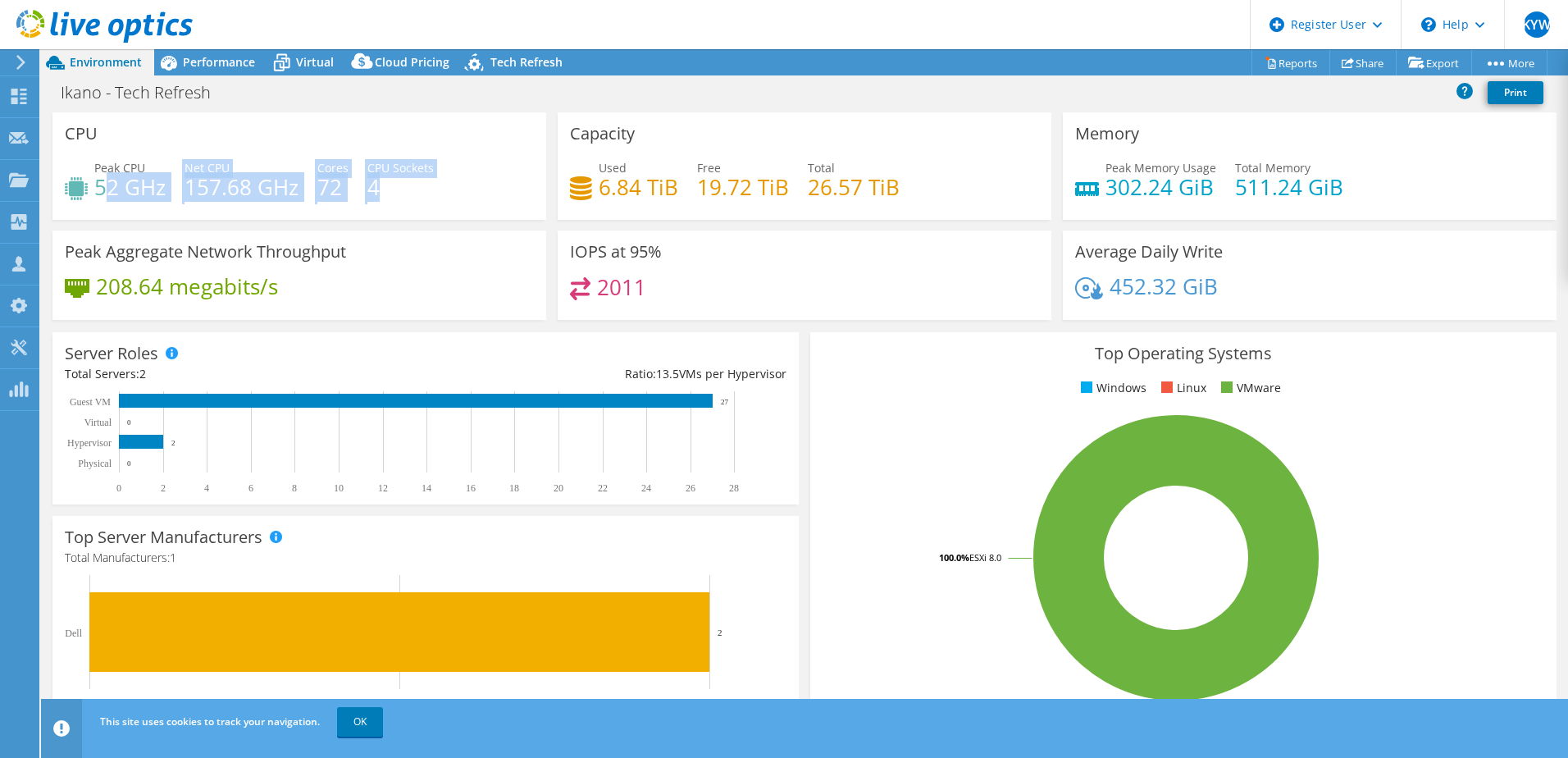
drag, startPoint x: 396, startPoint y: 198, endPoint x: 356, endPoint y: 210, distance: 41.8
click at [356, 210] on div "Peak CPU 52 GHz Net CPU 157.68 GHz Cores 72 CPU Sockets 4" at bounding box center [299, 185] width 469 height 54
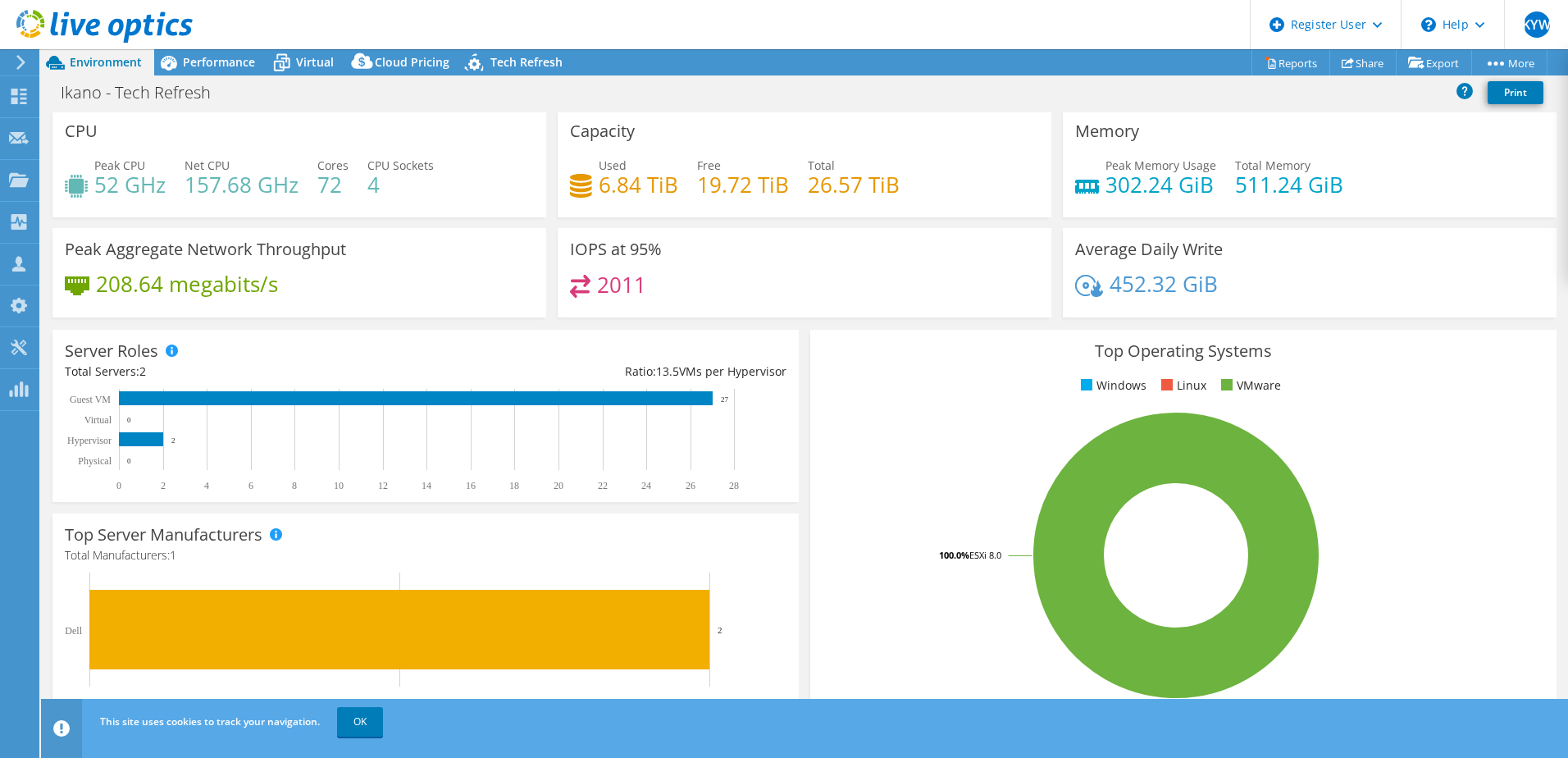
scroll to position [0, 0]
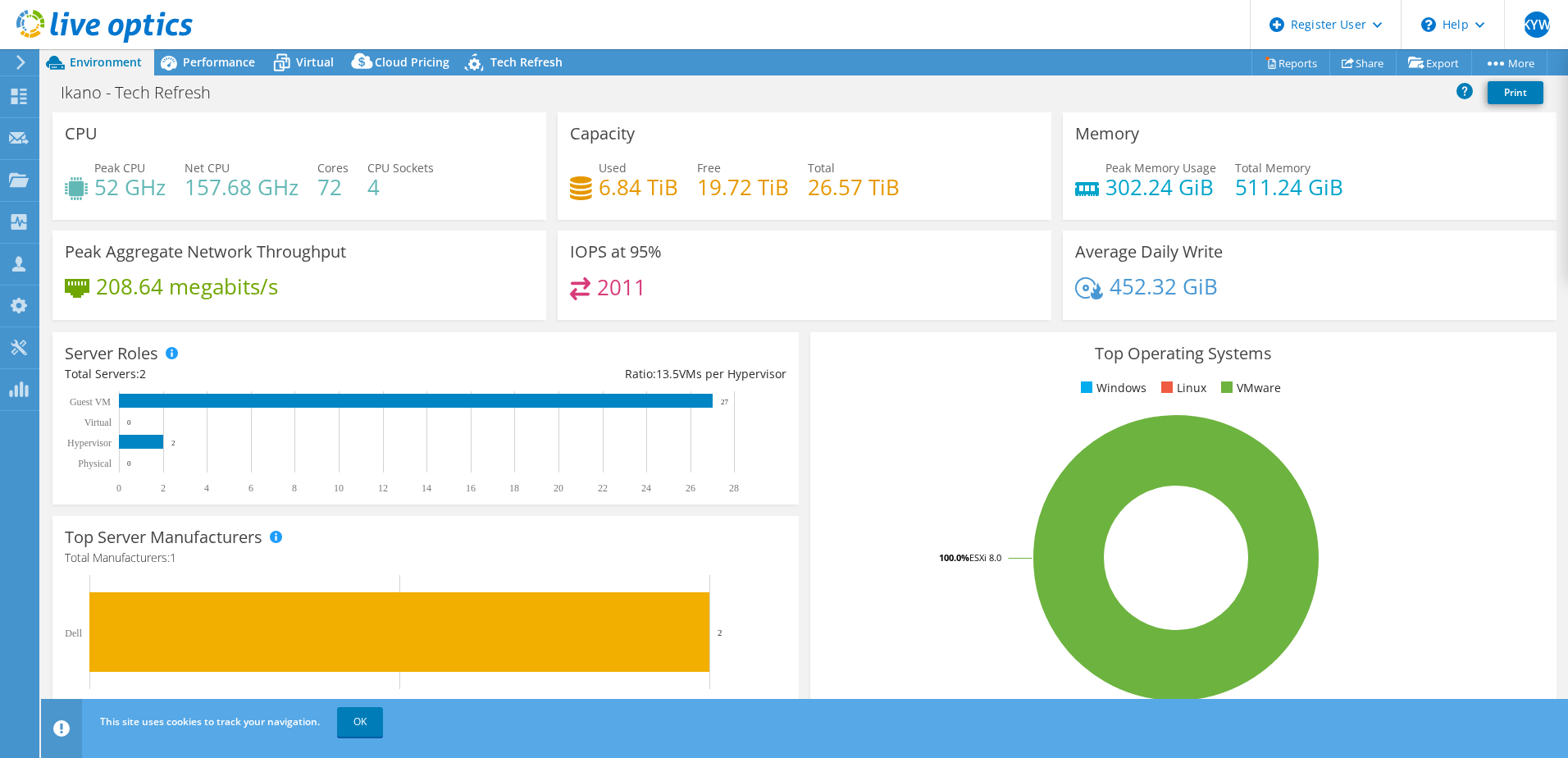
click at [405, 68] on span "Cloud Pricing" at bounding box center [412, 62] width 75 height 15
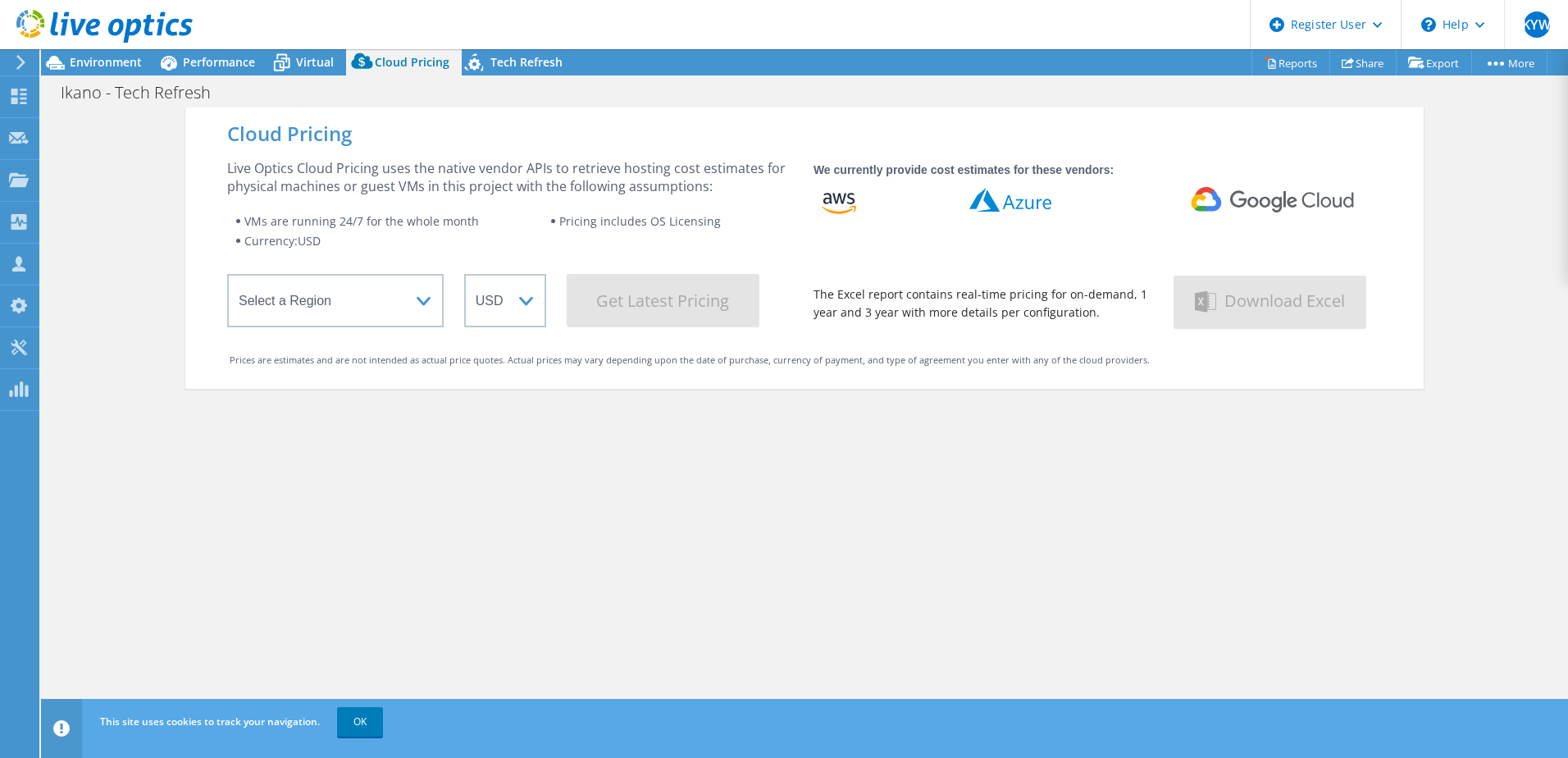
click at [321, 66] on span "Virtual" at bounding box center [315, 62] width 38 height 15
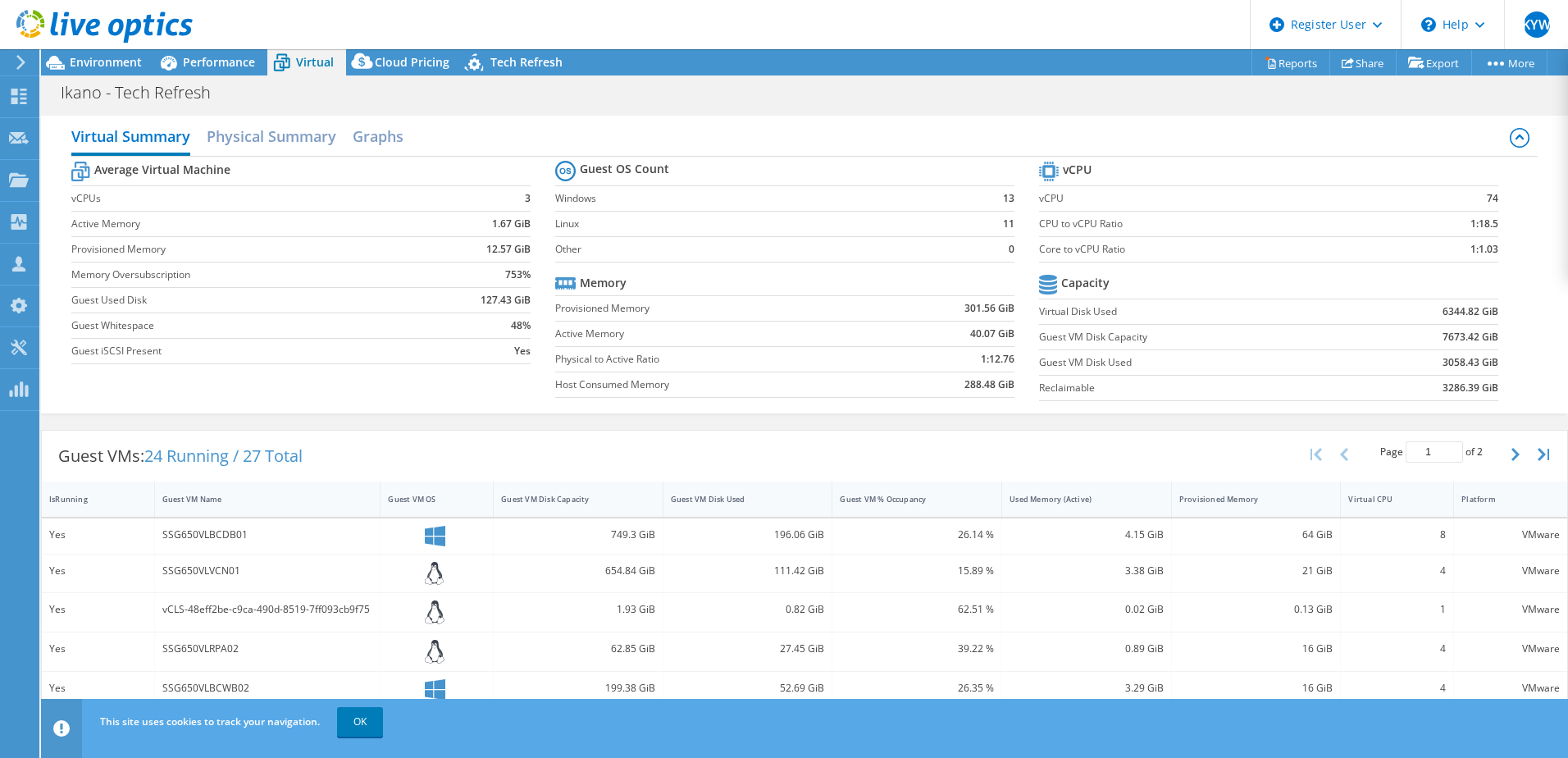
click at [304, 141] on h2 "Physical Summary" at bounding box center [271, 136] width 130 height 33
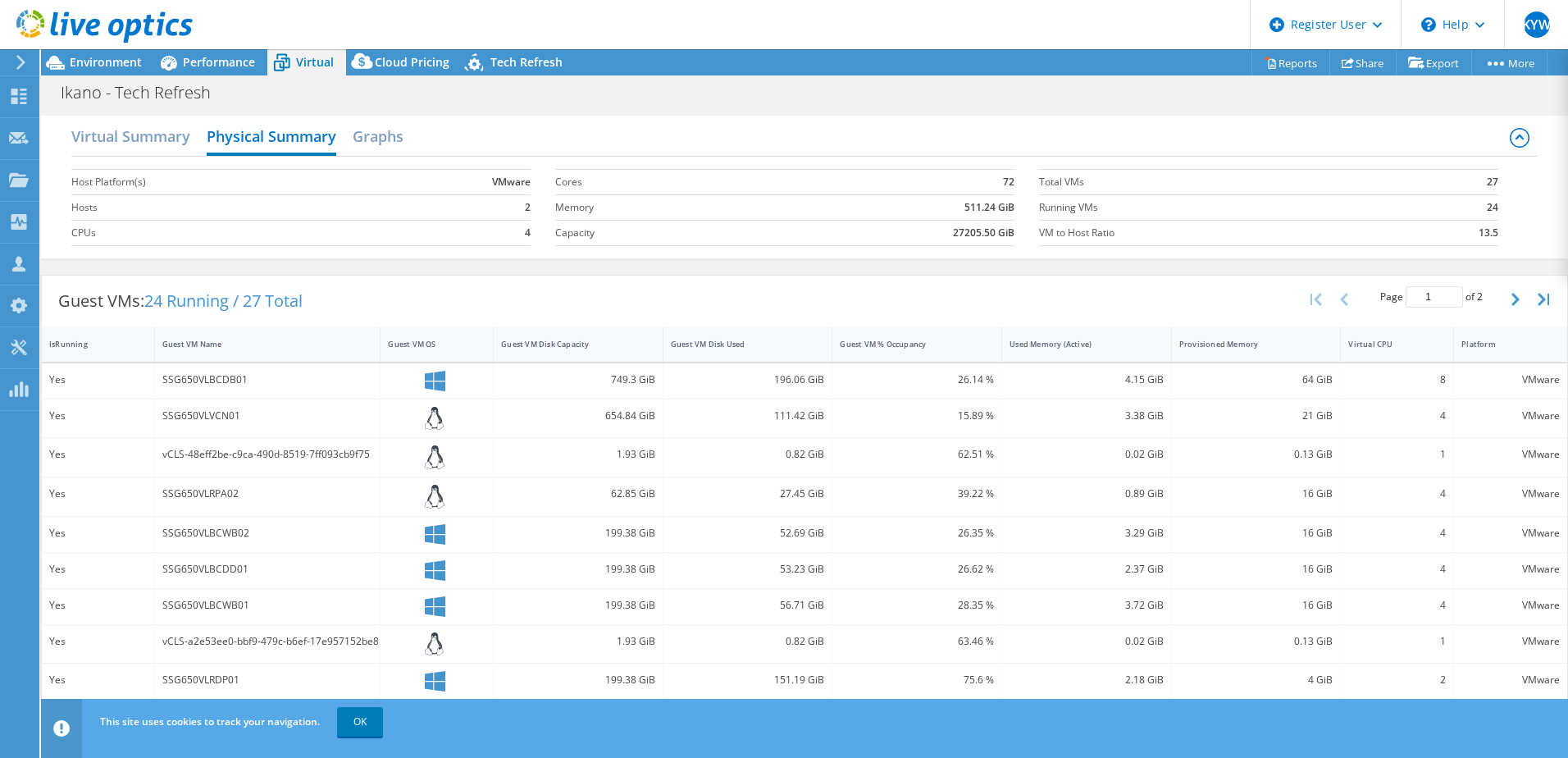
click at [94, 67] on span "Environment" at bounding box center [105, 62] width 72 height 15
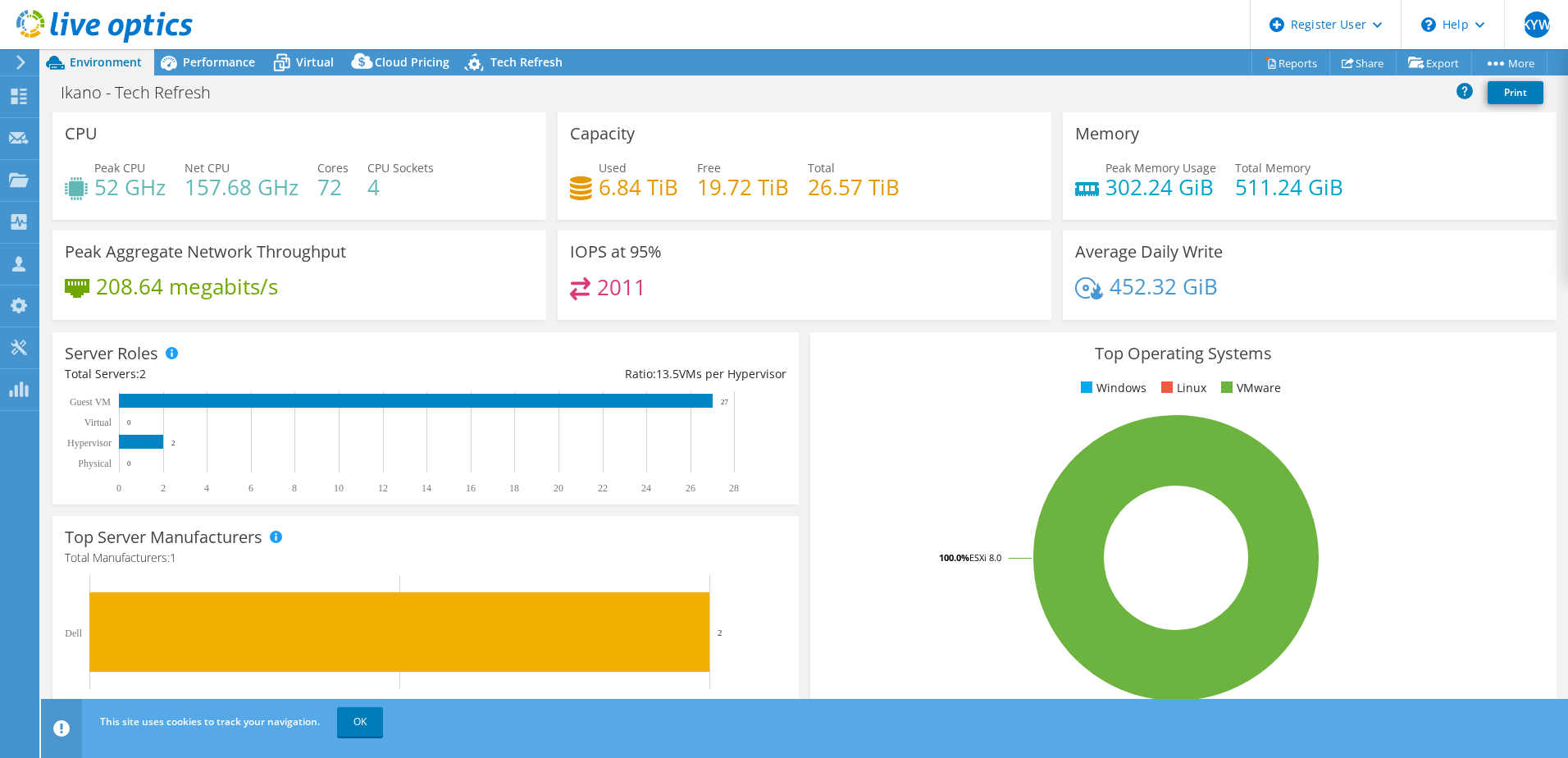
click at [209, 63] on span "Performance" at bounding box center [218, 62] width 72 height 15
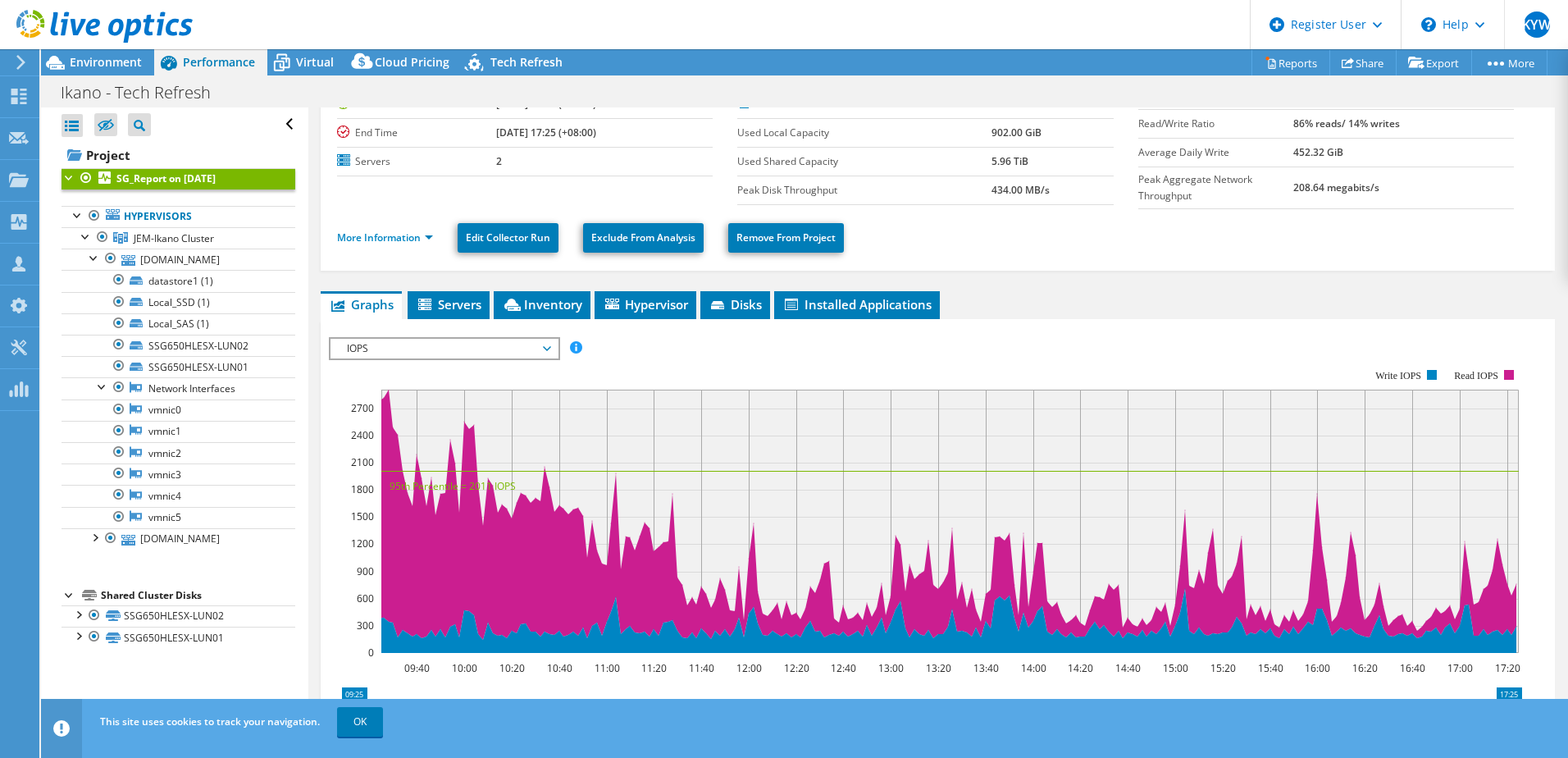
click at [290, 61] on icon at bounding box center [282, 63] width 29 height 29
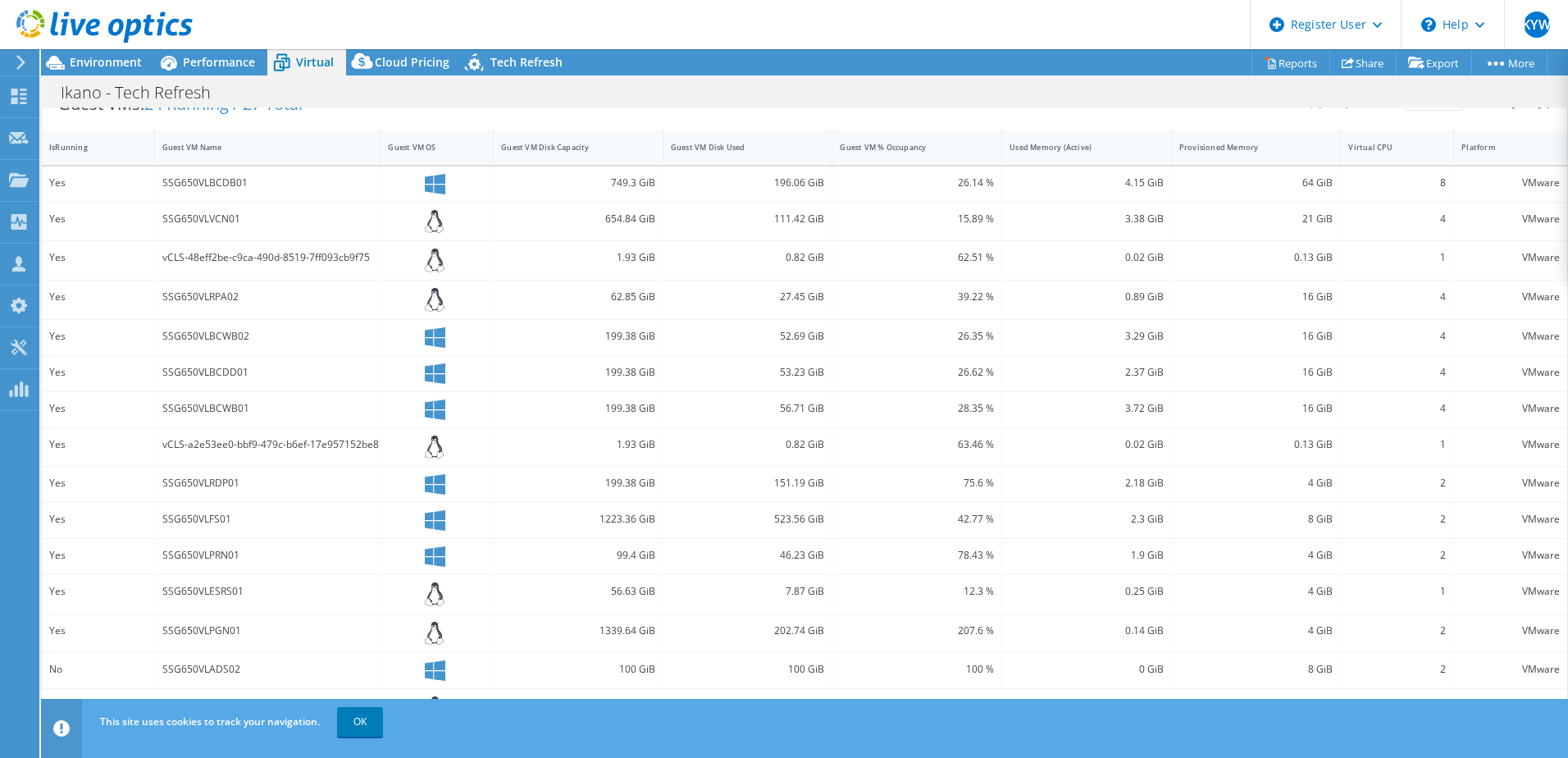
scroll to position [207, 0]
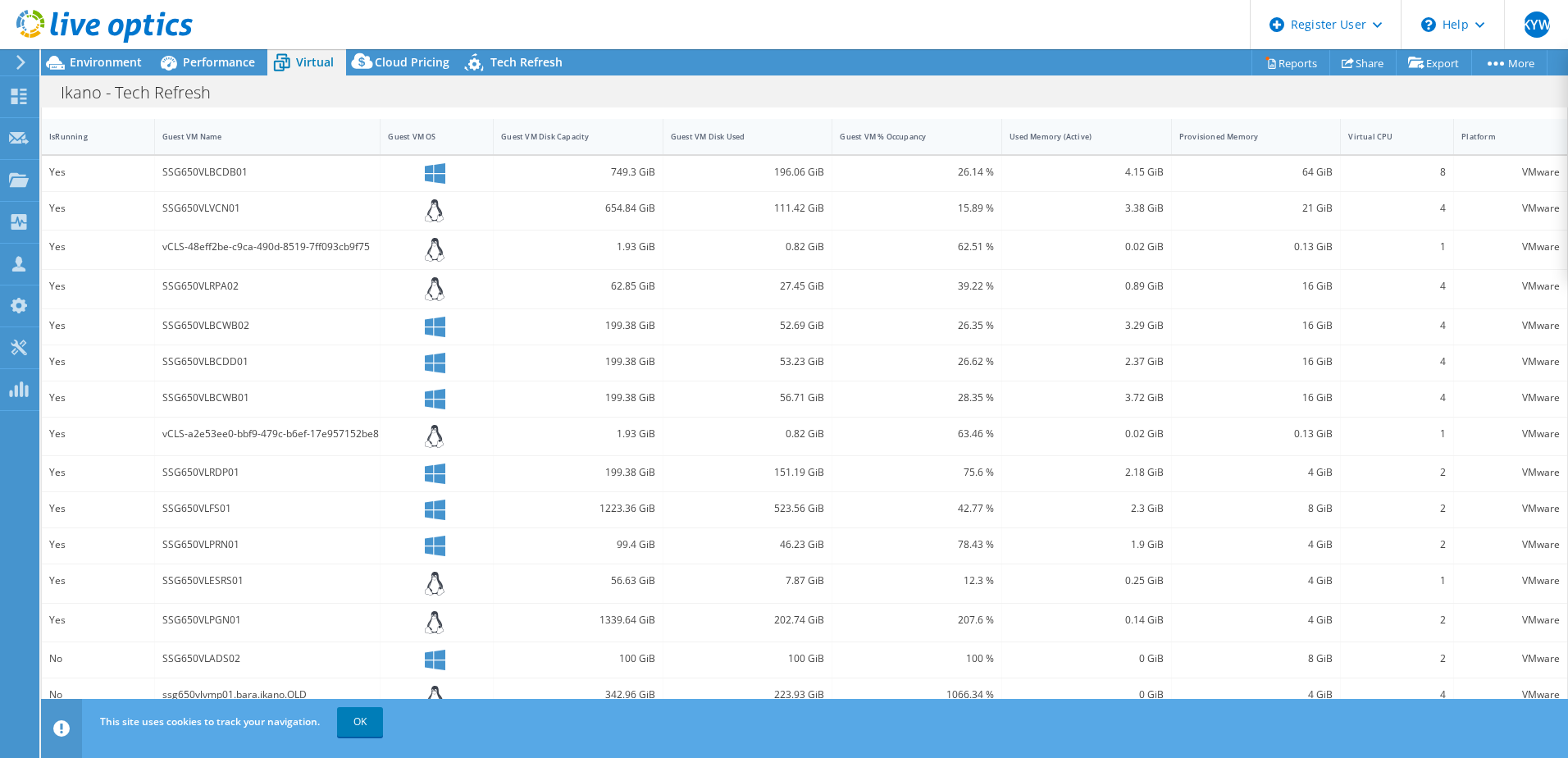
click at [357, 718] on link "OK" at bounding box center [360, 722] width 46 height 29
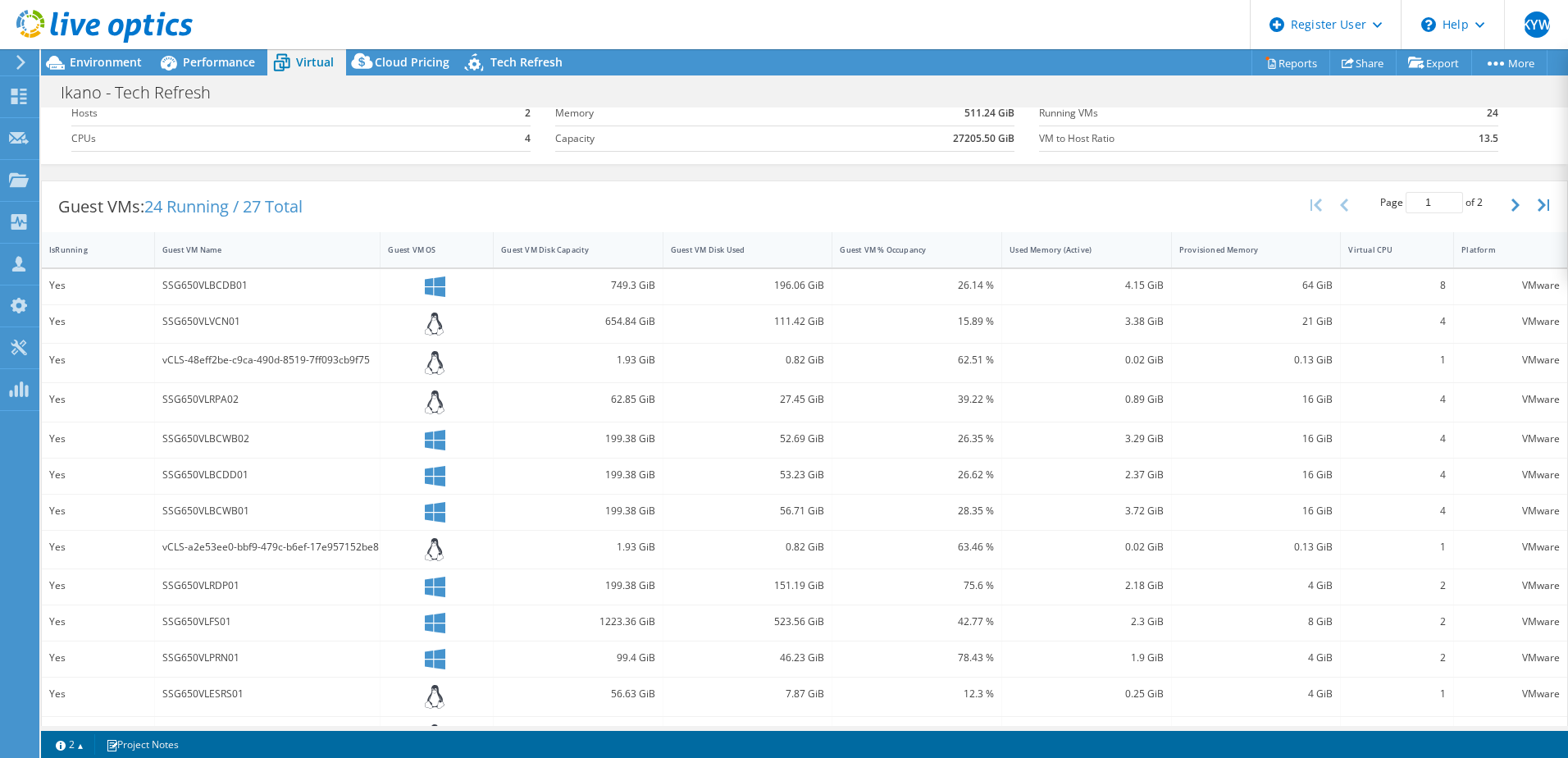
scroll to position [0, 0]
